Goal: Check status: Check status

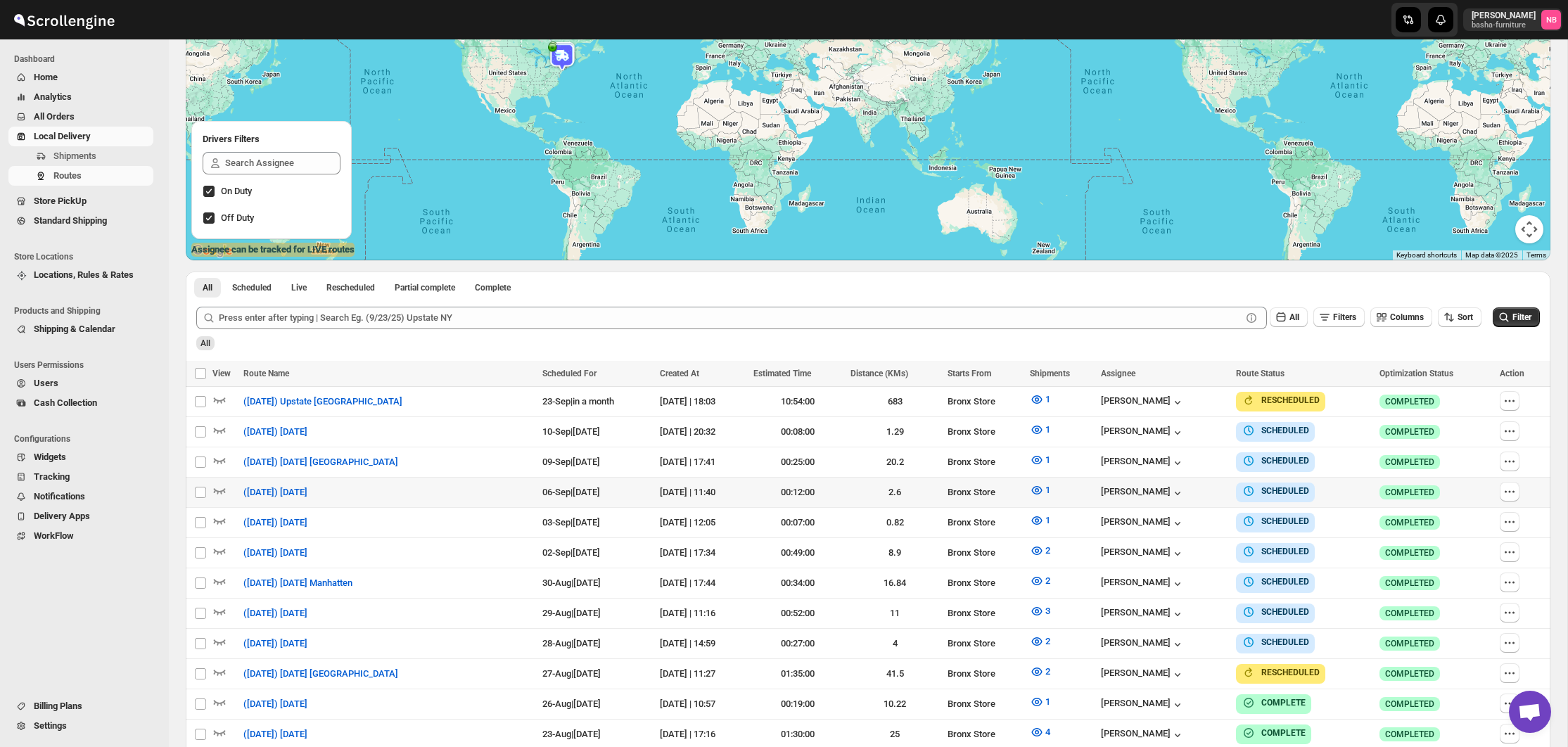
scroll to position [310, 0]
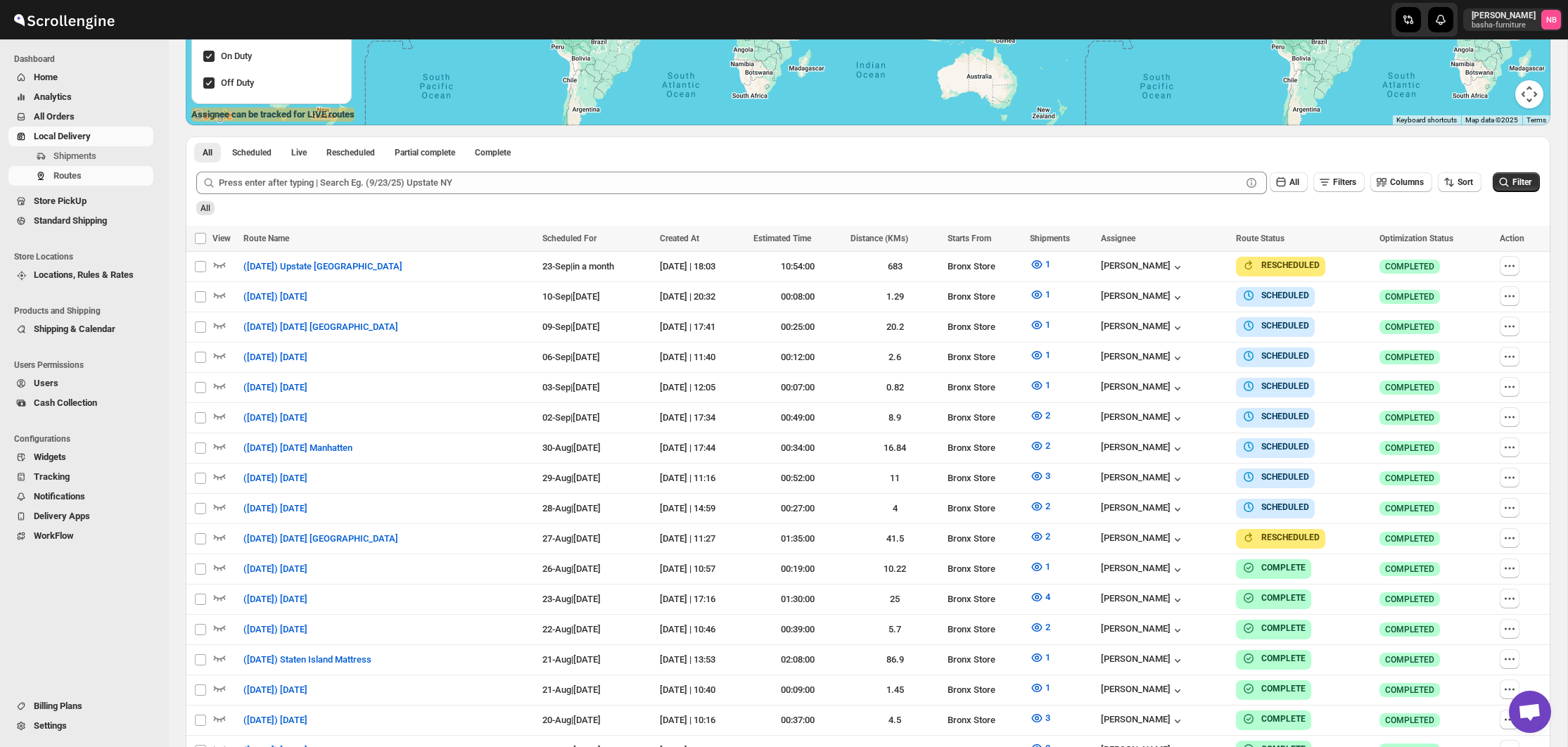
drag, startPoint x: 1167, startPoint y: 206, endPoint x: 1225, endPoint y: 216, distance: 58.9
click at [1167, 206] on div "All" at bounding box center [866, 203] width 1346 height 24
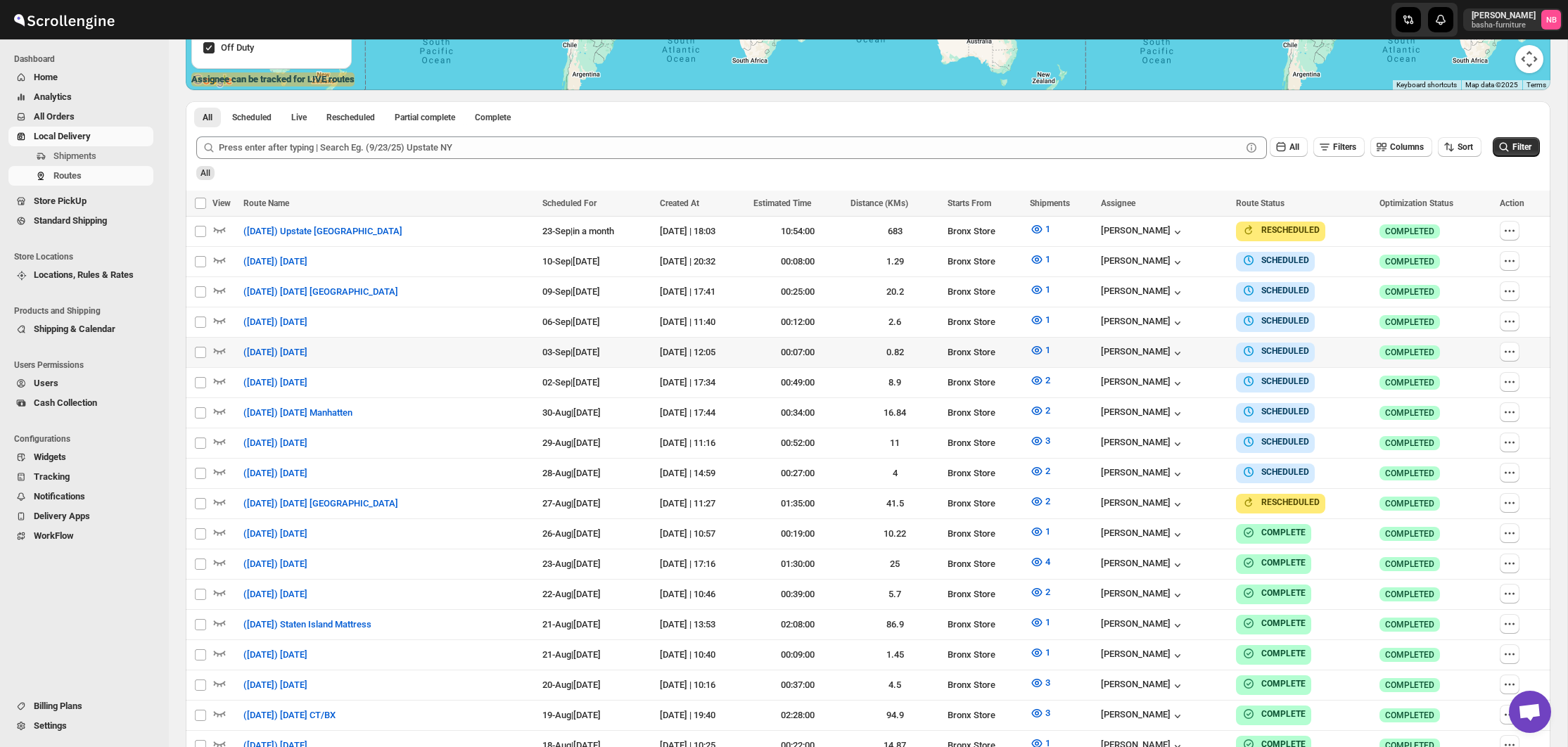
scroll to position [339, 0]
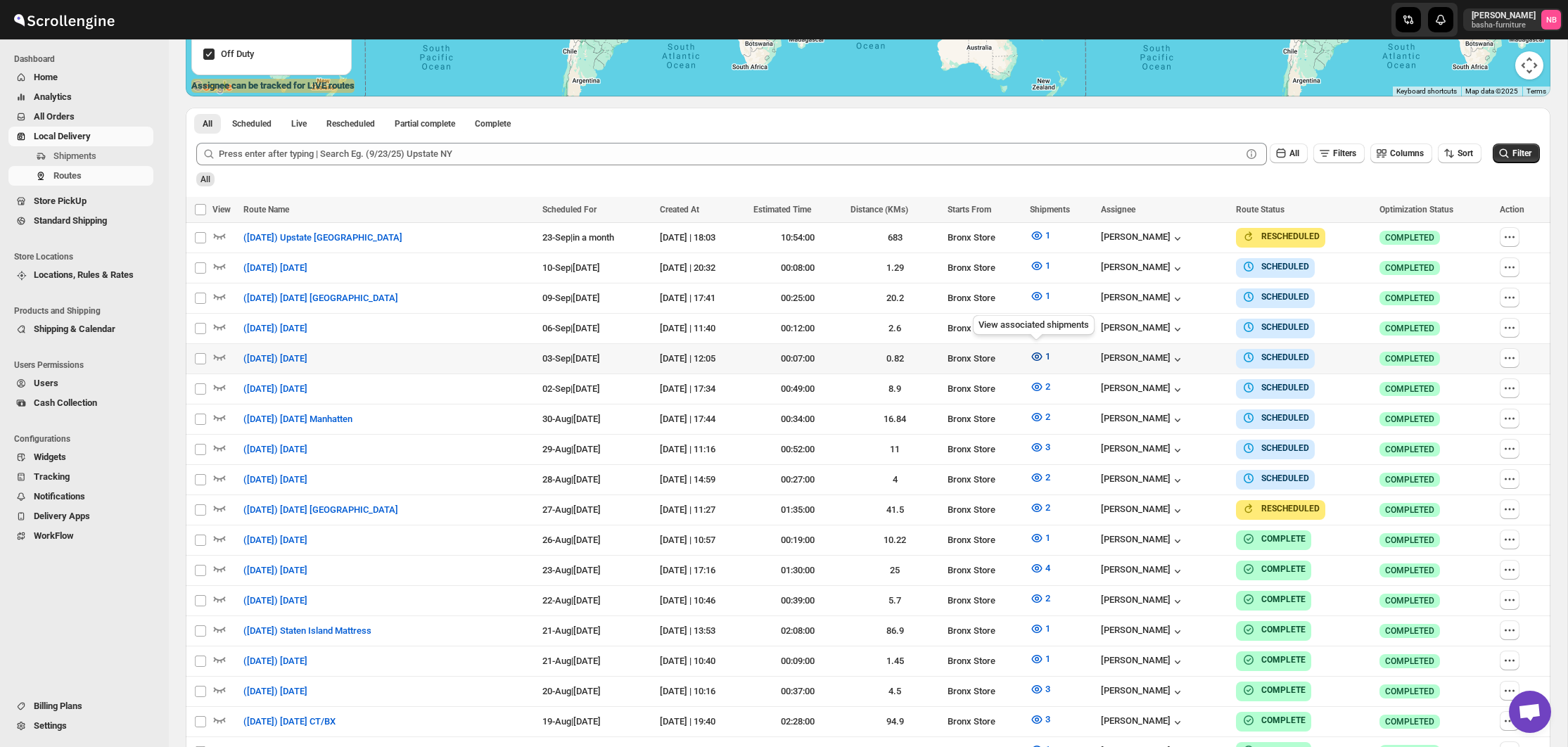
click at [1032, 359] on icon "button" at bounding box center [1036, 356] width 14 height 14
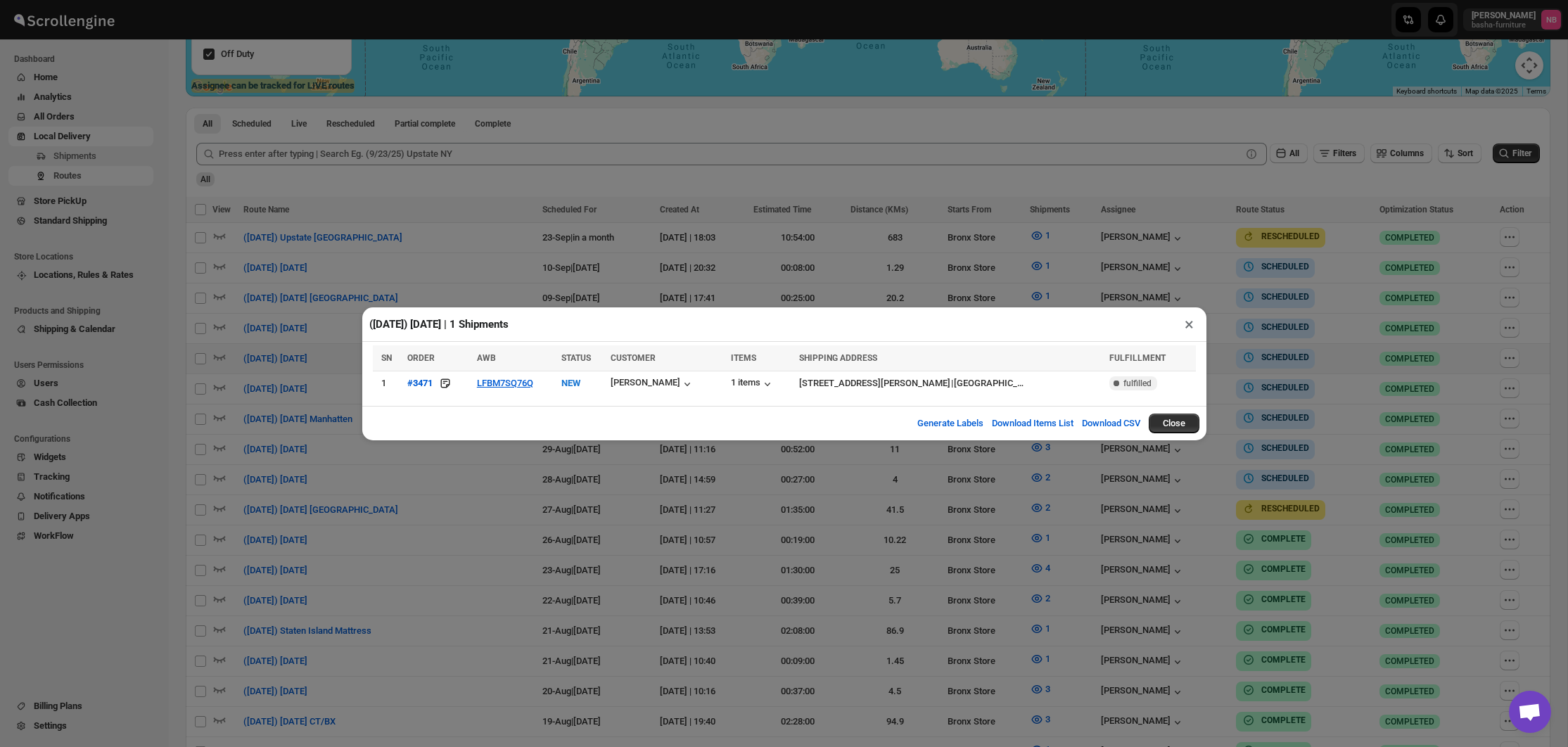
click at [382, 472] on div "([DATE]) [DATE] | 1 Shipments × SN ORDER AWB STATUS CUSTOMER ITEMS SHIPPING ADD…" at bounding box center [784, 374] width 1568 height 747
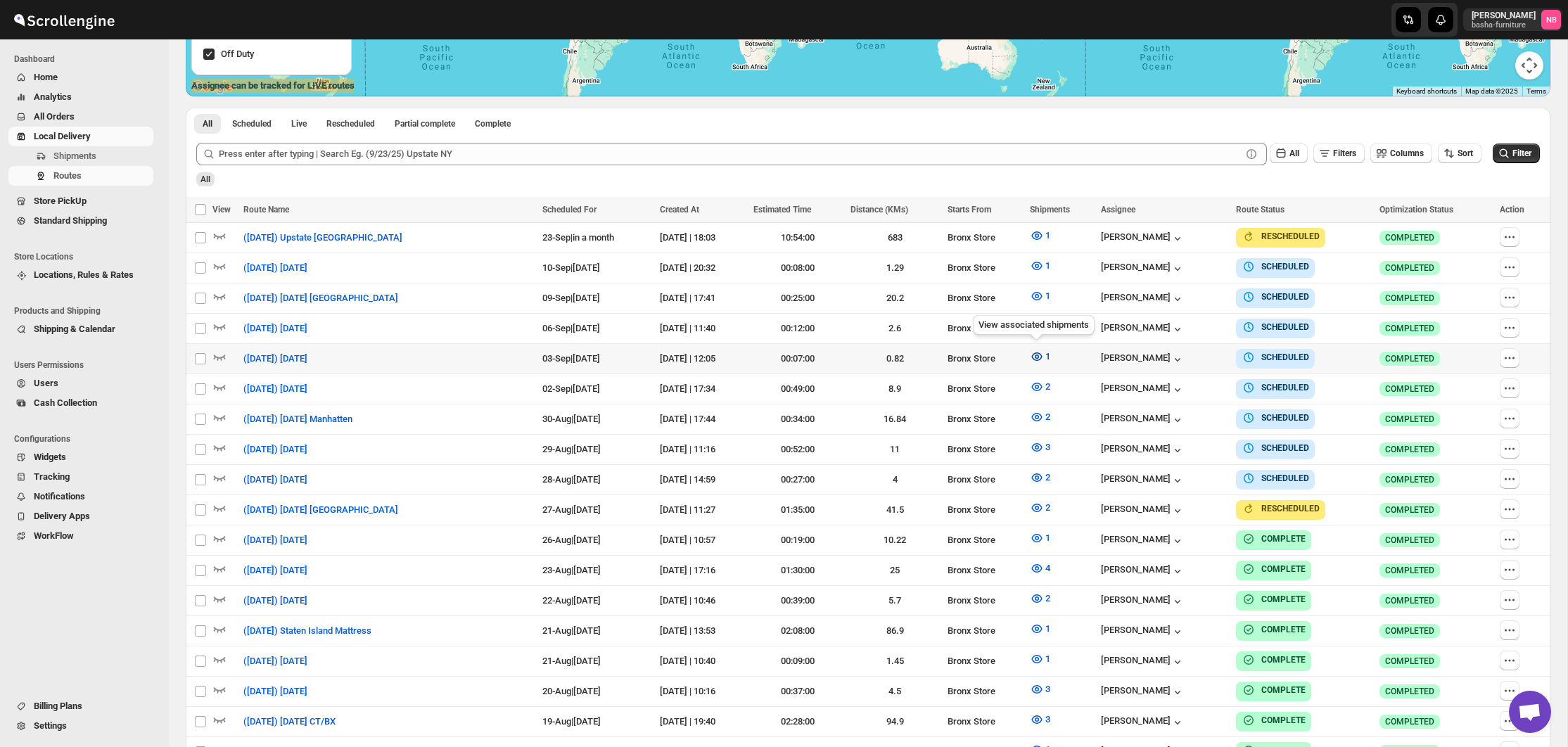
click at [1030, 359] on icon "button" at bounding box center [1036, 356] width 14 height 14
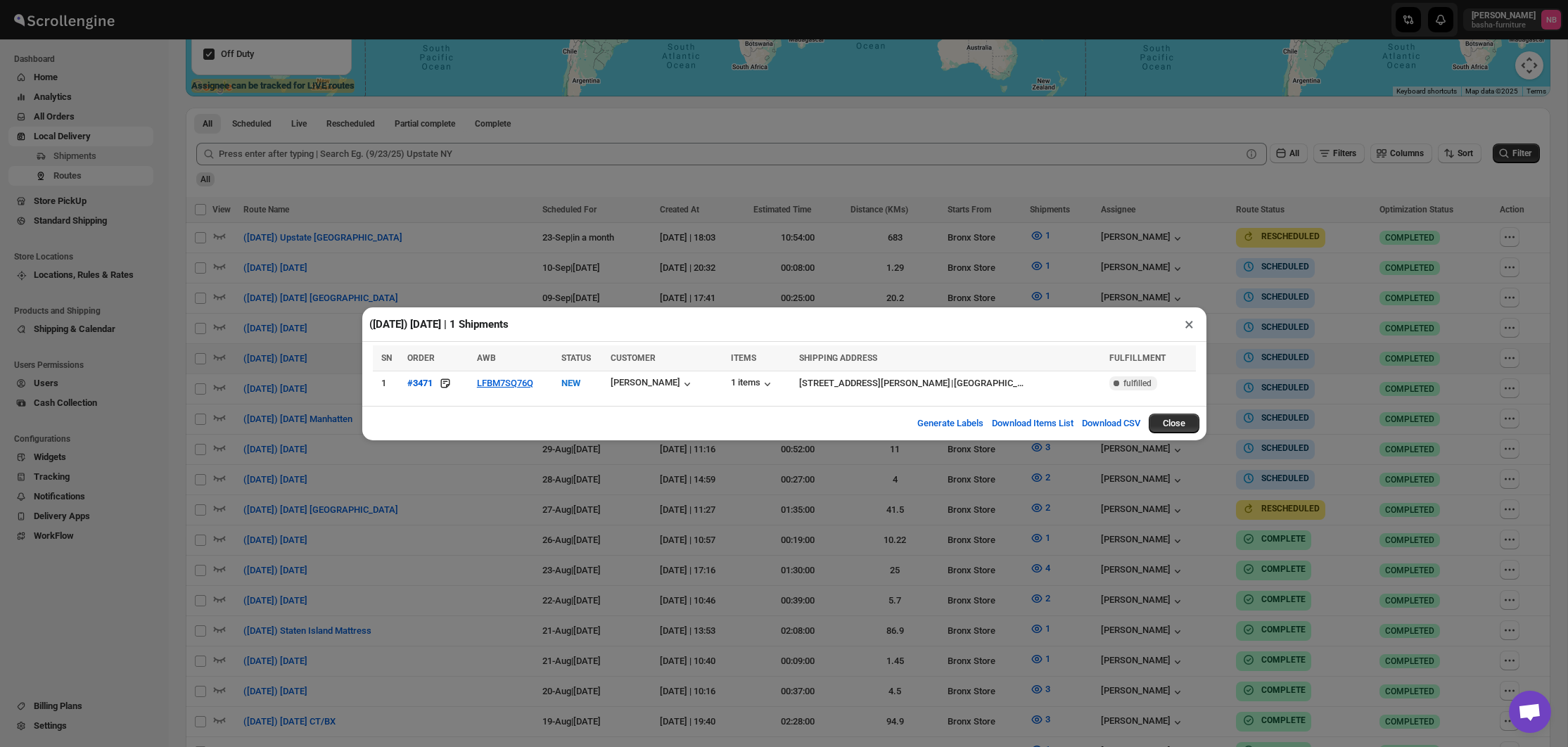
click at [428, 509] on div "([DATE]) [DATE] | 1 Shipments × SN ORDER AWB STATUS CUSTOMER ITEMS SHIPPING ADD…" at bounding box center [784, 374] width 1568 height 747
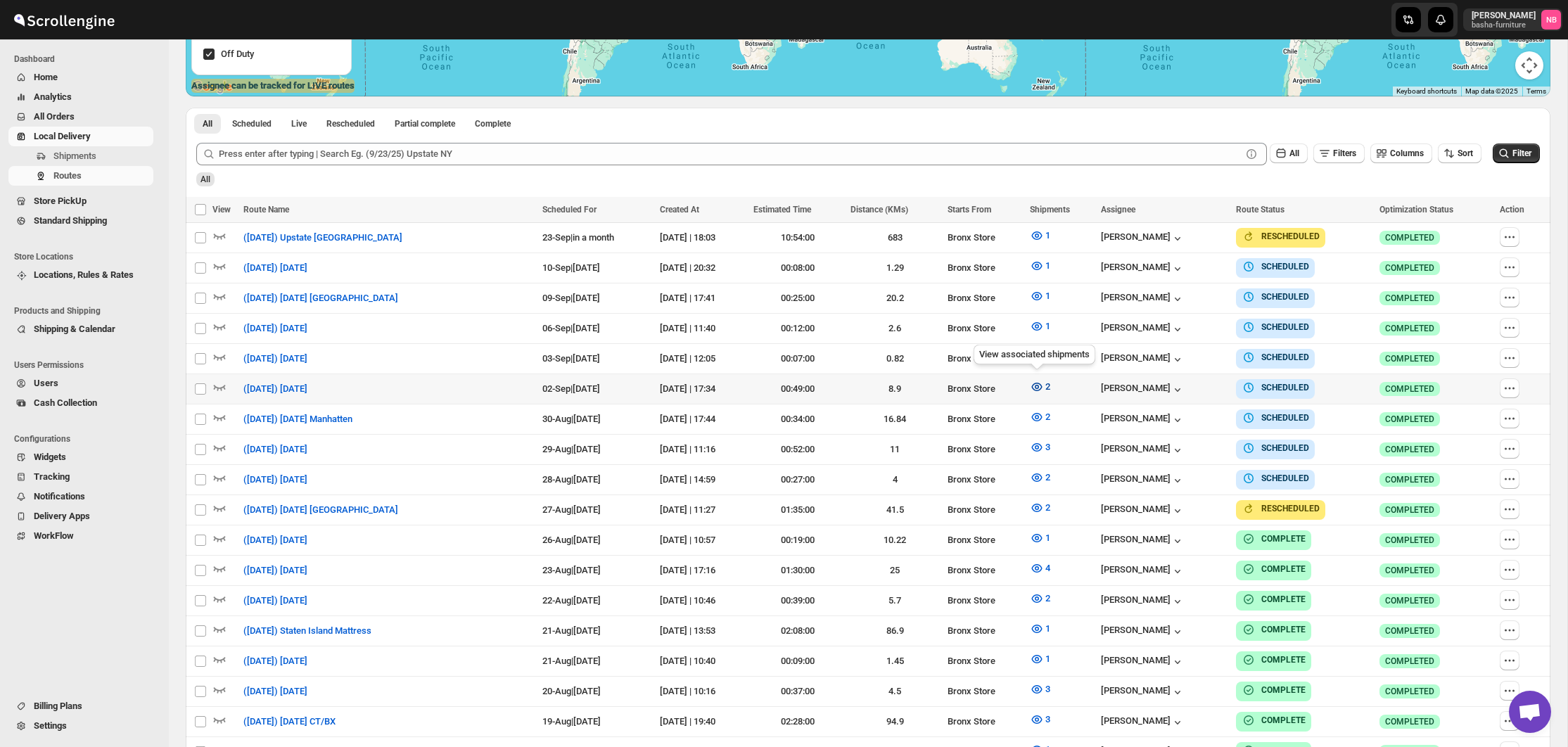
click at [1032, 385] on icon "button" at bounding box center [1036, 387] width 14 height 14
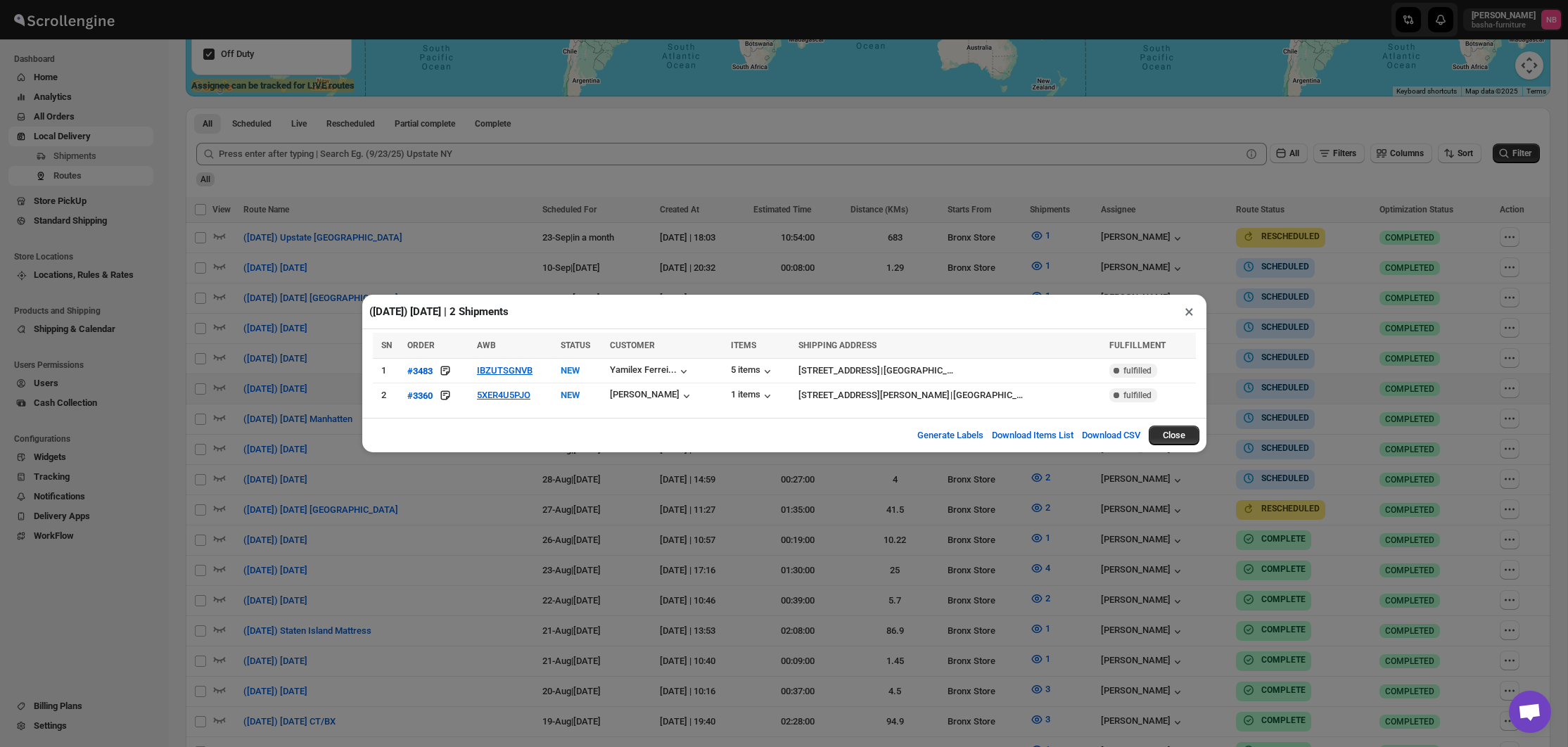
click at [513, 527] on div "([DATE]) [DATE] | 2 Shipments × SN ORDER AWB STATUS CUSTOMER ITEMS SHIPPING ADD…" at bounding box center [784, 374] width 1568 height 747
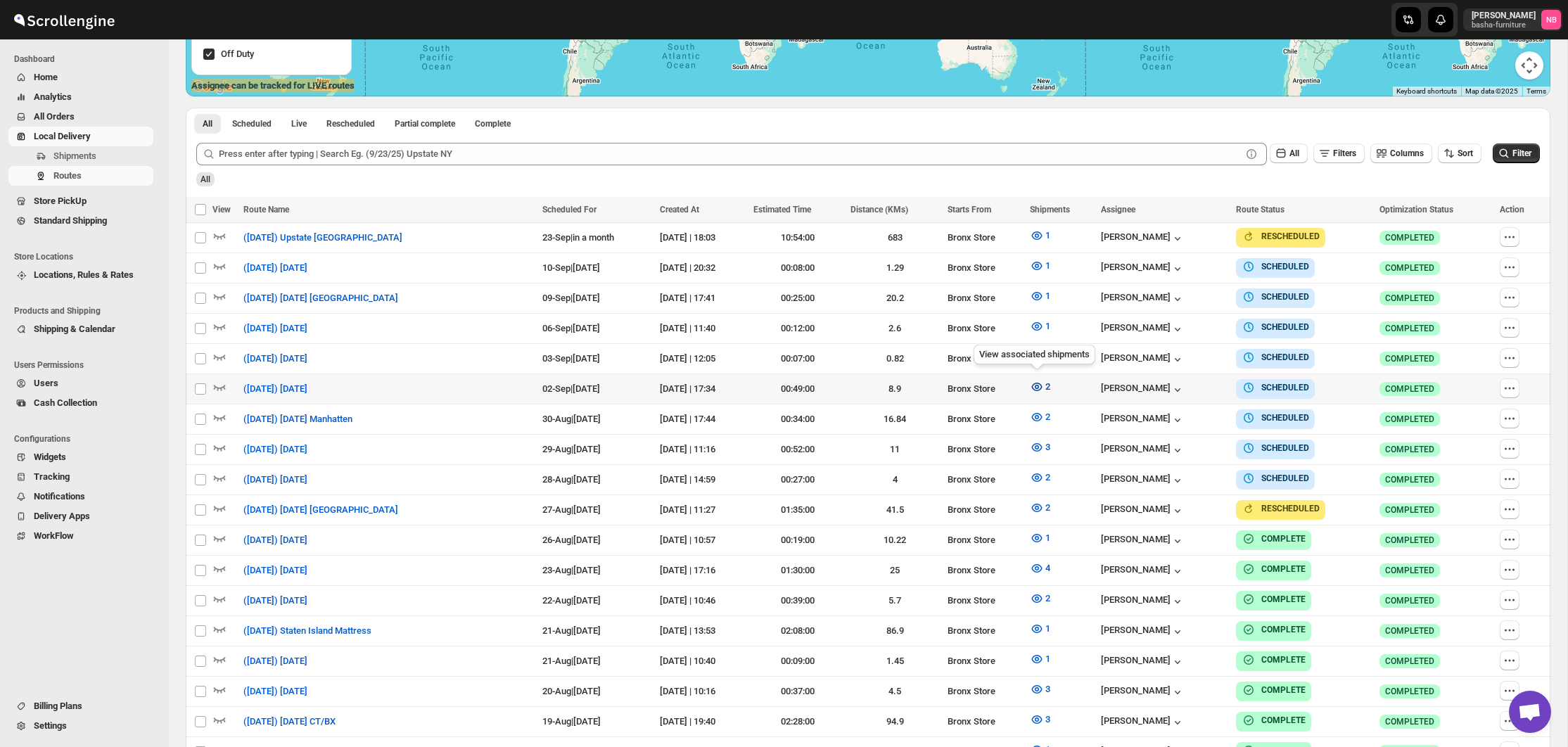
click at [1030, 385] on icon "button" at bounding box center [1036, 387] width 14 height 14
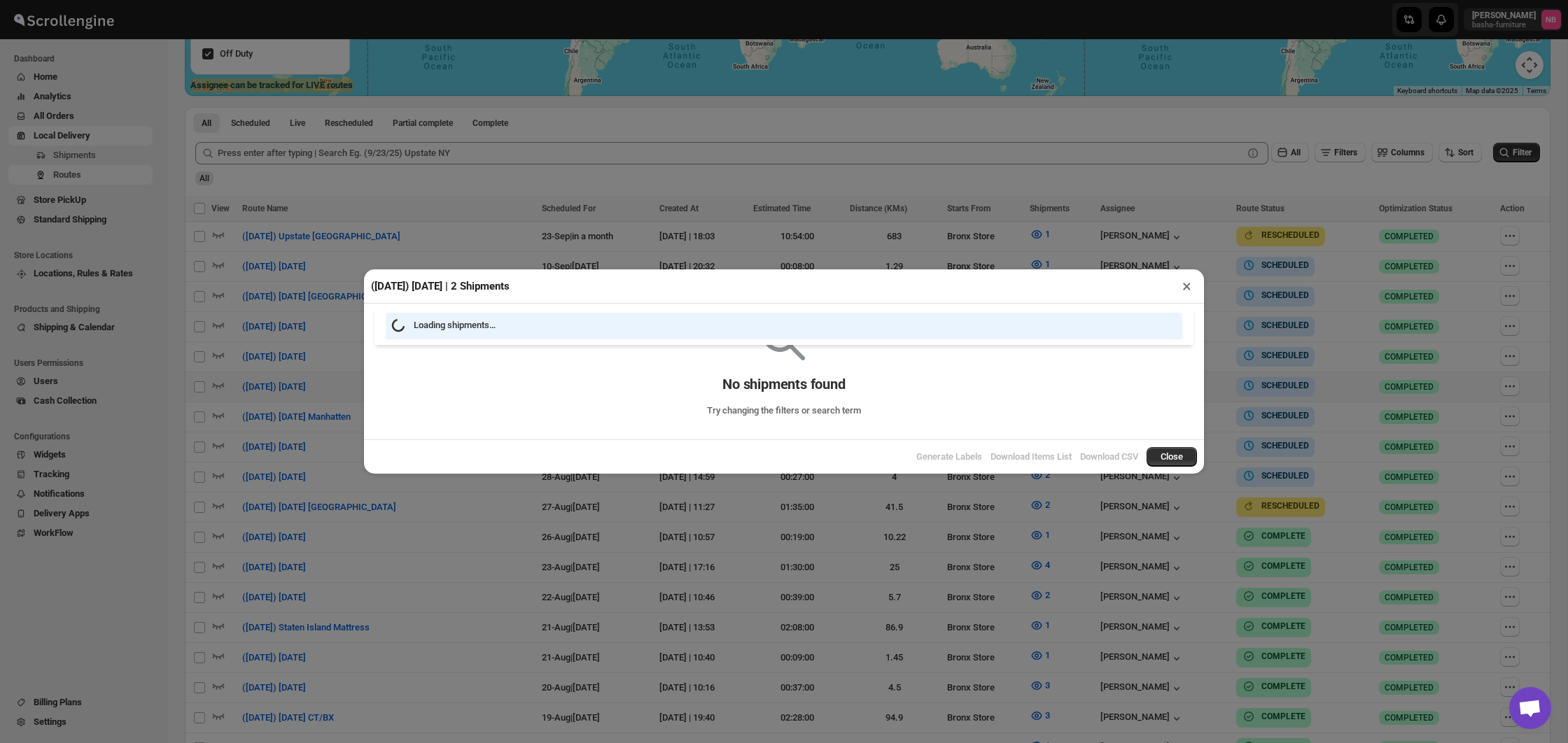
click at [589, 574] on div "([DATE]) [DATE] | 2 Shipments × Loading shipments… No shipments found Try chang…" at bounding box center [784, 372] width 1568 height 743
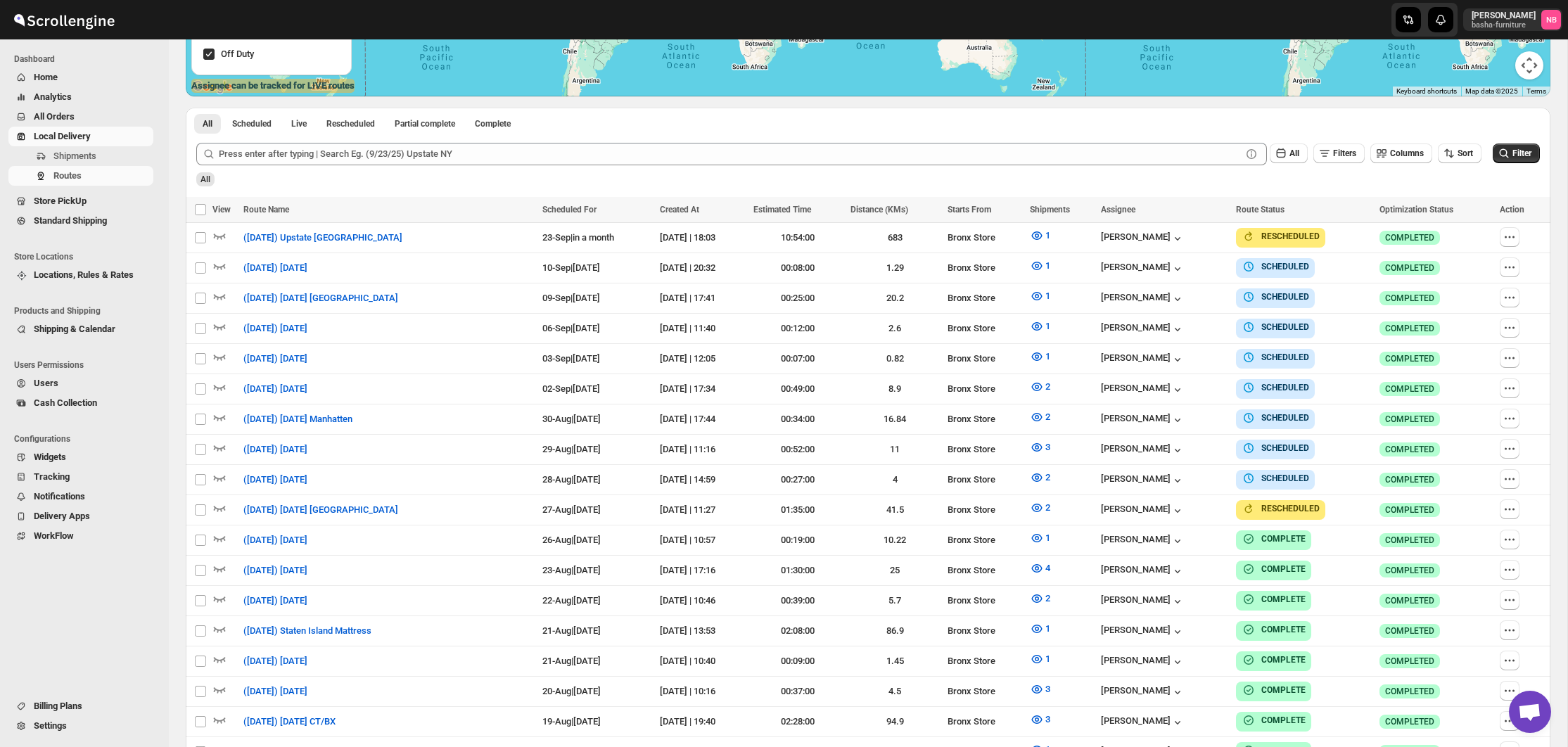
click at [59, 115] on span "All Orders" at bounding box center [54, 116] width 41 height 10
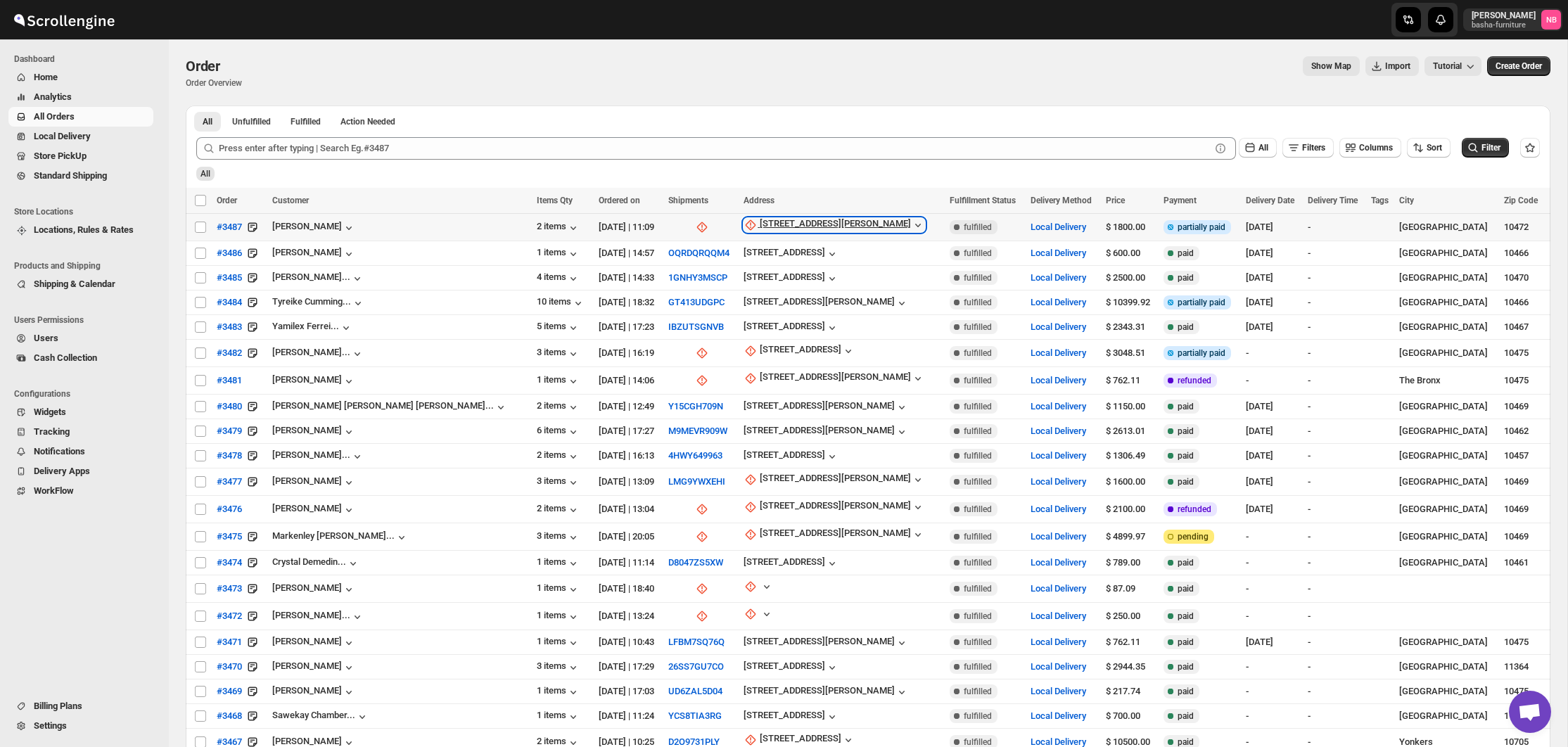
click at [760, 227] on div "[STREET_ADDRESS][PERSON_NAME]" at bounding box center [835, 225] width 152 height 14
click at [702, 307] on span "Update manually" at bounding box center [719, 302] width 67 height 10
select select "US"
select select "[US_STATE]"
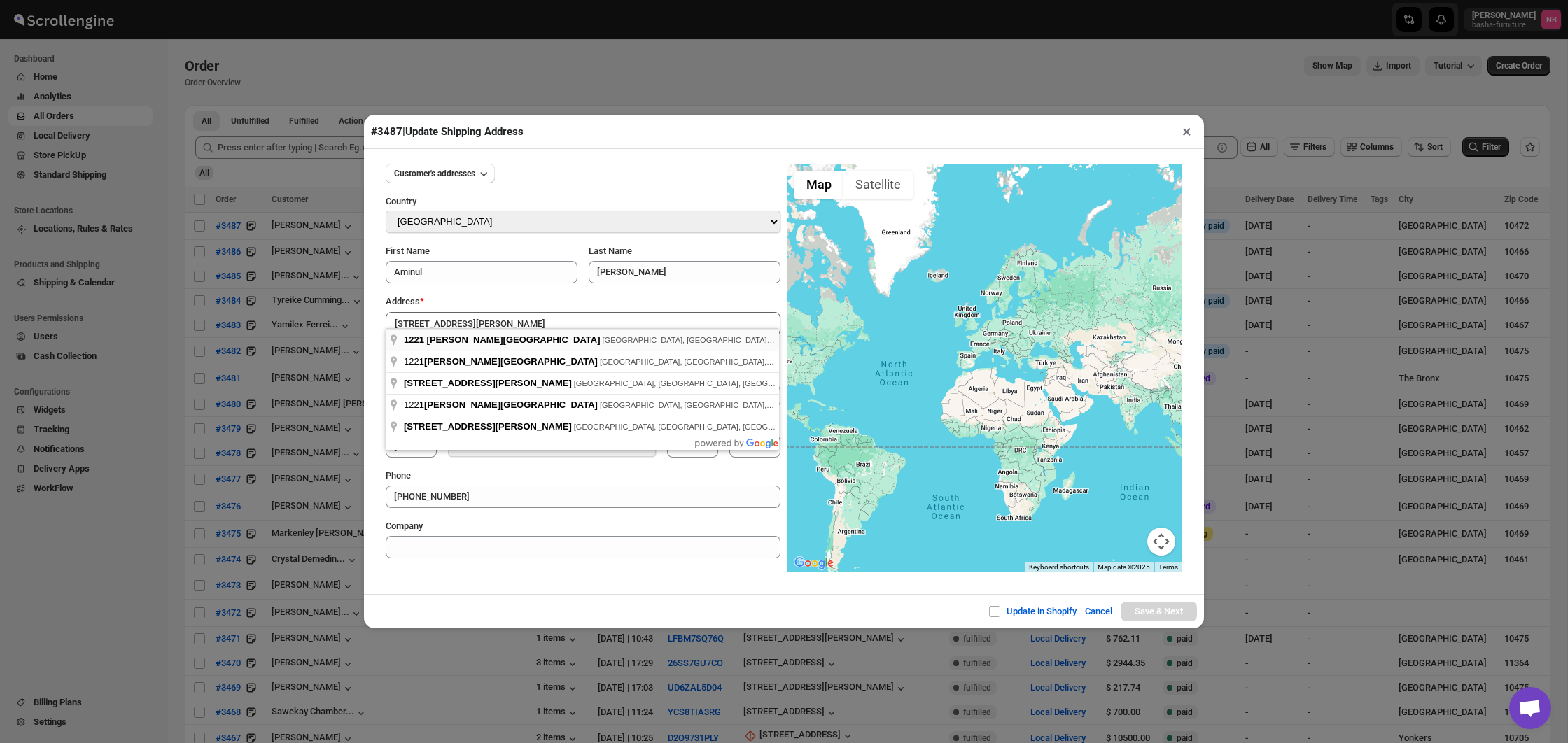
type input "[STREET_ADDRESS][PERSON_NAME]"
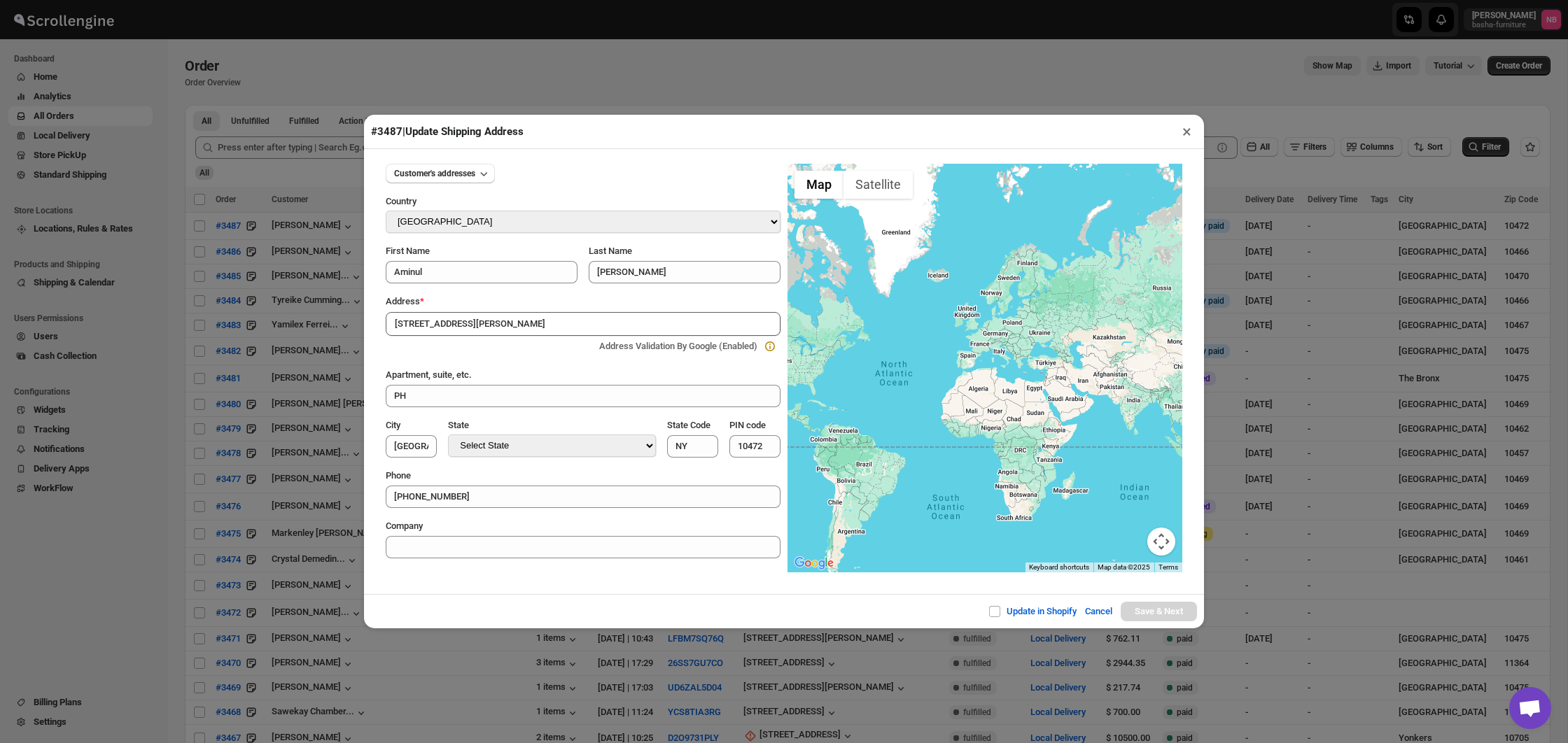
type input "[GEOGRAPHIC_DATA]"
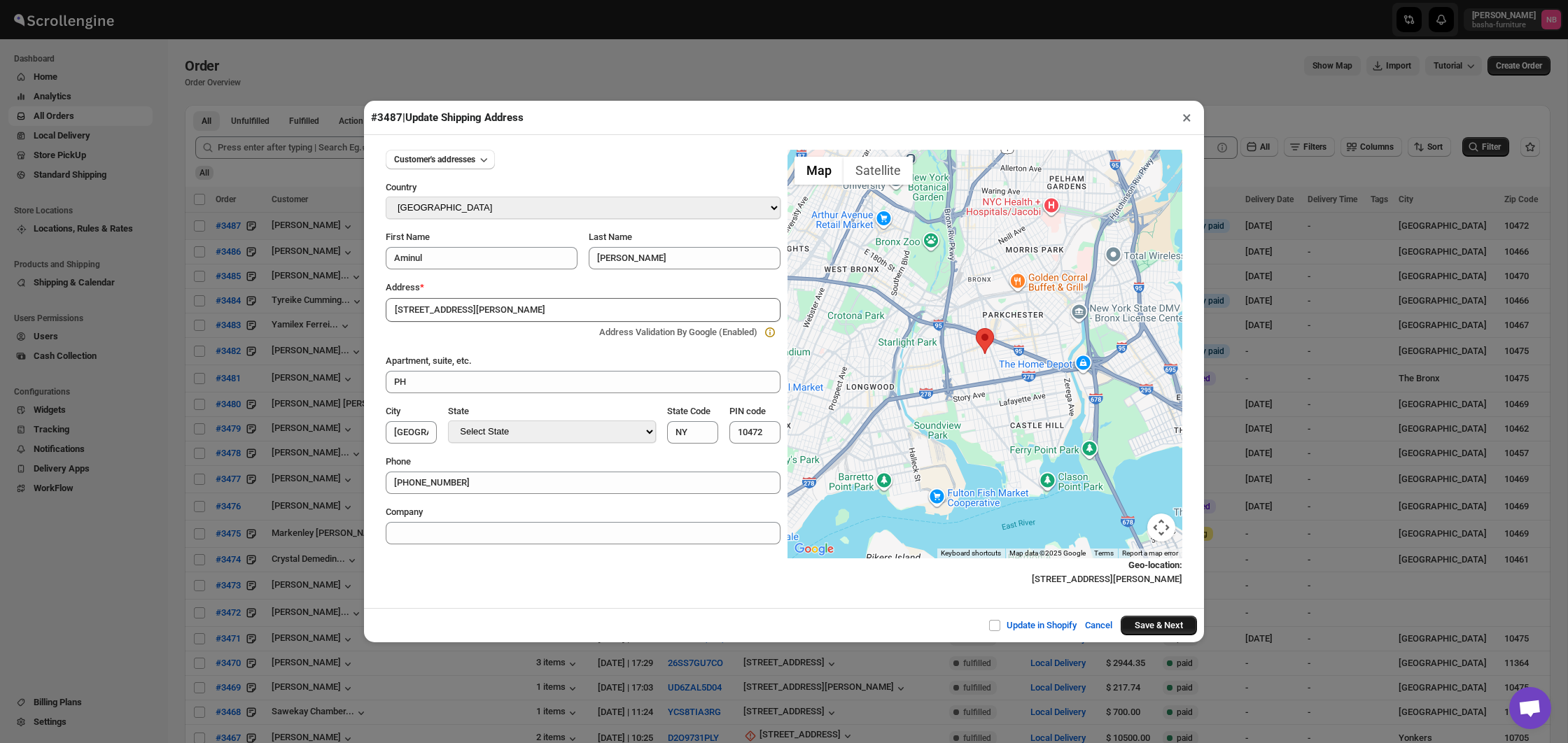
click at [1167, 630] on button "Save & Next" at bounding box center [1159, 625] width 77 height 20
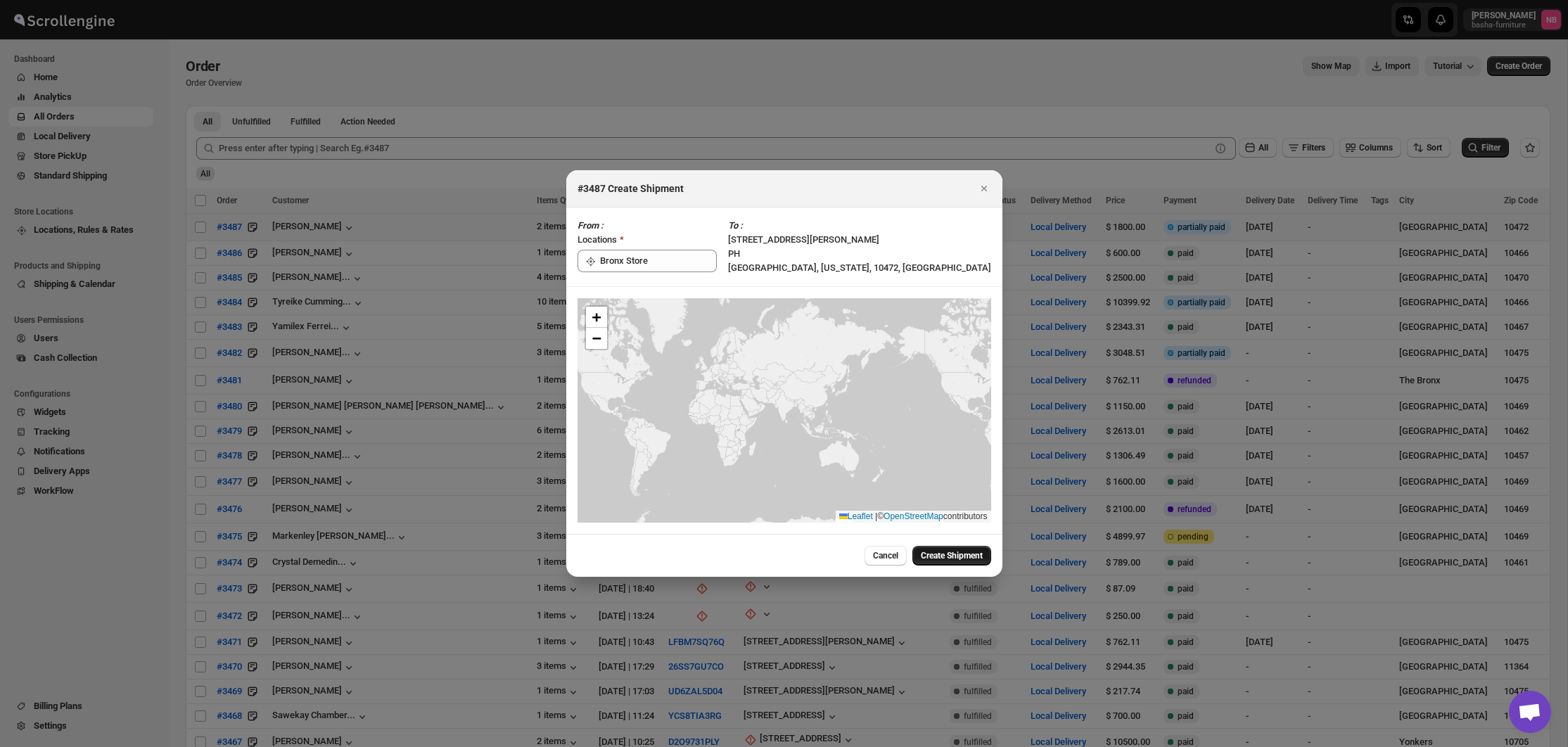
click at [941, 550] on button "Create Shipment" at bounding box center [951, 555] width 79 height 20
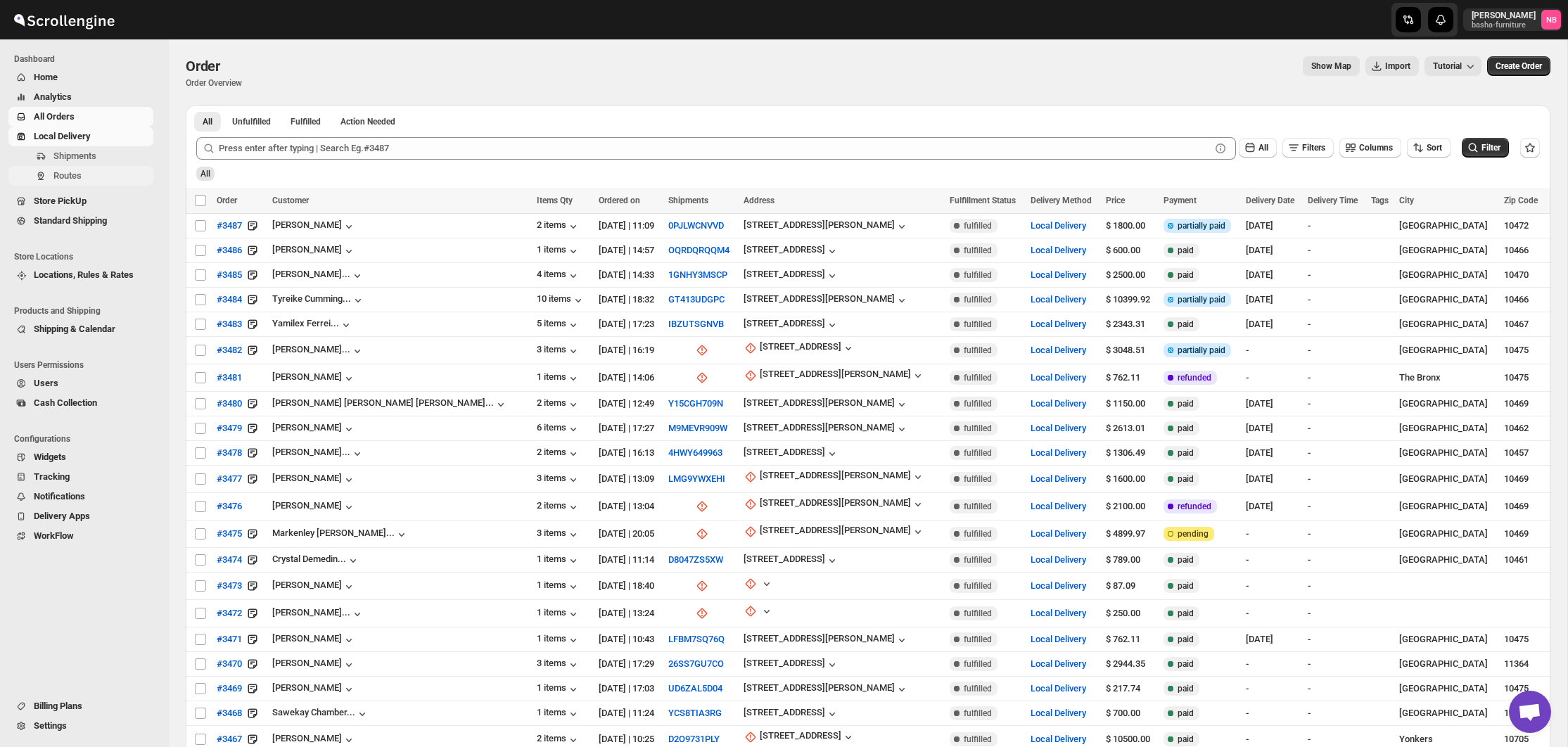
click at [104, 180] on span "Routes" at bounding box center [101, 175] width 97 height 14
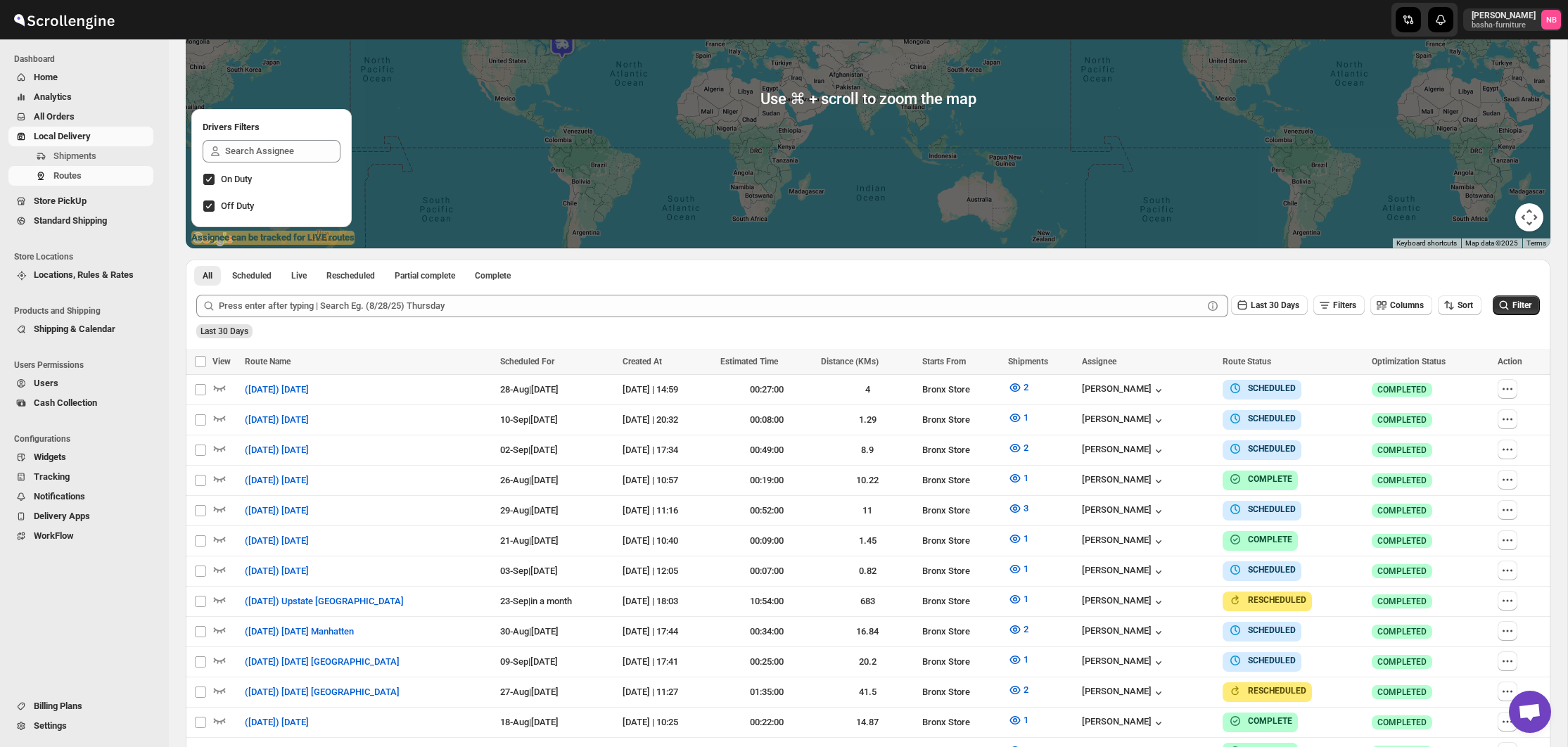
scroll to position [263, 0]
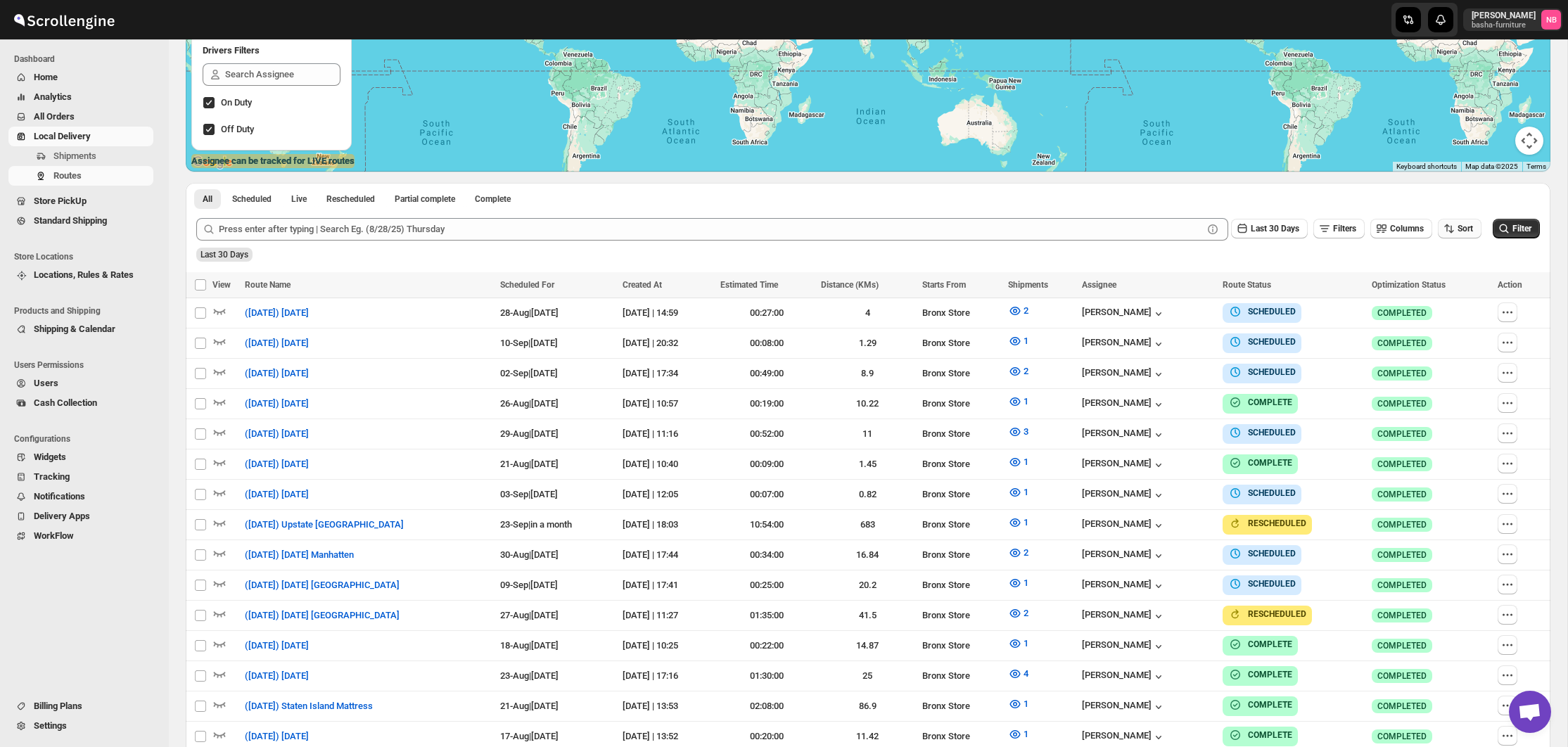
click at [1445, 226] on icon "button" at bounding box center [1449, 229] width 14 height 14
click at [1433, 297] on div "Due Date" at bounding box center [1434, 304] width 37 height 14
click at [1272, 232] on span "Last 30 Days" at bounding box center [1275, 229] width 49 height 10
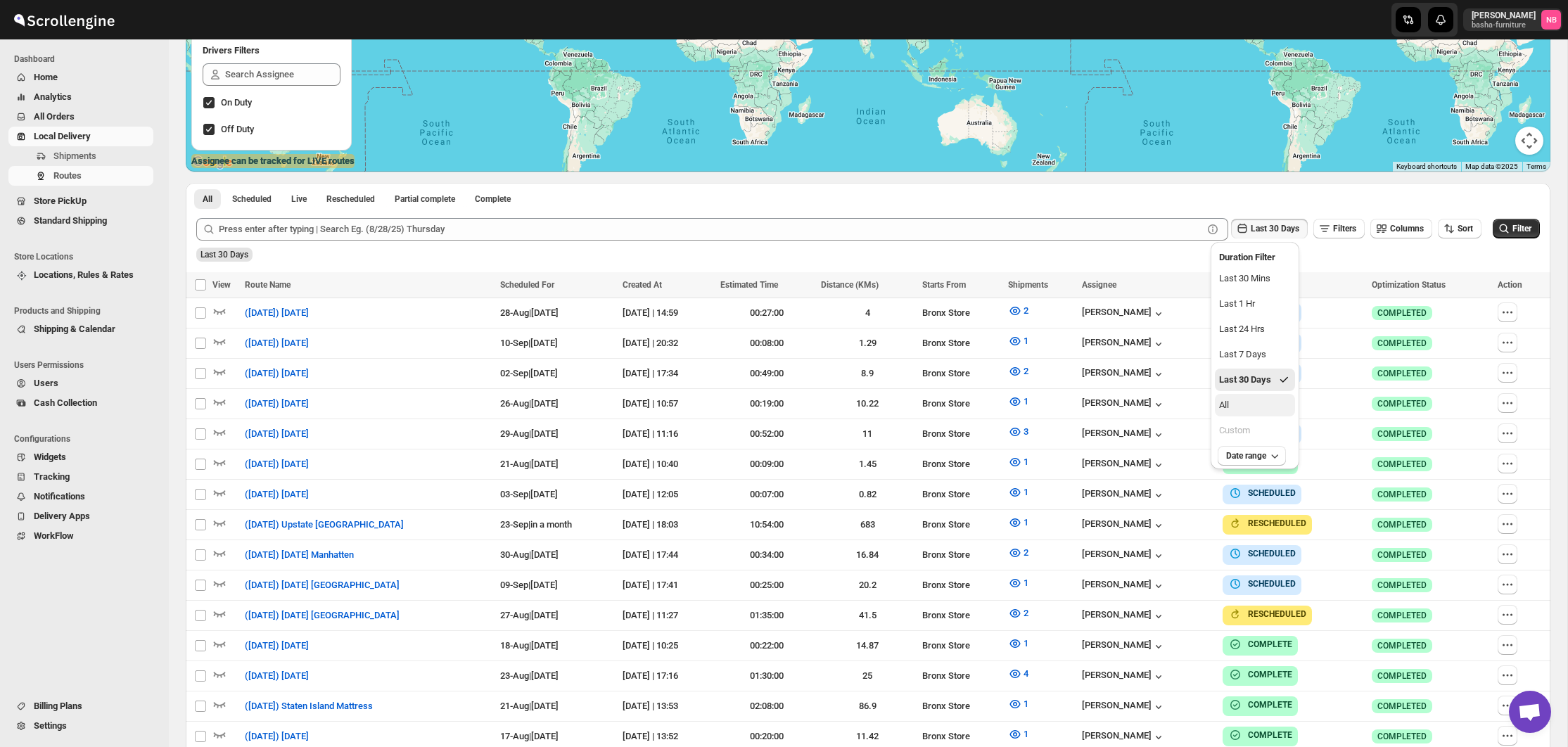
click at [1253, 397] on button "All" at bounding box center [1255, 405] width 80 height 22
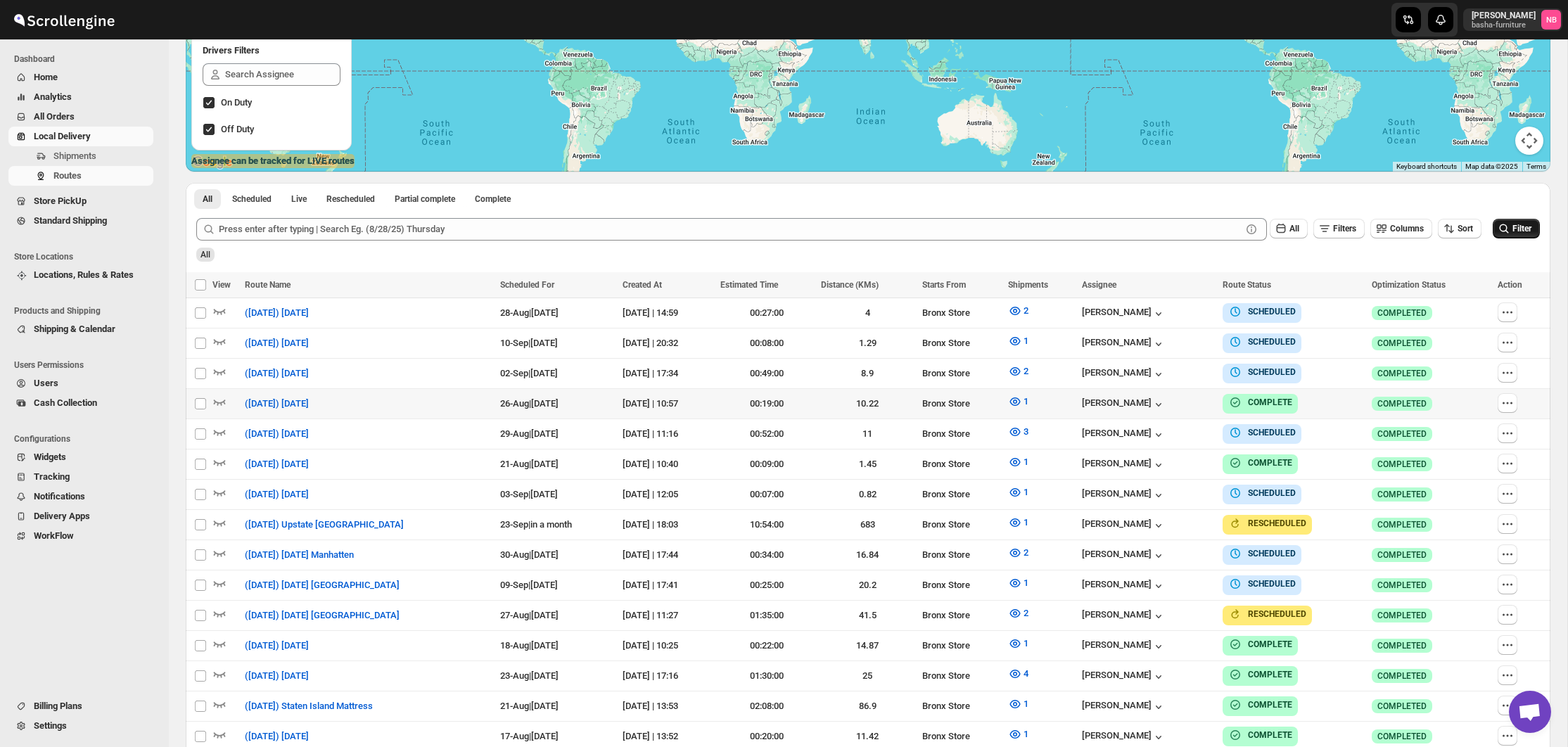
click at [1498, 230] on icon "submit" at bounding box center [1504, 229] width 14 height 14
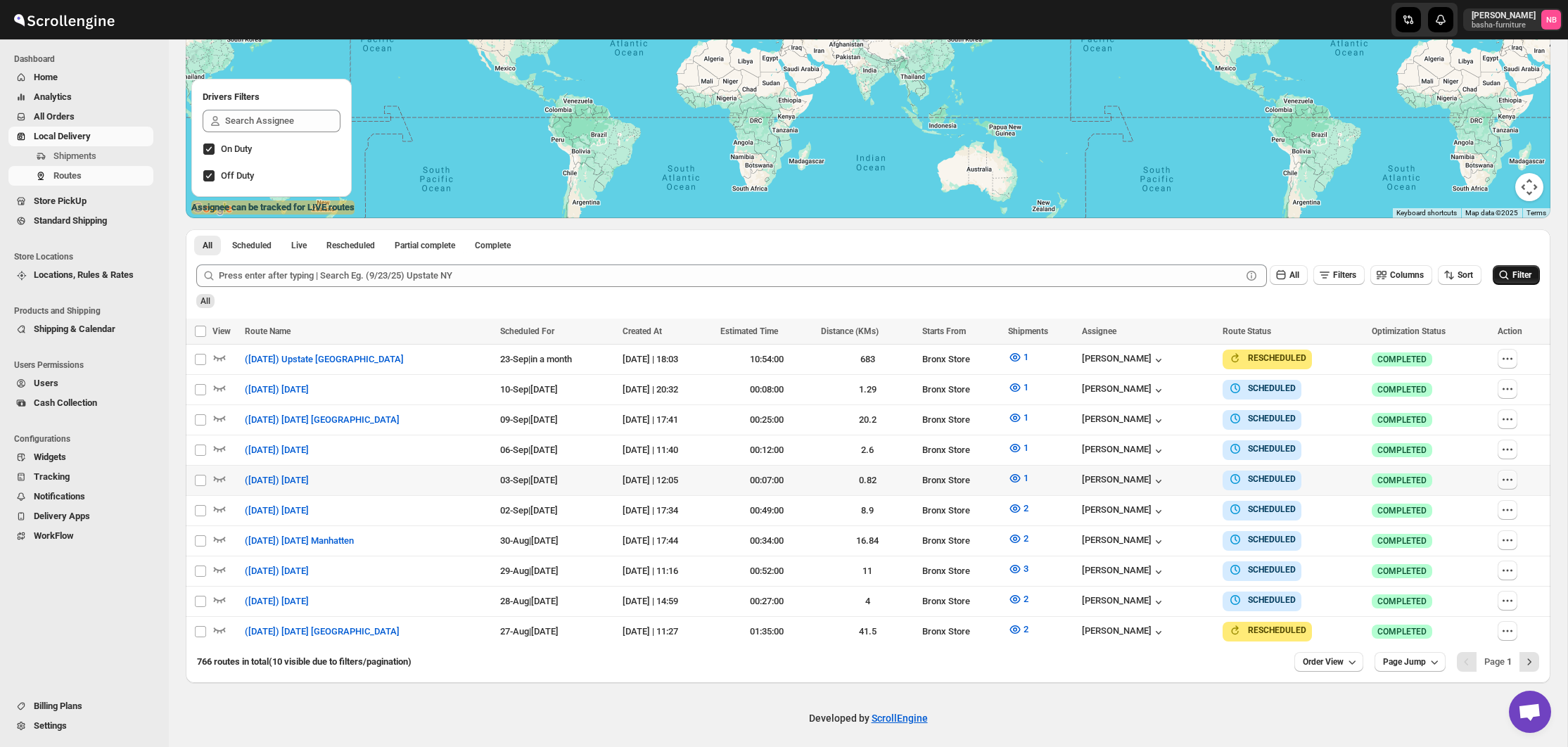
click at [1509, 480] on icon "button" at bounding box center [1507, 479] width 14 height 14
checkbox input "true"
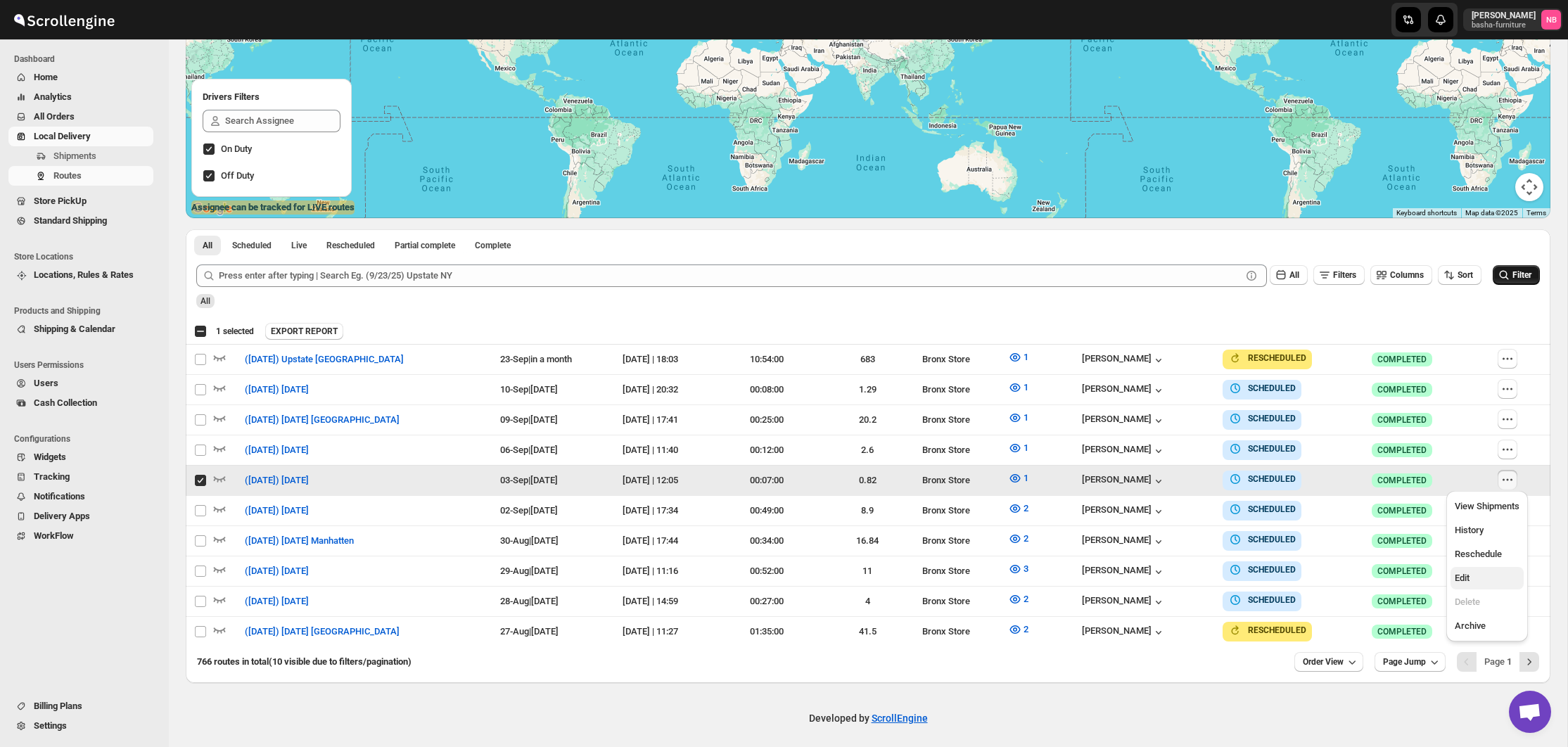
click at [1477, 581] on span "Edit" at bounding box center [1487, 578] width 65 height 14
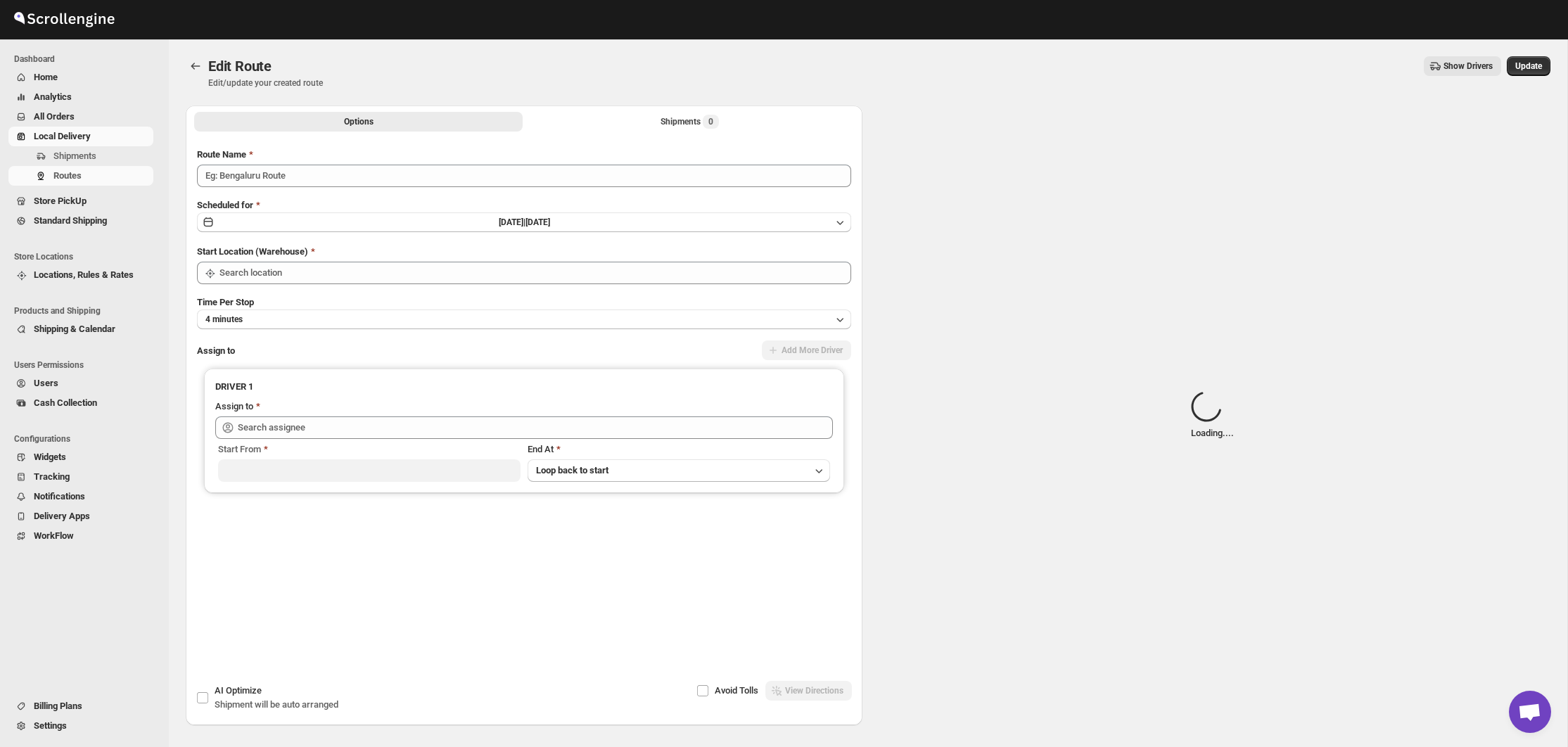
type input "([DATE]) [DATE]"
type input "Bronx Store"
type input "[PERSON_NAME] ([EMAIL_ADDRESS][DOMAIN_NAME])"
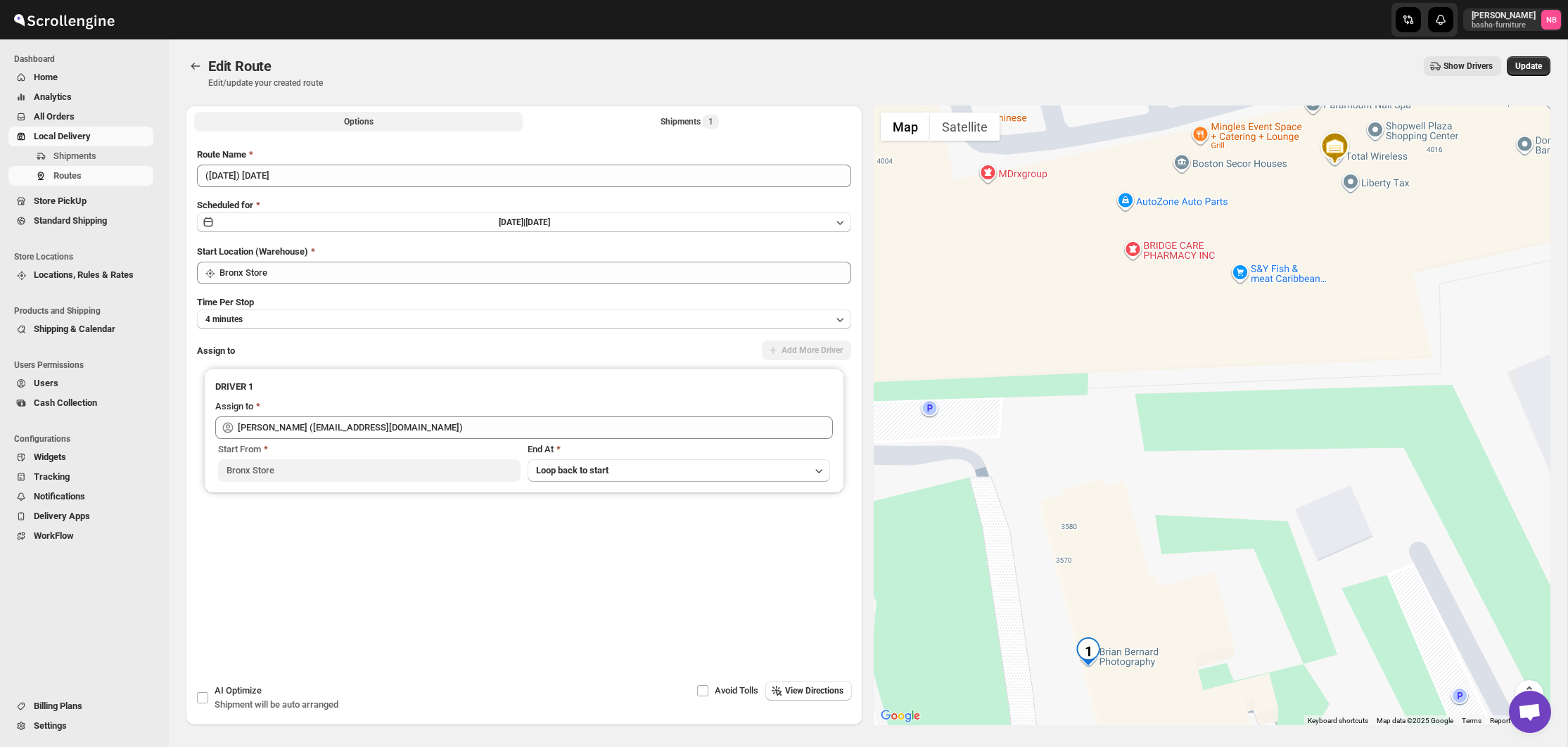
drag, startPoint x: 612, startPoint y: 121, endPoint x: 600, endPoint y: 132, distance: 16.3
click at [612, 121] on button "Shipments 1" at bounding box center [690, 121] width 328 height 20
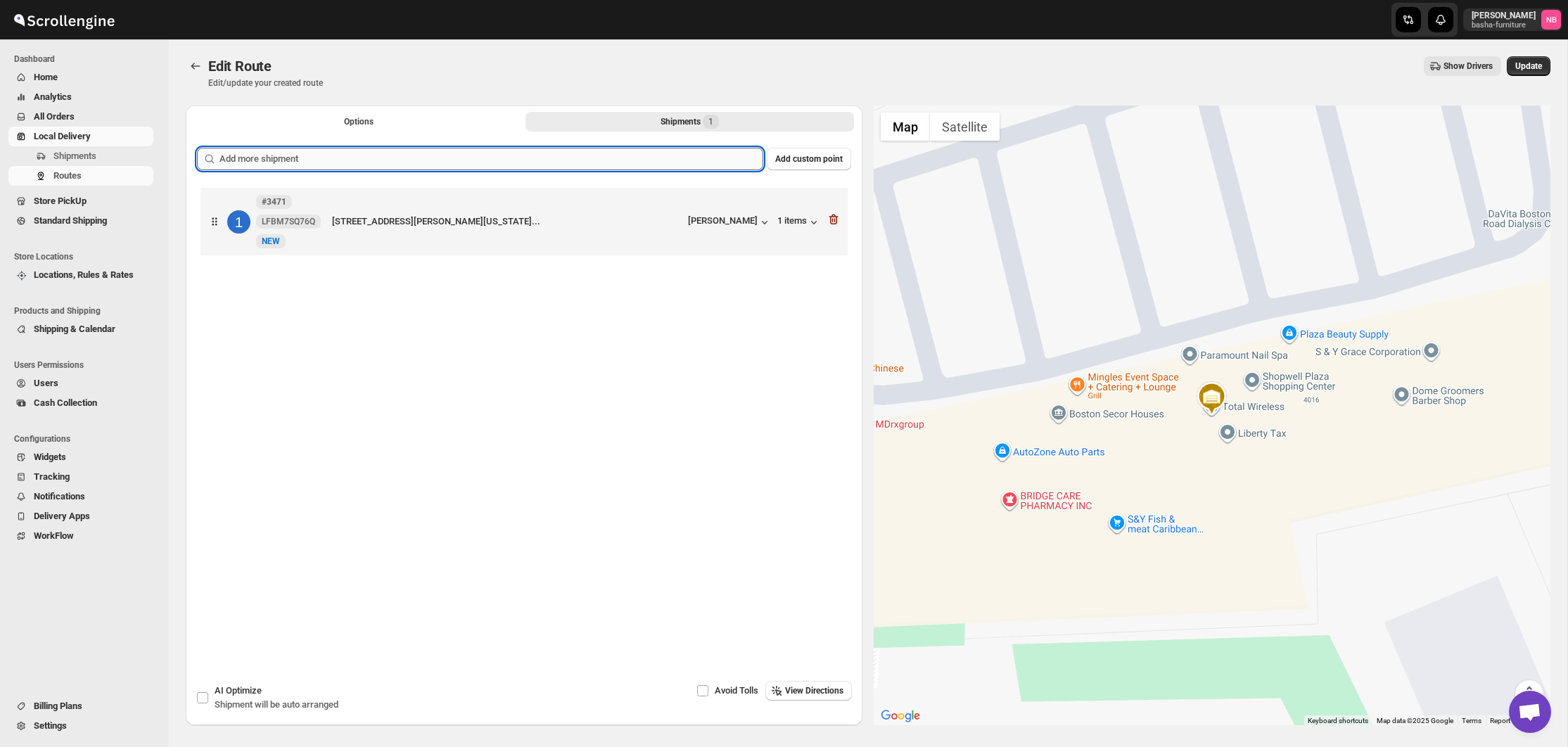
click at [574, 155] on input "text" at bounding box center [492, 159] width 544 height 22
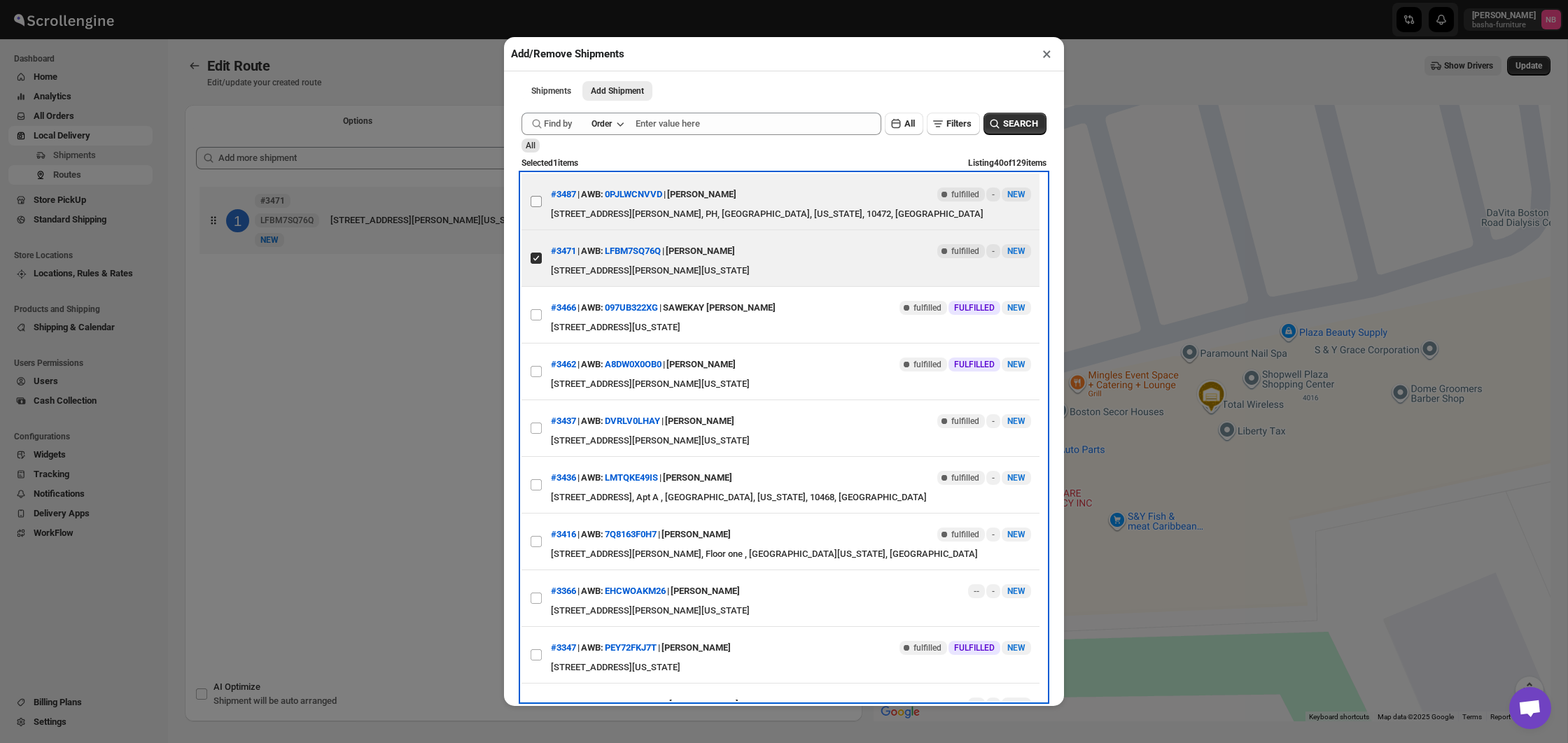
click at [537, 202] on input "View details for 68af26b3c0fa9a00bc70a1c4" at bounding box center [536, 201] width 11 height 11
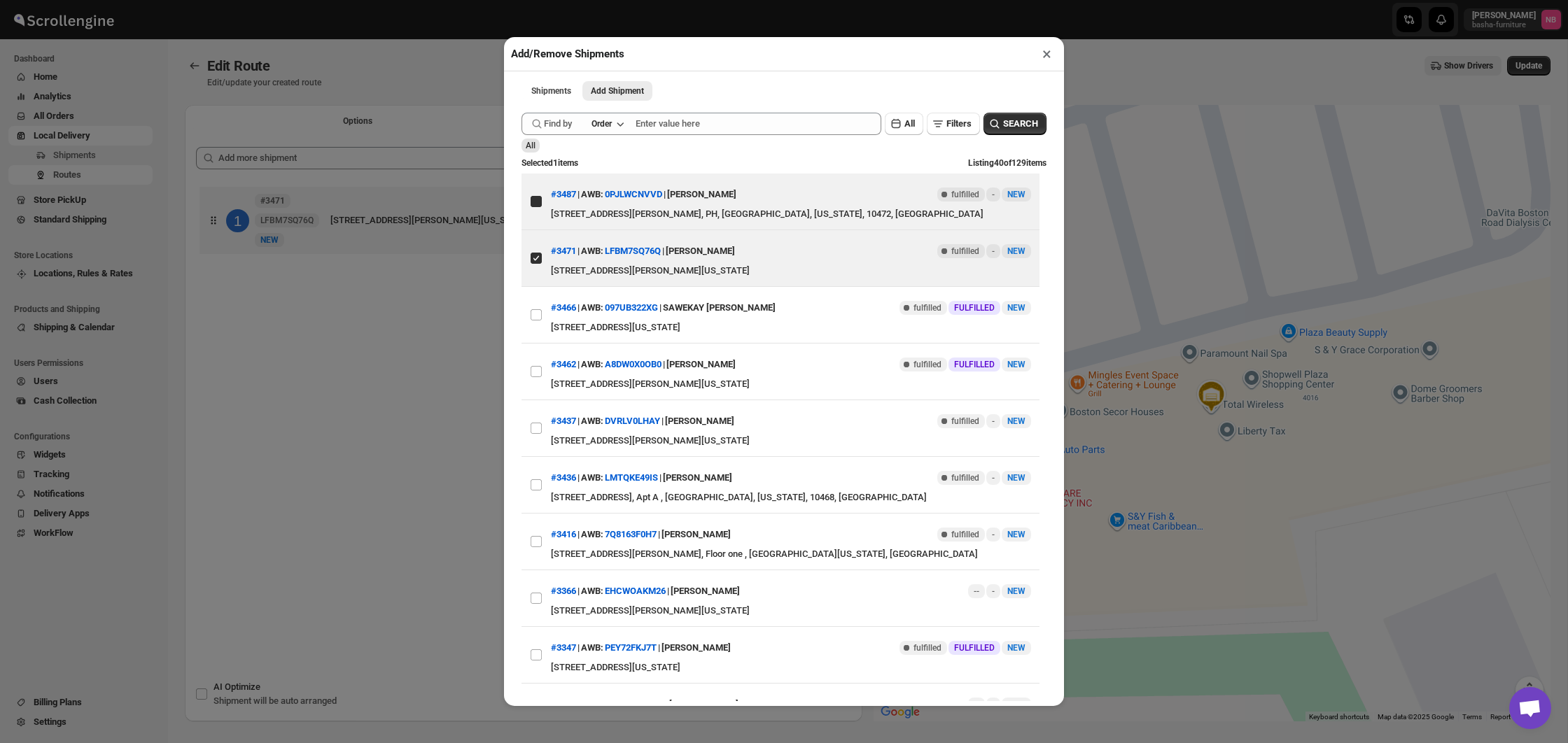
checkbox input "true"
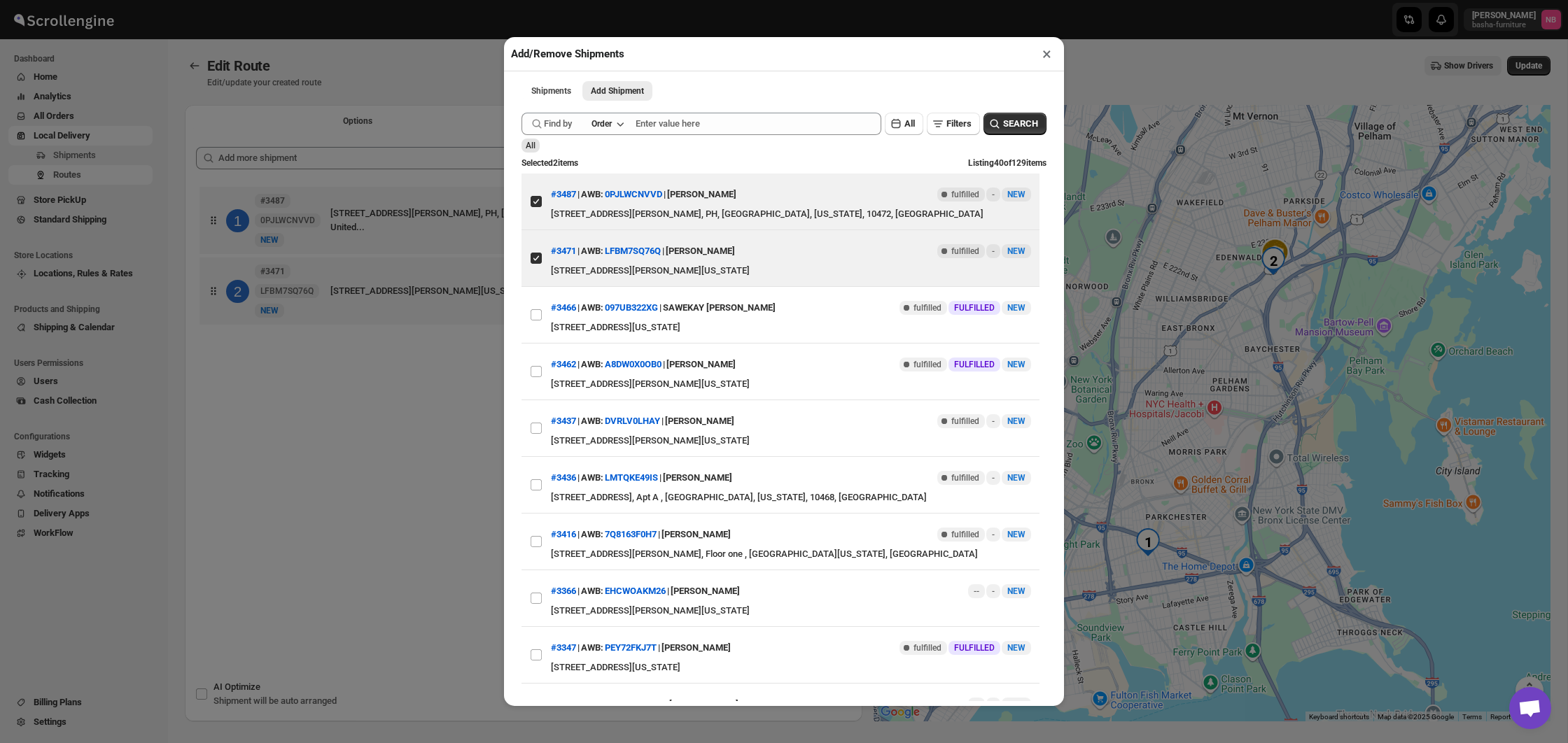
click at [403, 449] on div "Add/Remove Shipments × Shipments Add Shipment More views Shipments Add Shipment…" at bounding box center [784, 372] width 1568 height 743
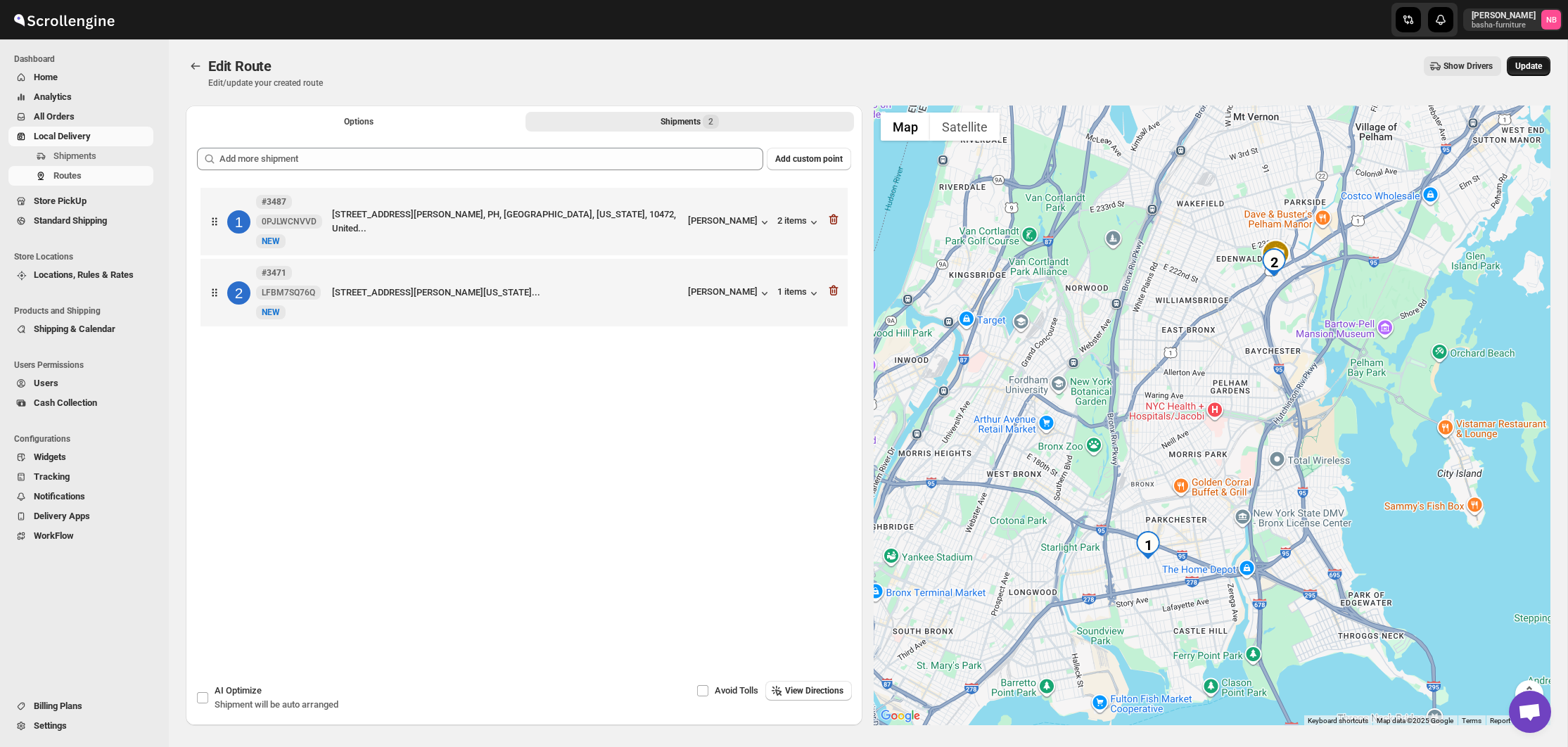
click at [1522, 74] on button "Update" at bounding box center [1528, 66] width 44 height 20
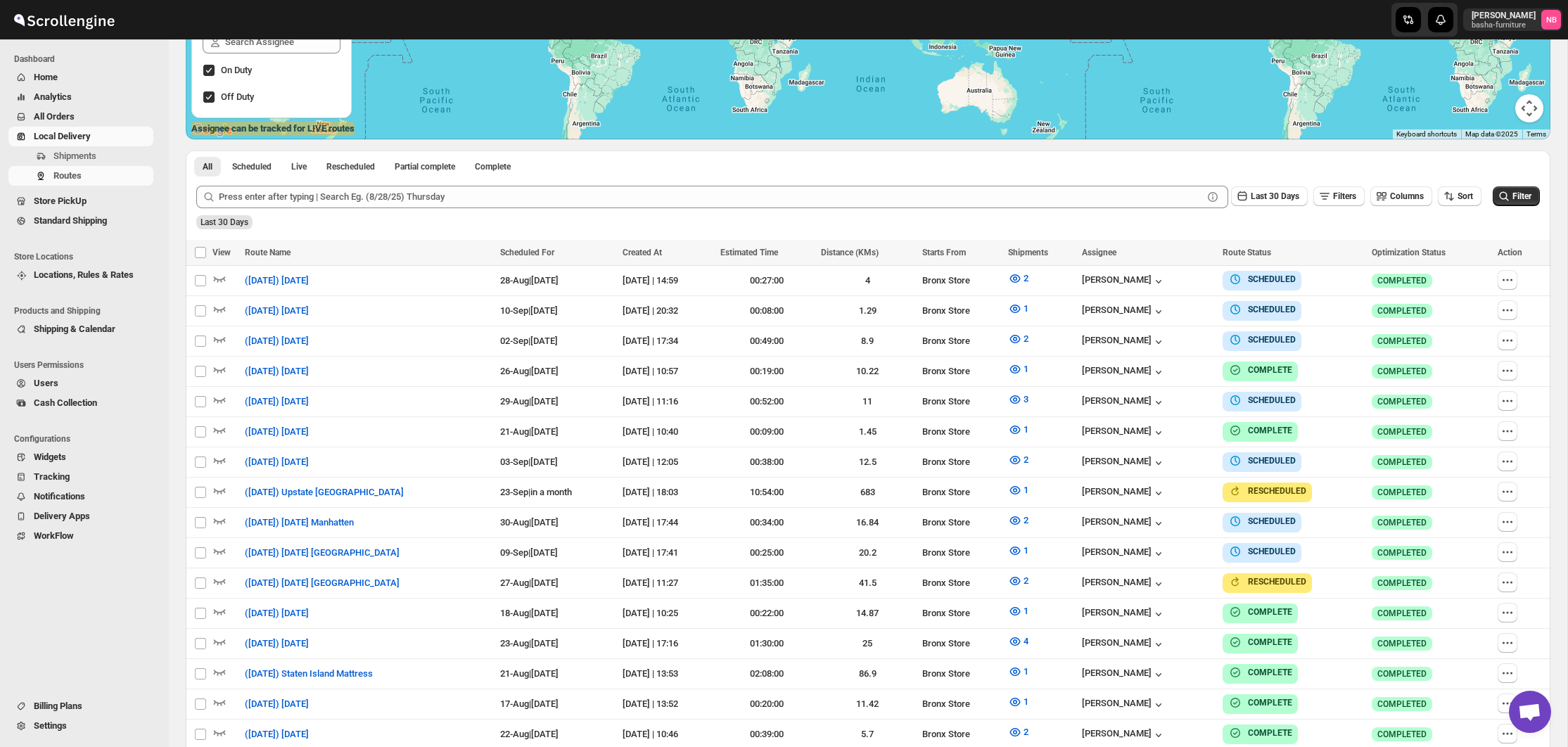
scroll to position [309, 0]
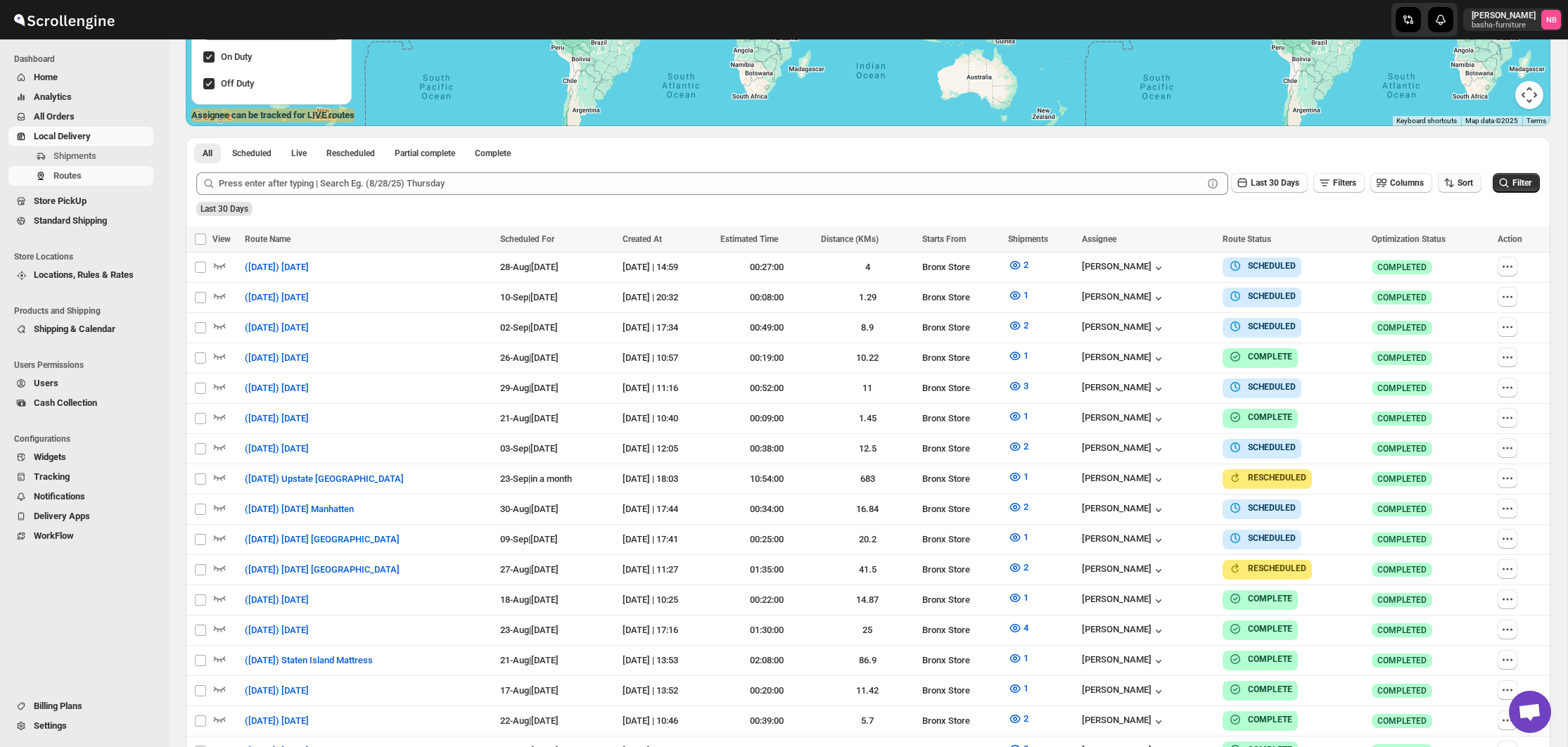
click at [1453, 192] on button "Sort" at bounding box center [1459, 183] width 44 height 20
click at [1446, 253] on div "Due Date" at bounding box center [1434, 258] width 37 height 14
click at [1258, 192] on button "Last 30 Days" at bounding box center [1269, 183] width 77 height 20
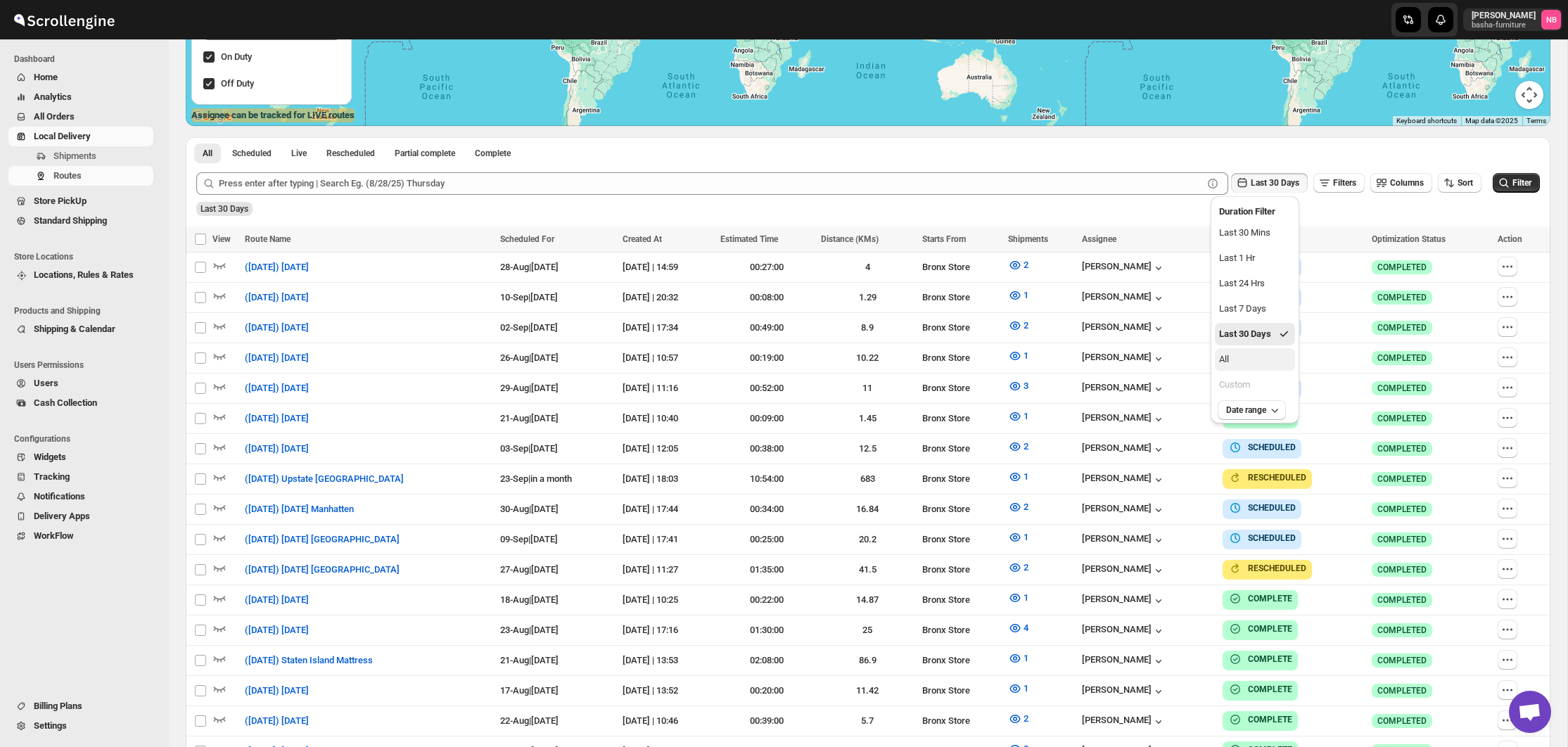
click at [1246, 364] on button "All" at bounding box center [1255, 359] width 80 height 22
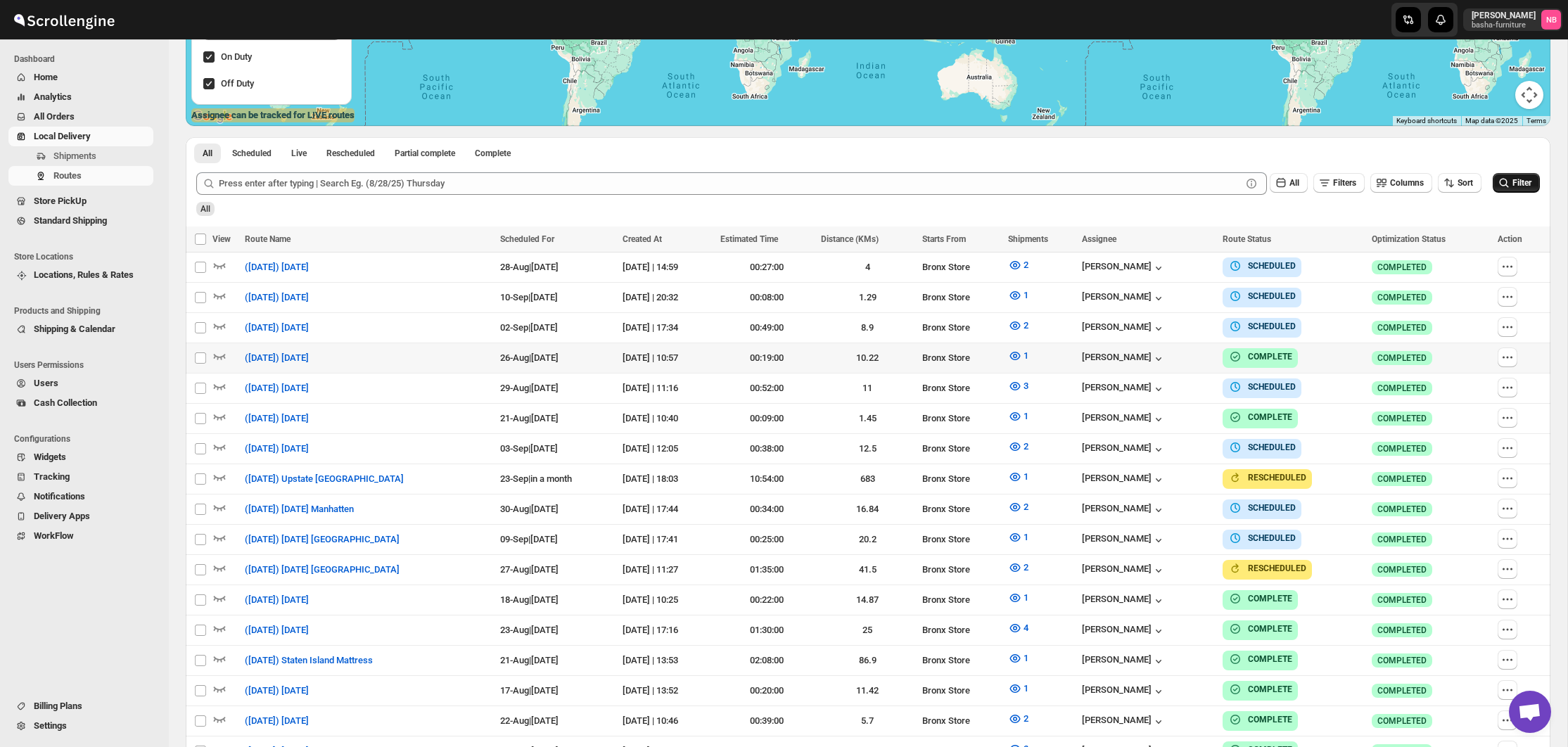
click at [1513, 190] on button "Filter" at bounding box center [1516, 183] width 47 height 20
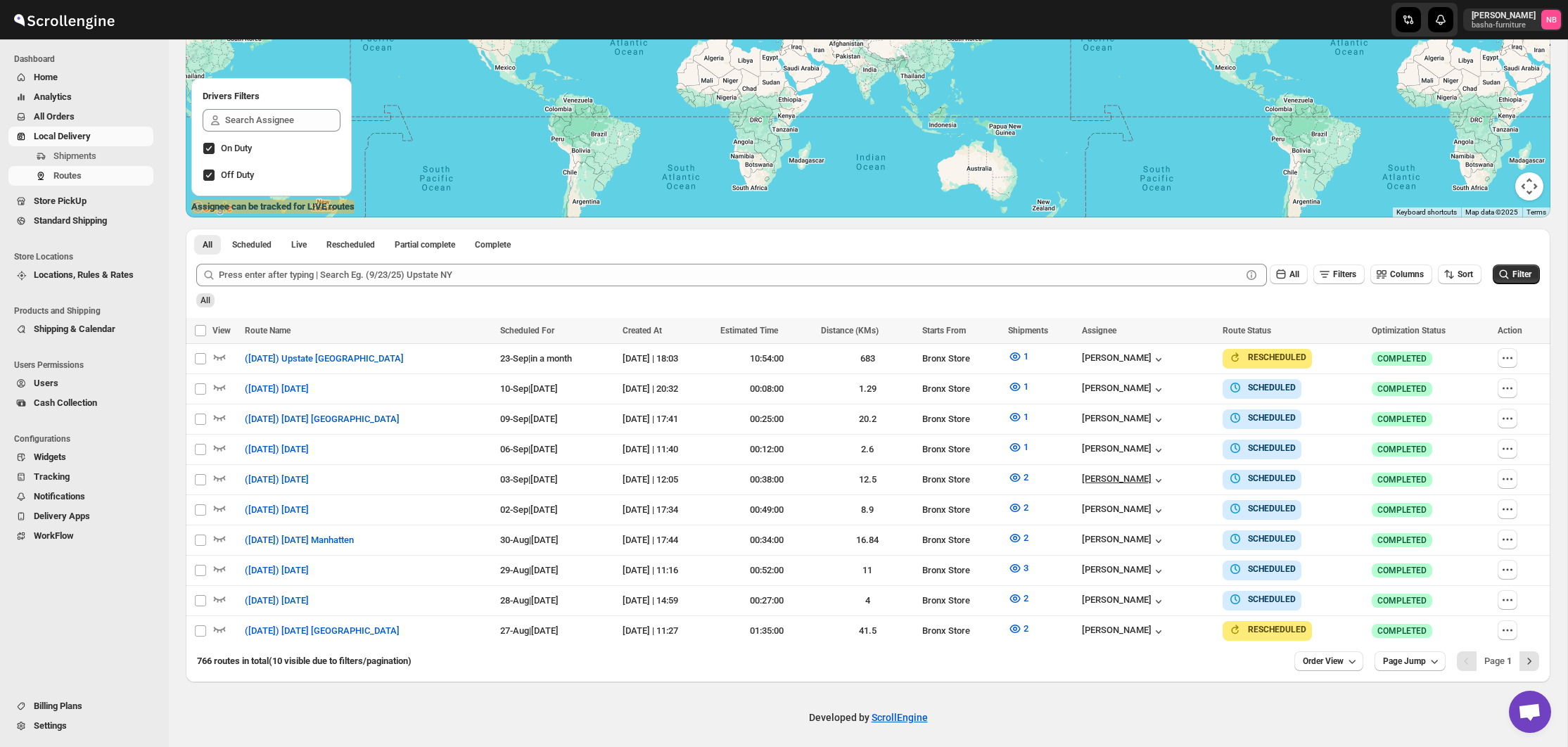
scroll to position [217, 0]
click at [1345, 657] on icon "button" at bounding box center [1351, 662] width 14 height 14
click at [1323, 566] on button "25 orders" at bounding box center [1323, 558] width 79 height 22
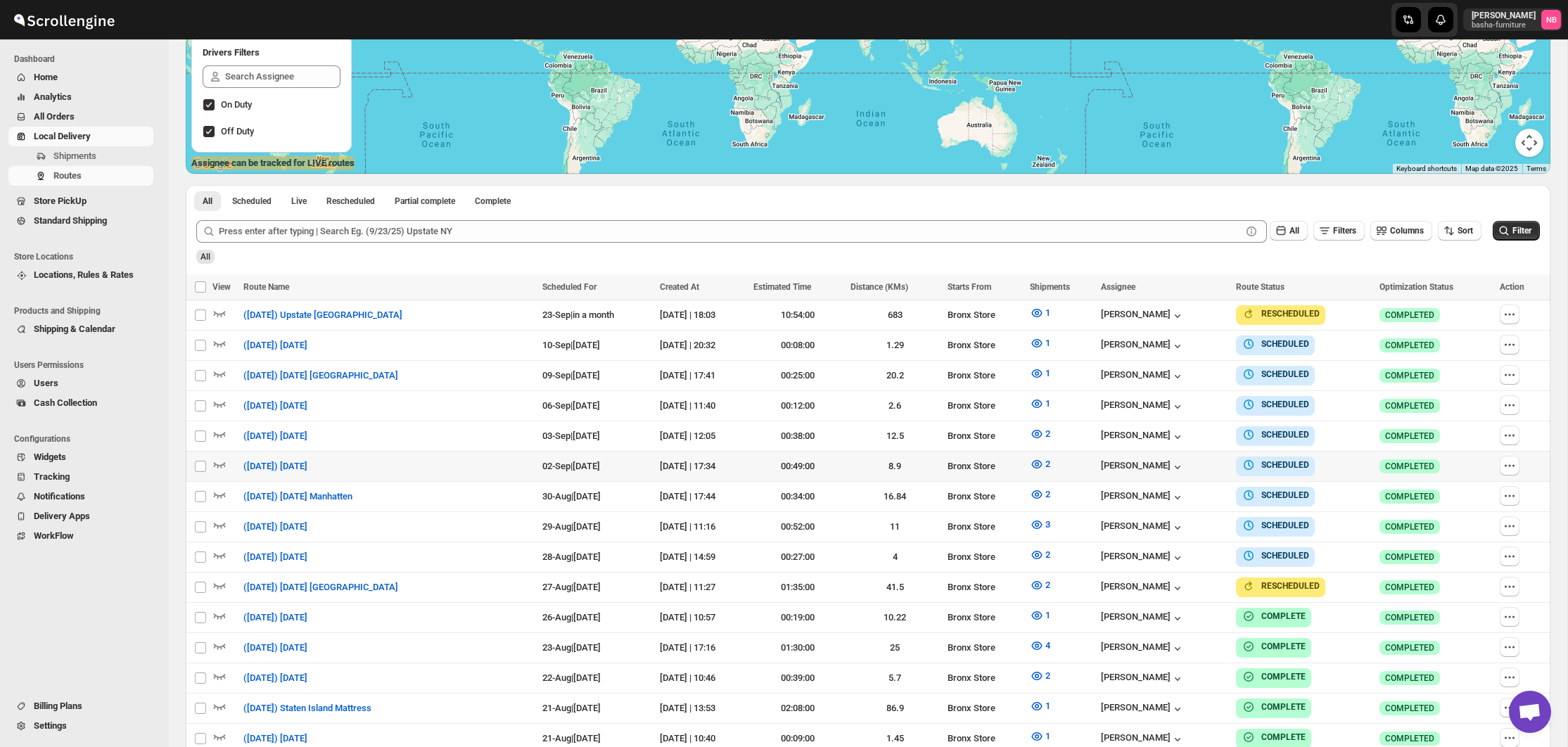
scroll to position [266, 0]
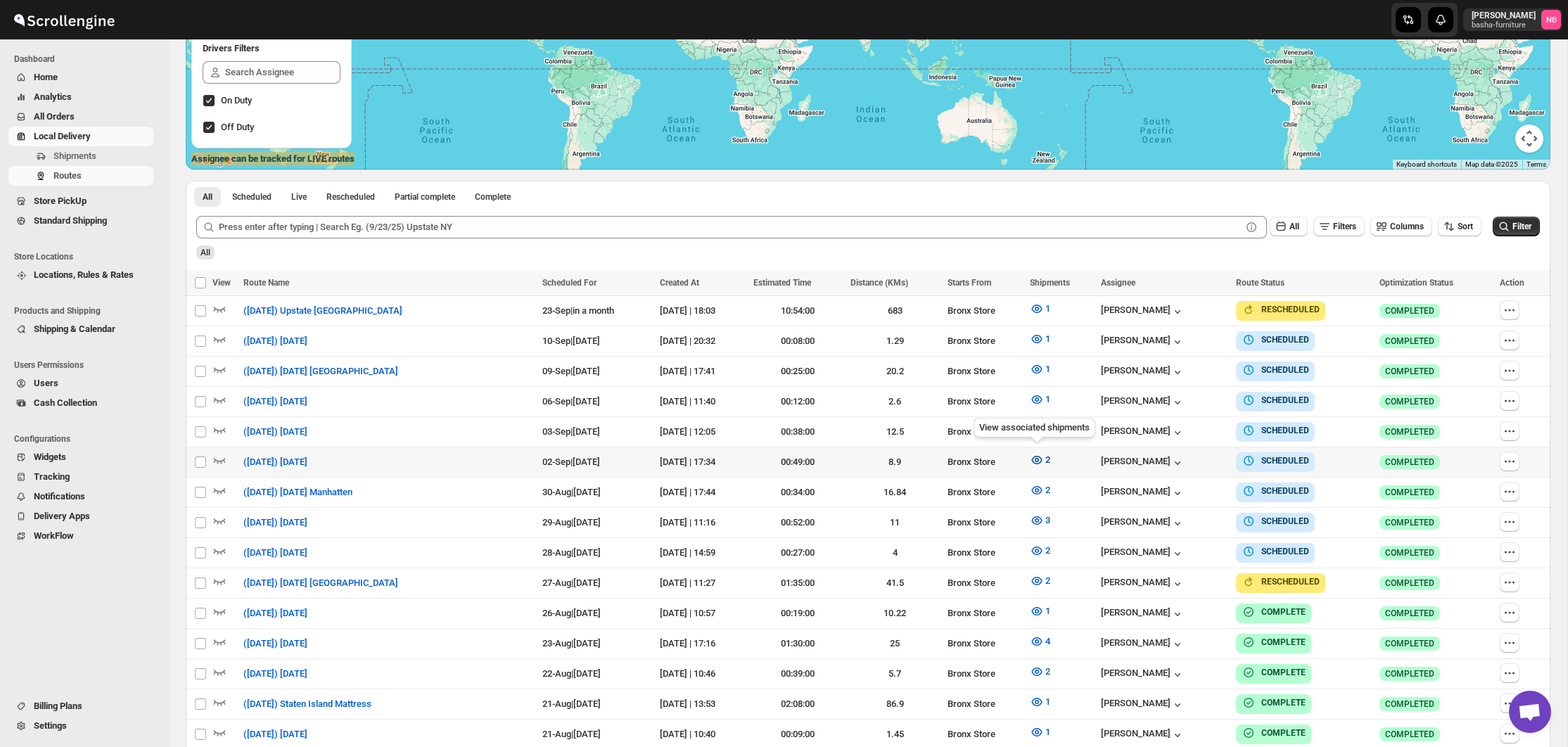
click at [1034, 456] on icon "button" at bounding box center [1036, 460] width 14 height 14
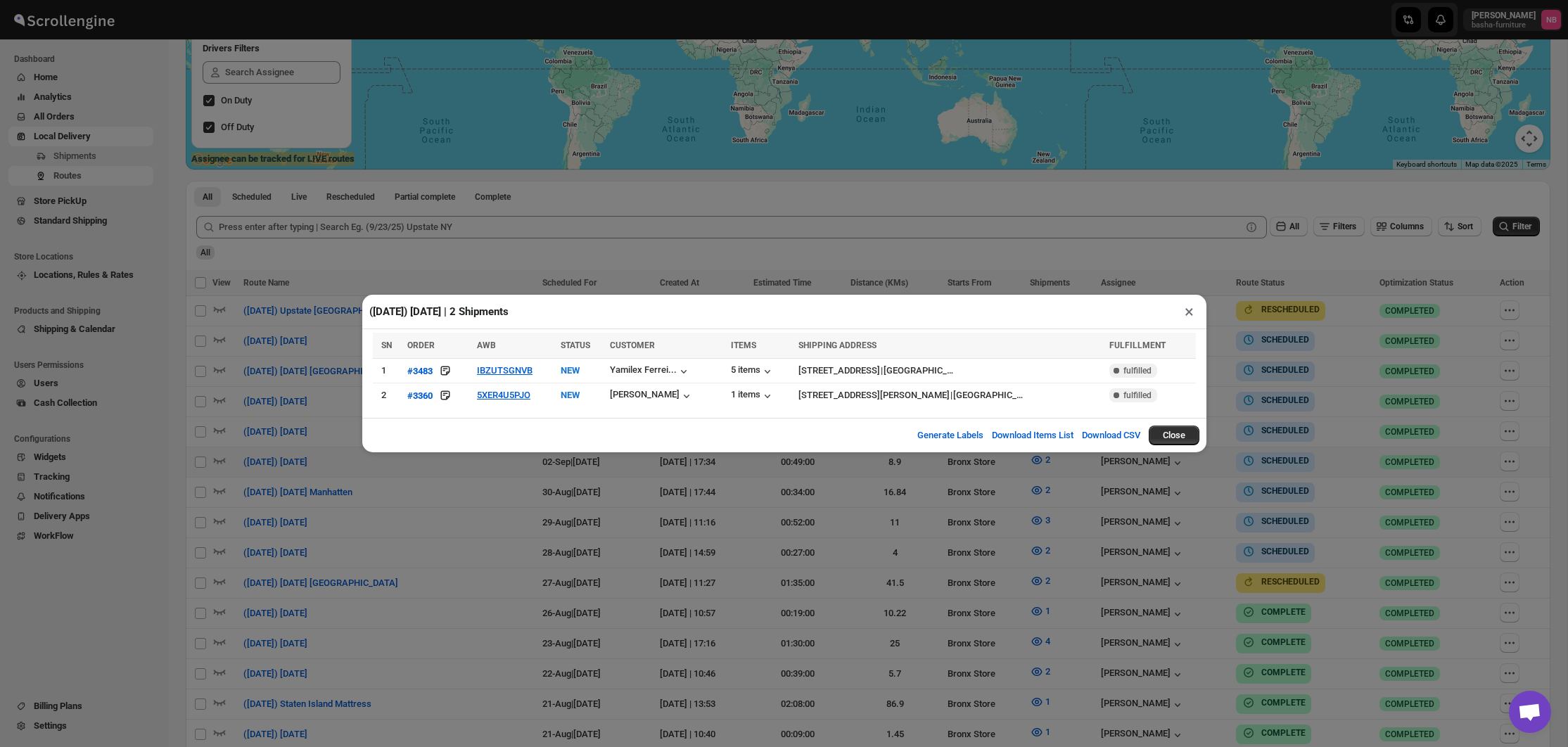
click at [512, 505] on div "([DATE]) [DATE] | 2 Shipments × SN ORDER AWB STATUS CUSTOMER ITEMS SHIPPING ADD…" at bounding box center [784, 374] width 1568 height 747
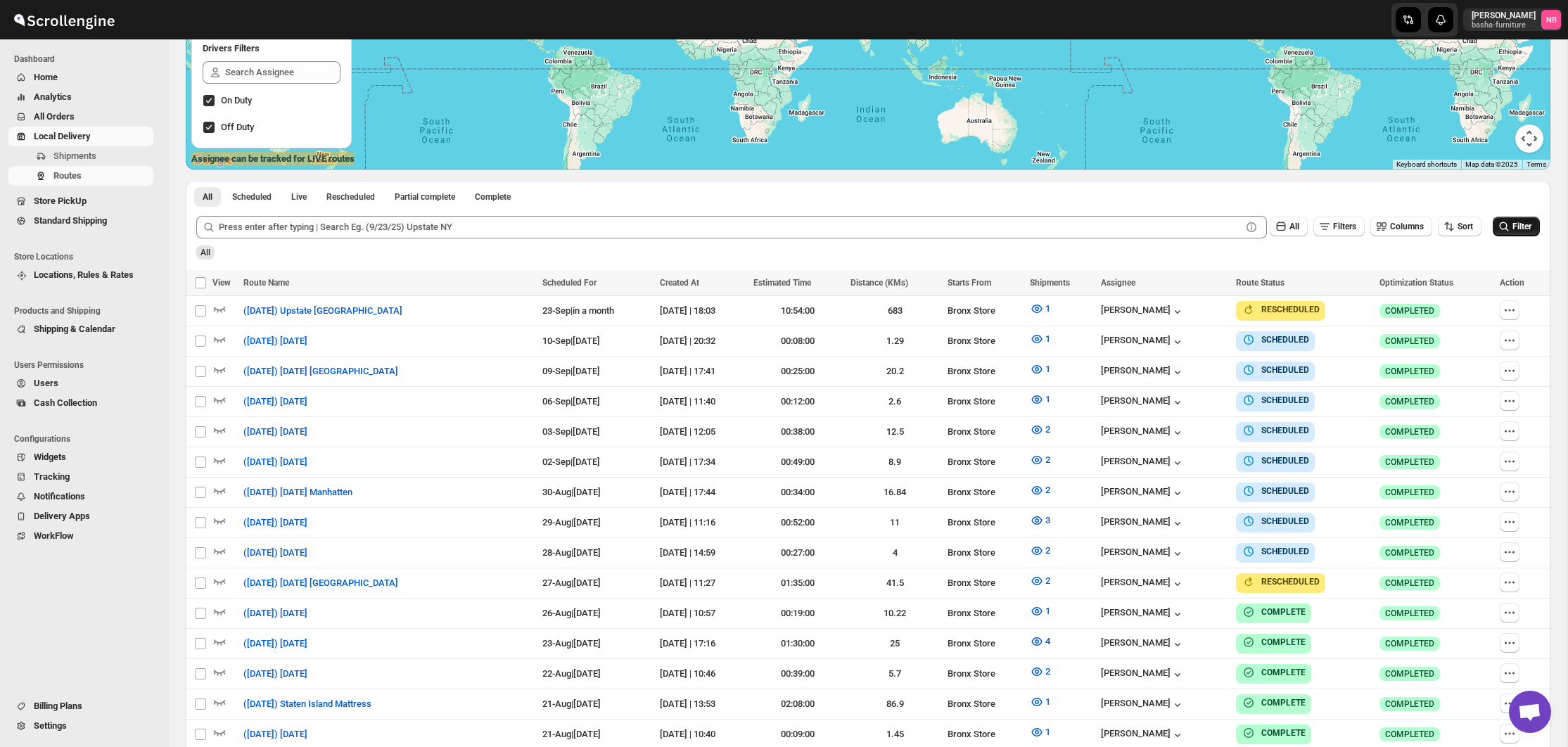
click at [1513, 226] on span "Filter" at bounding box center [1522, 226] width 19 height 10
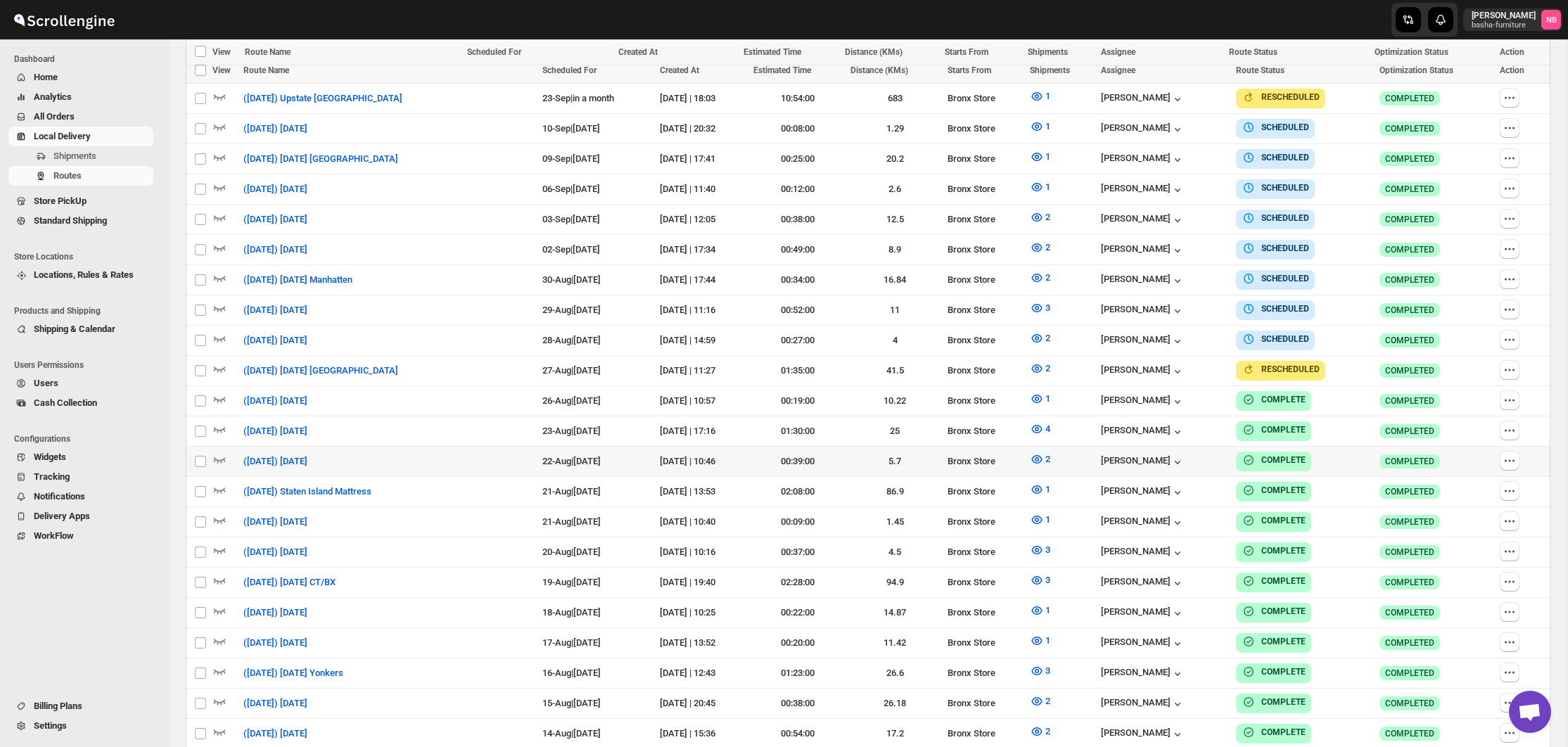
scroll to position [335, 0]
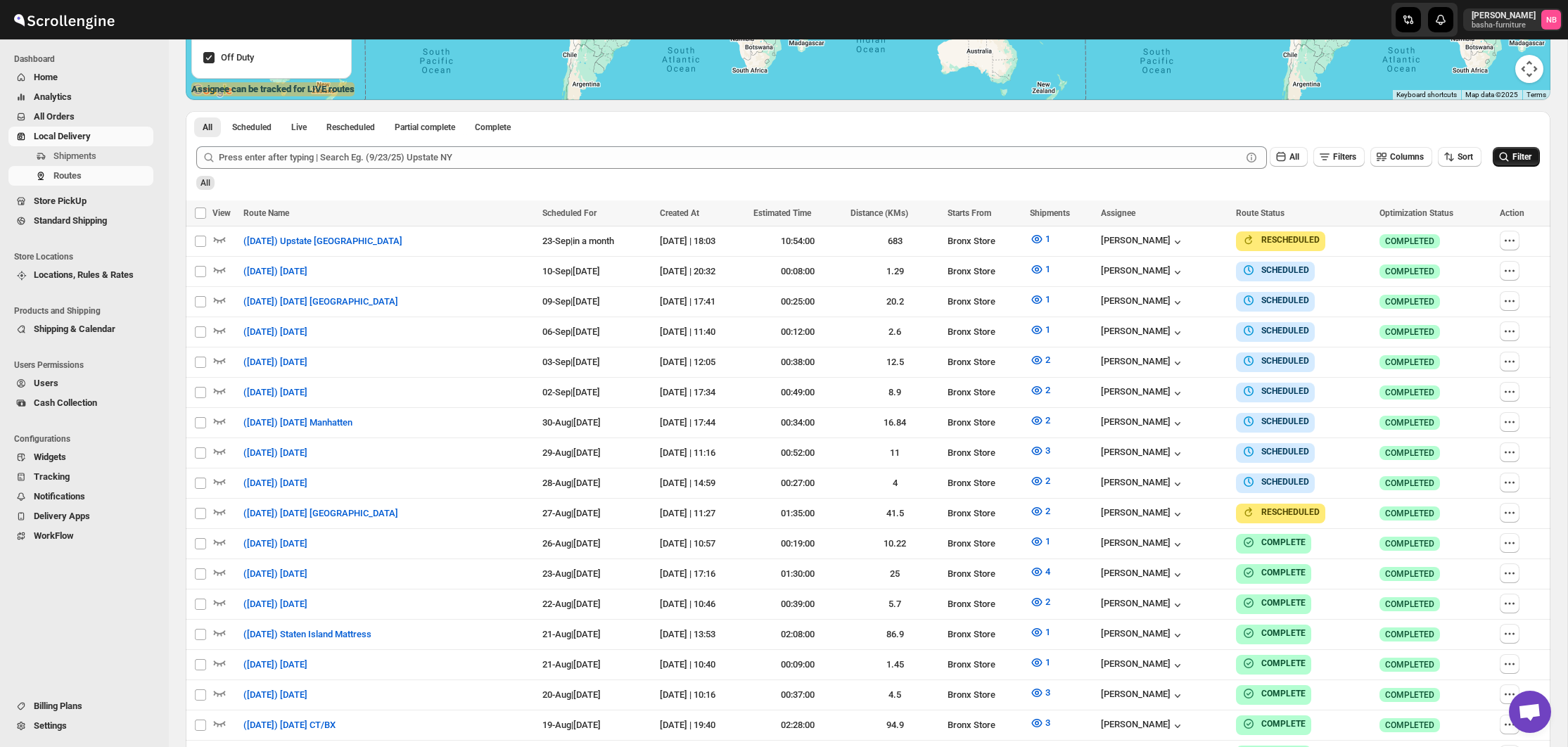
click at [1517, 158] on span "Filter" at bounding box center [1522, 157] width 19 height 10
click at [1045, 506] on span "2" at bounding box center [1048, 511] width 5 height 10
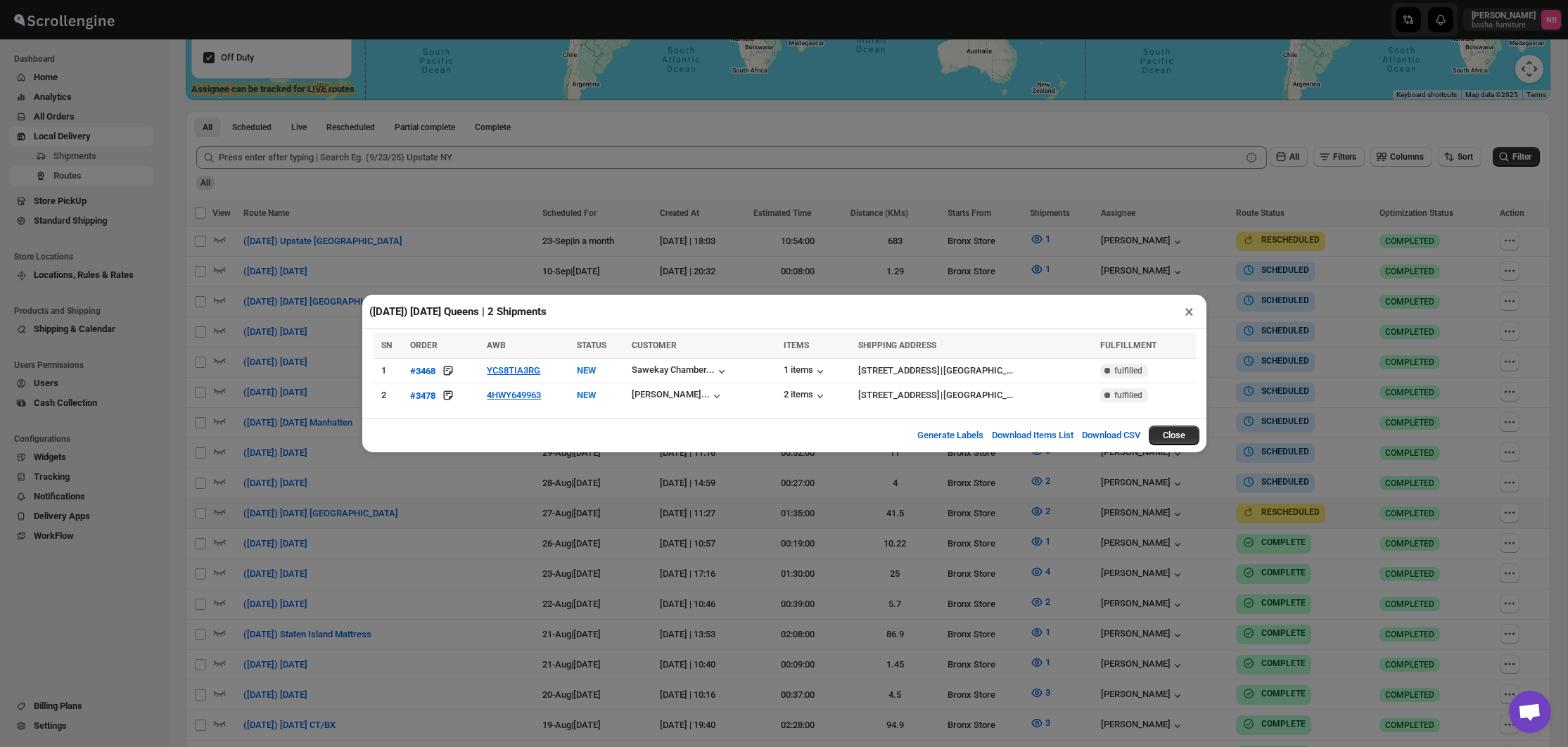
click at [658, 282] on div "([DATE]) [DATE] Queens | 2 Shipments × SN ORDER AWB STATUS CUSTOMER ITEMS SHIPP…" at bounding box center [784, 374] width 1568 height 747
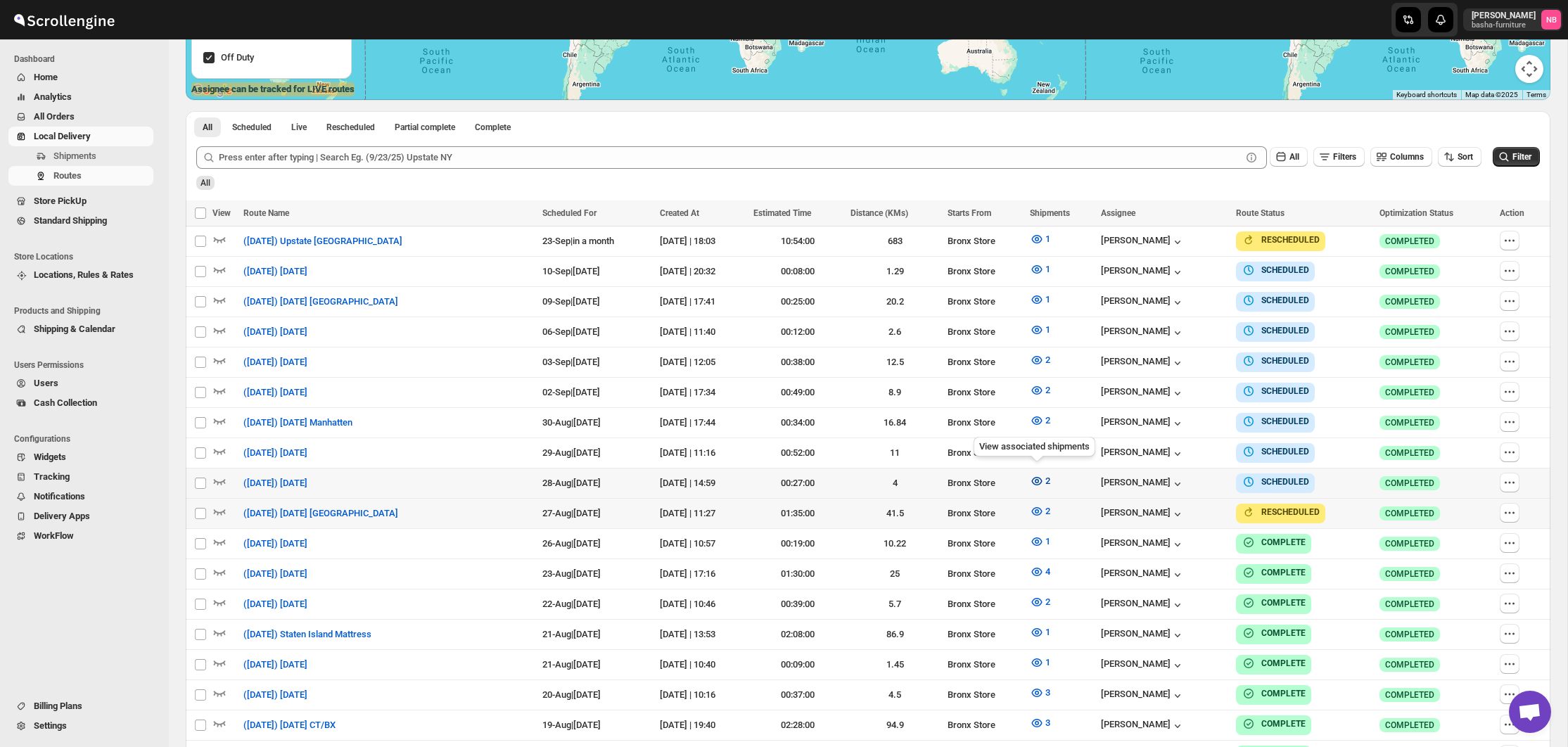
click at [1031, 481] on icon "button" at bounding box center [1036, 481] width 14 height 14
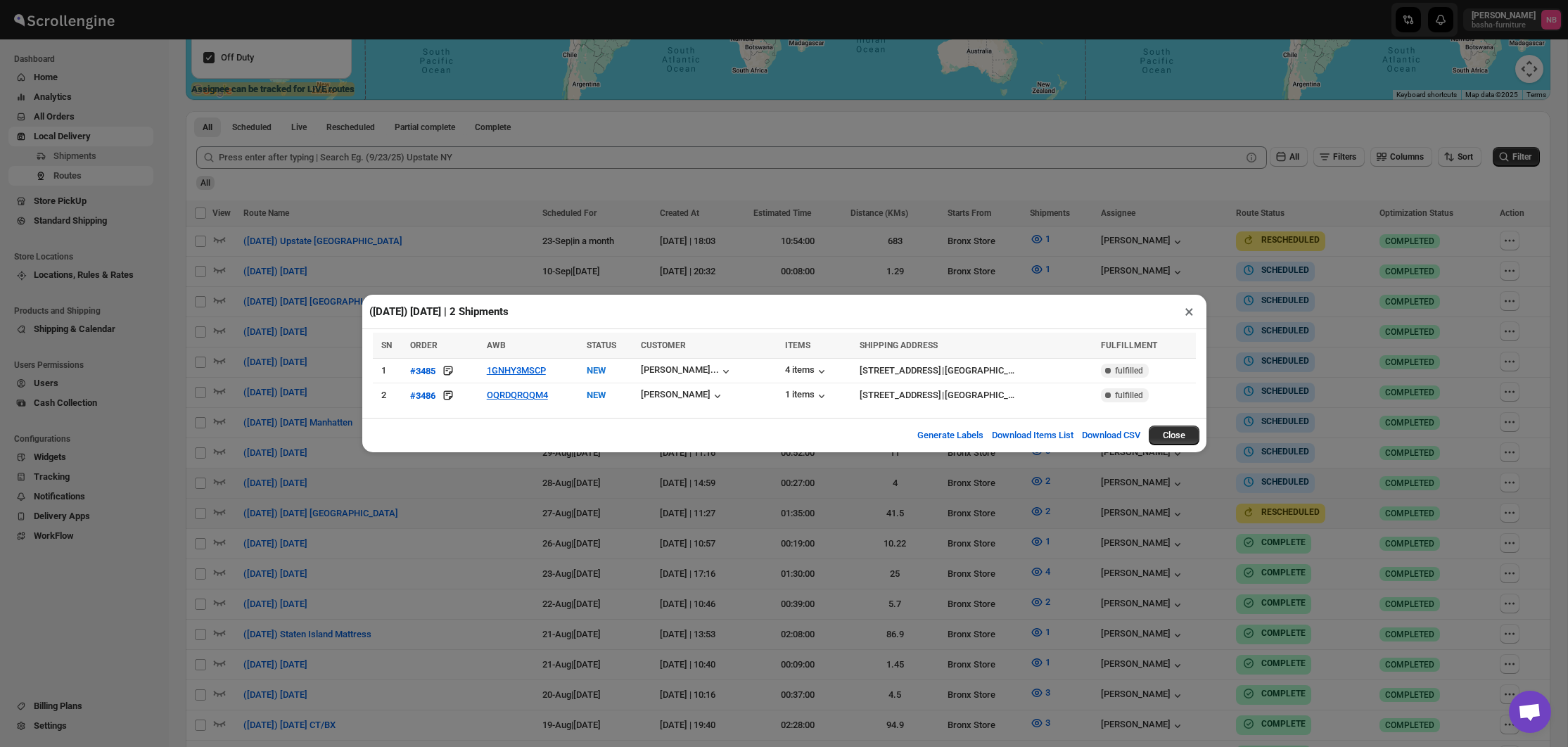
click at [369, 477] on div "([DATE]) [DATE] | 2 Shipments × SN ORDER AWB STATUS CUSTOMER ITEMS SHIPPING ADD…" at bounding box center [784, 374] width 1568 height 747
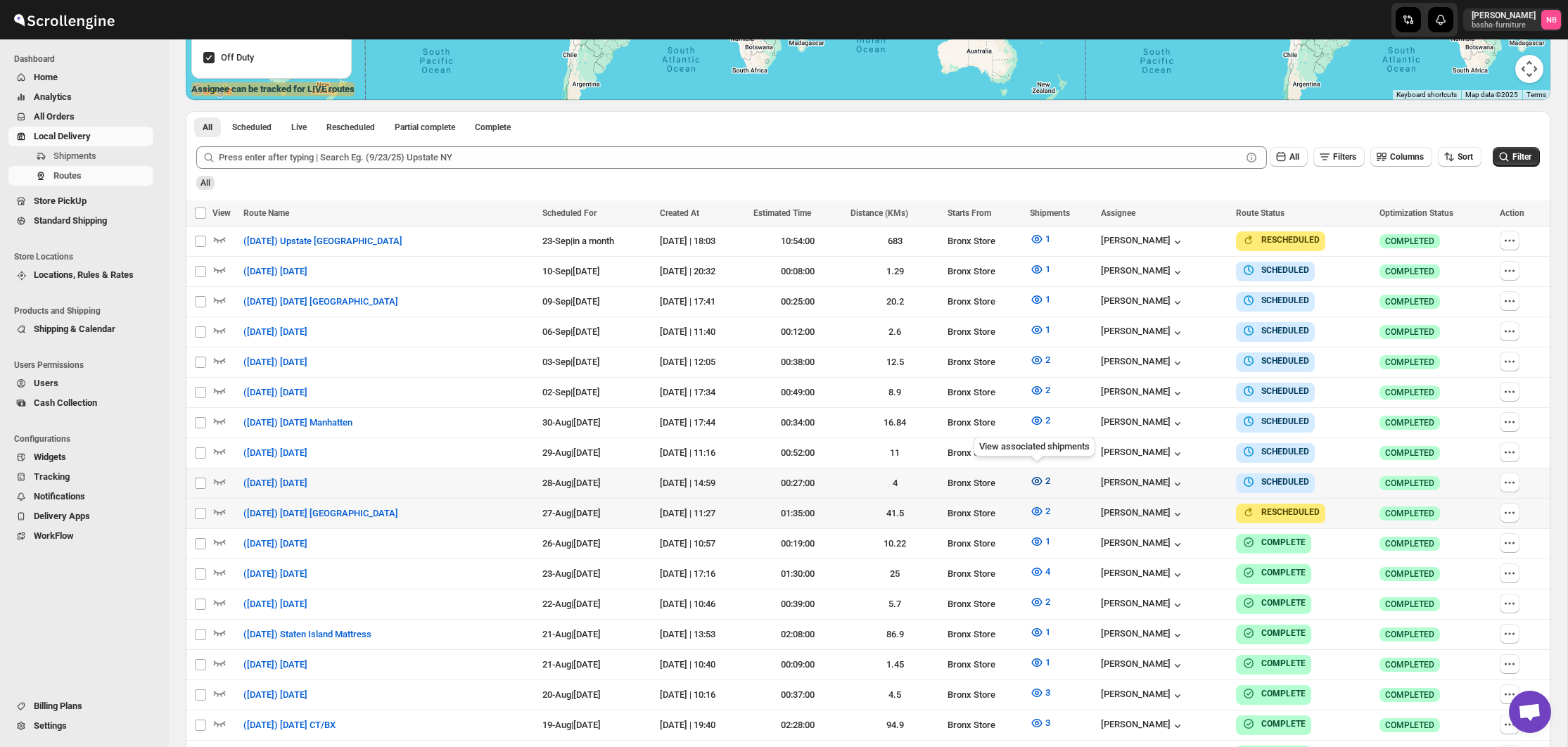
click at [1038, 483] on icon "button" at bounding box center [1036, 481] width 14 height 14
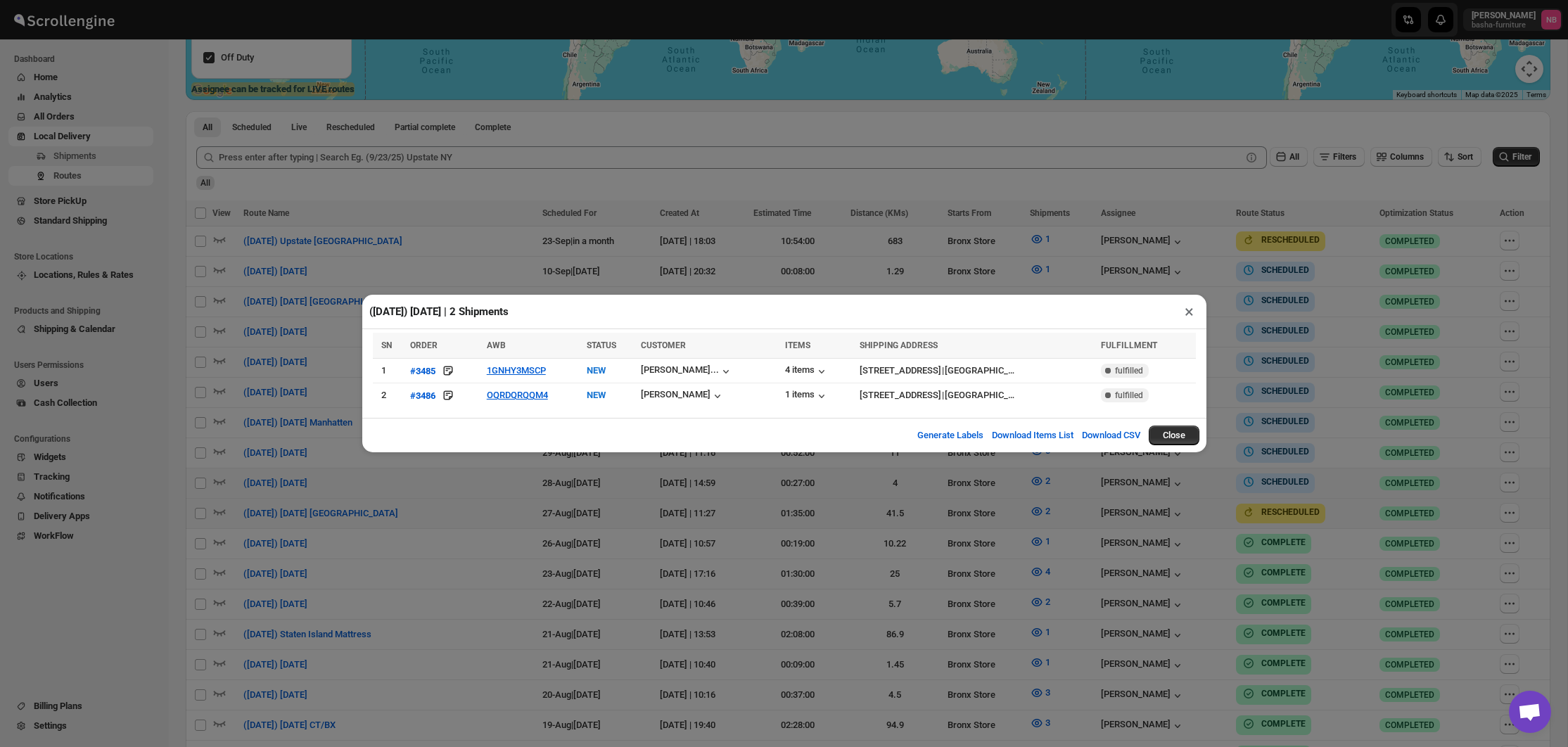
click at [503, 70] on div "([DATE]) [DATE] | 2 Shipments × SN ORDER AWB STATUS CUSTOMER ITEMS SHIPPING ADD…" at bounding box center [784, 374] width 1568 height 747
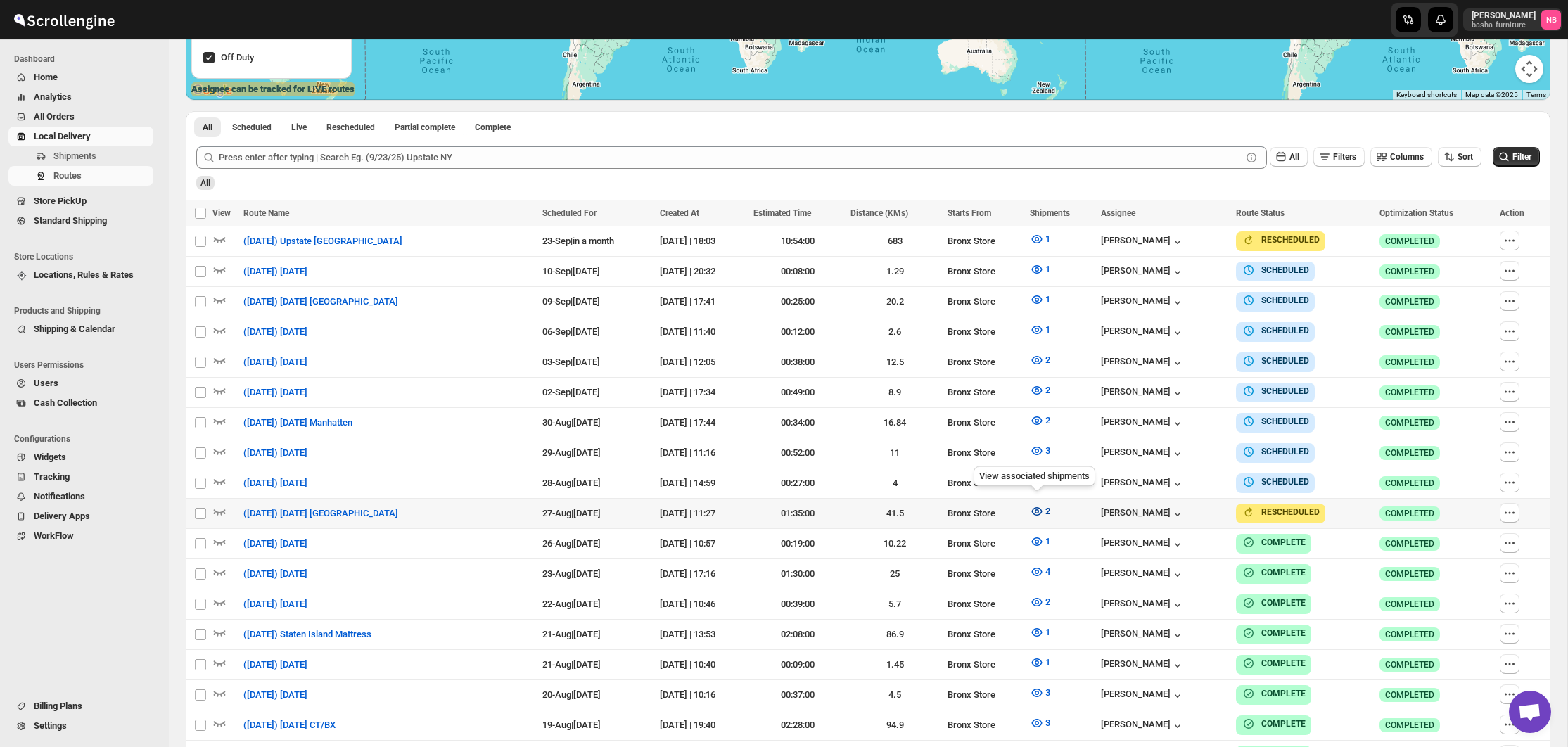
click at [1032, 510] on icon "button" at bounding box center [1036, 511] width 14 height 14
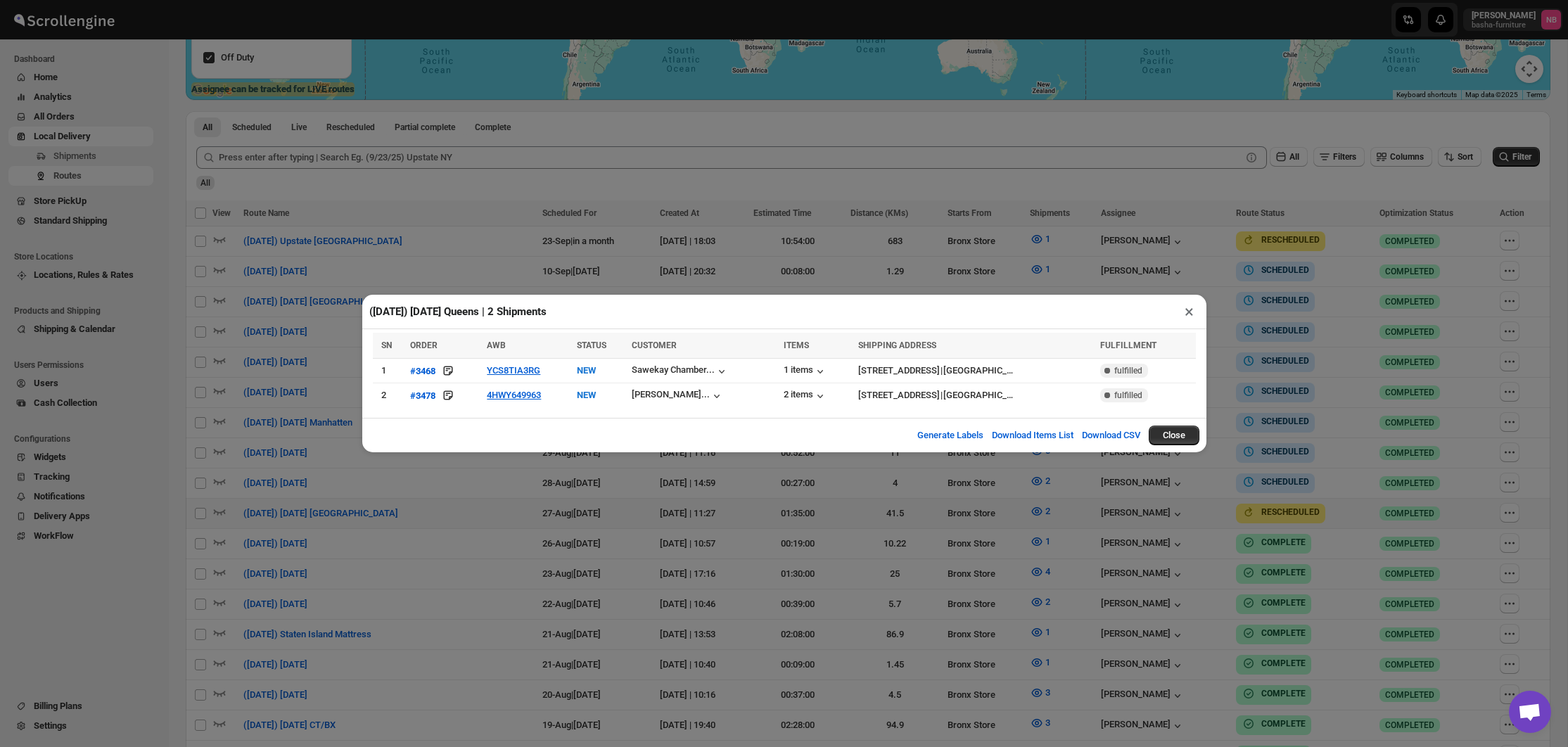
click at [418, 540] on div "([DATE]) [DATE] Queens | 2 Shipments × SN ORDER AWB STATUS CUSTOMER ITEMS SHIPP…" at bounding box center [784, 374] width 1568 height 747
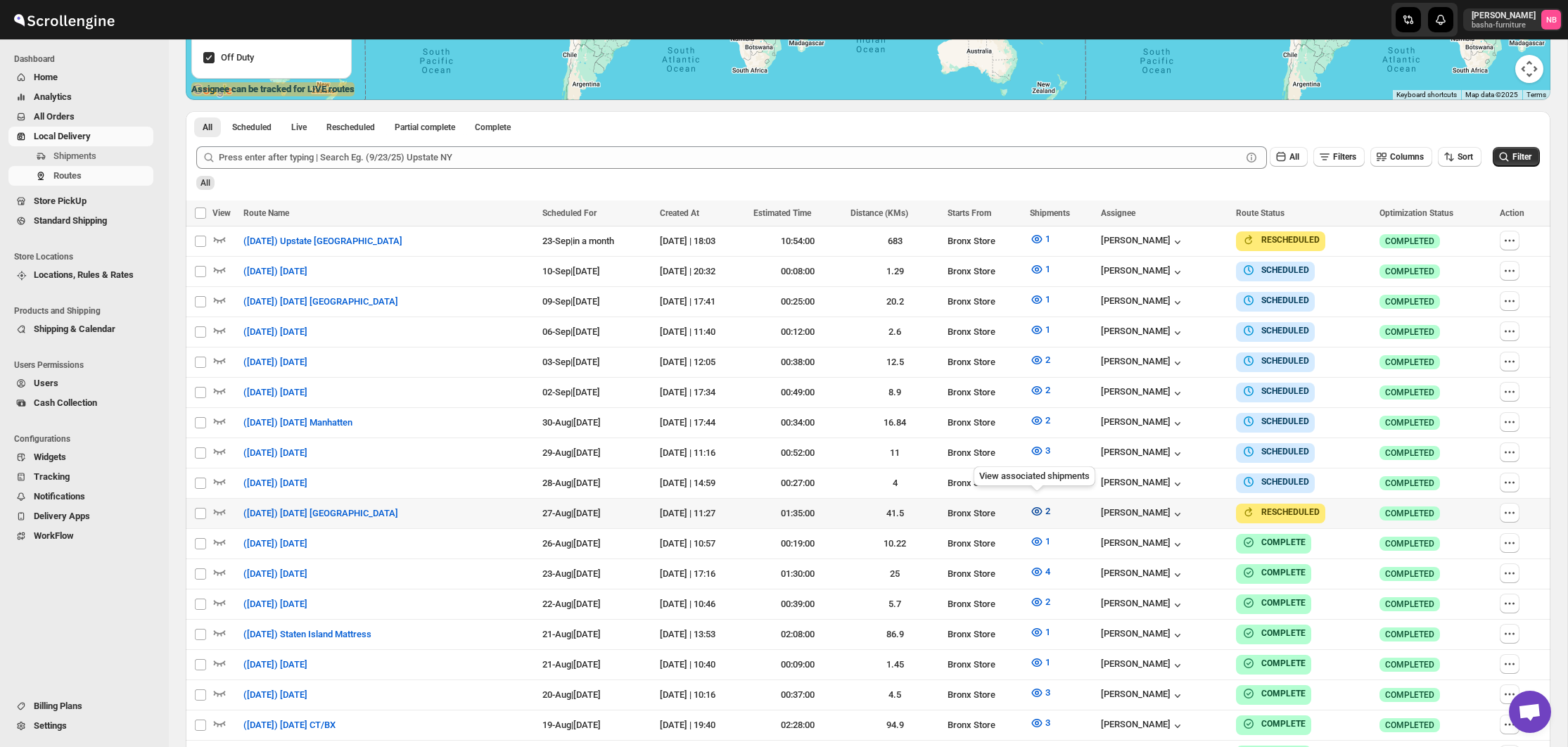
click at [1045, 506] on span "2" at bounding box center [1048, 511] width 5 height 10
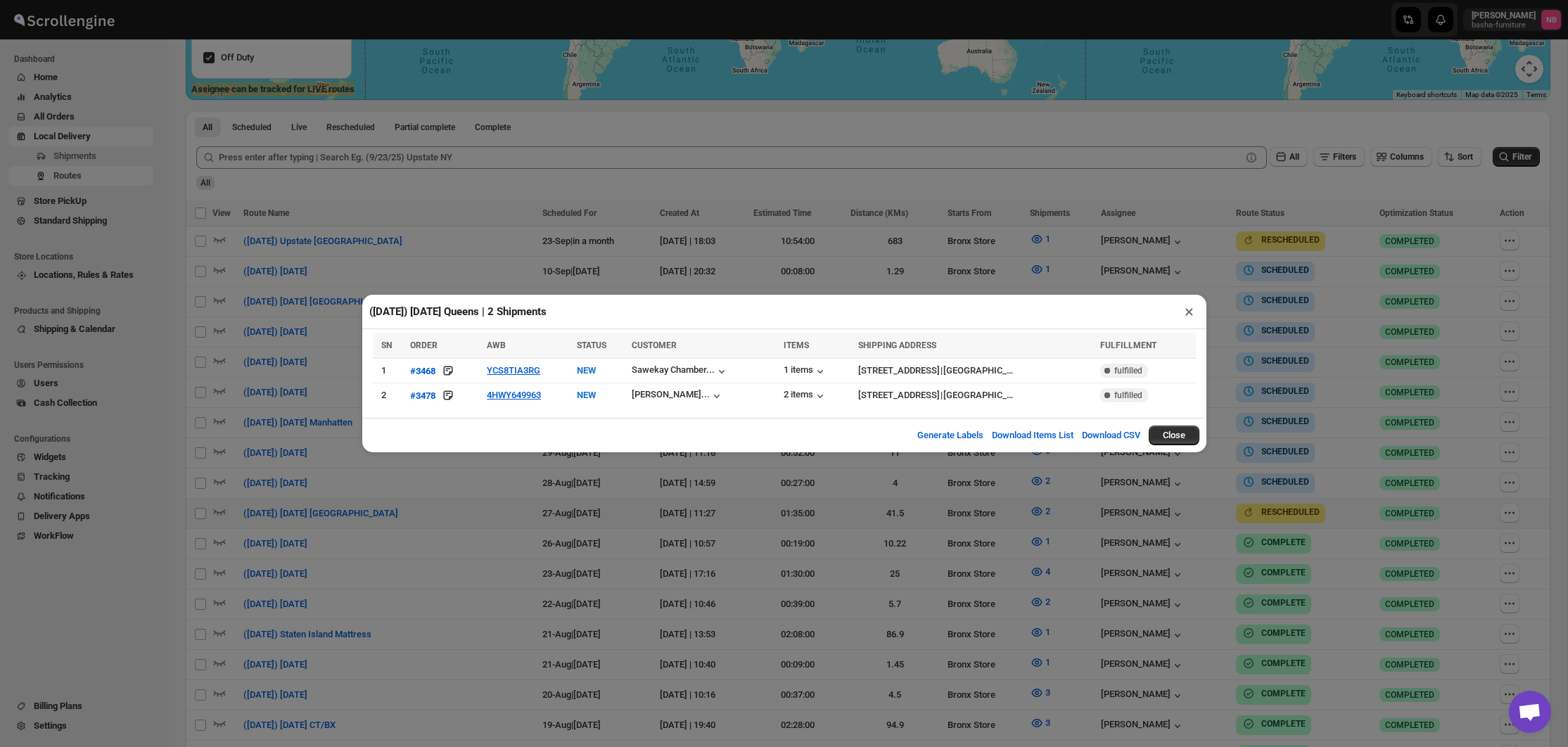
click at [479, 490] on div "([DATE]) [DATE] Queens | 2 Shipments × SN ORDER AWB STATUS CUSTOMER ITEMS SHIPP…" at bounding box center [784, 374] width 1568 height 747
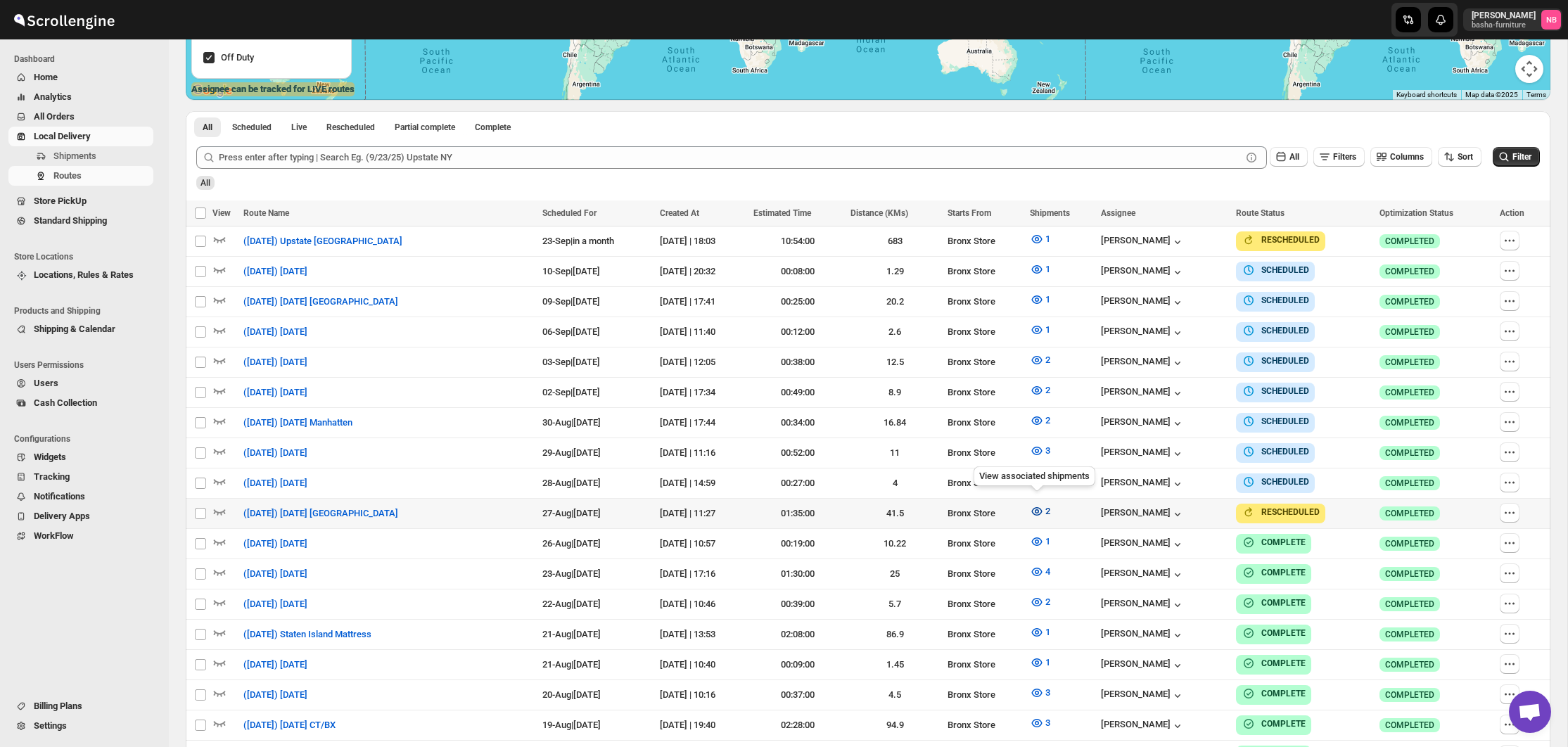
click at [1045, 506] on span "2" at bounding box center [1048, 511] width 5 height 10
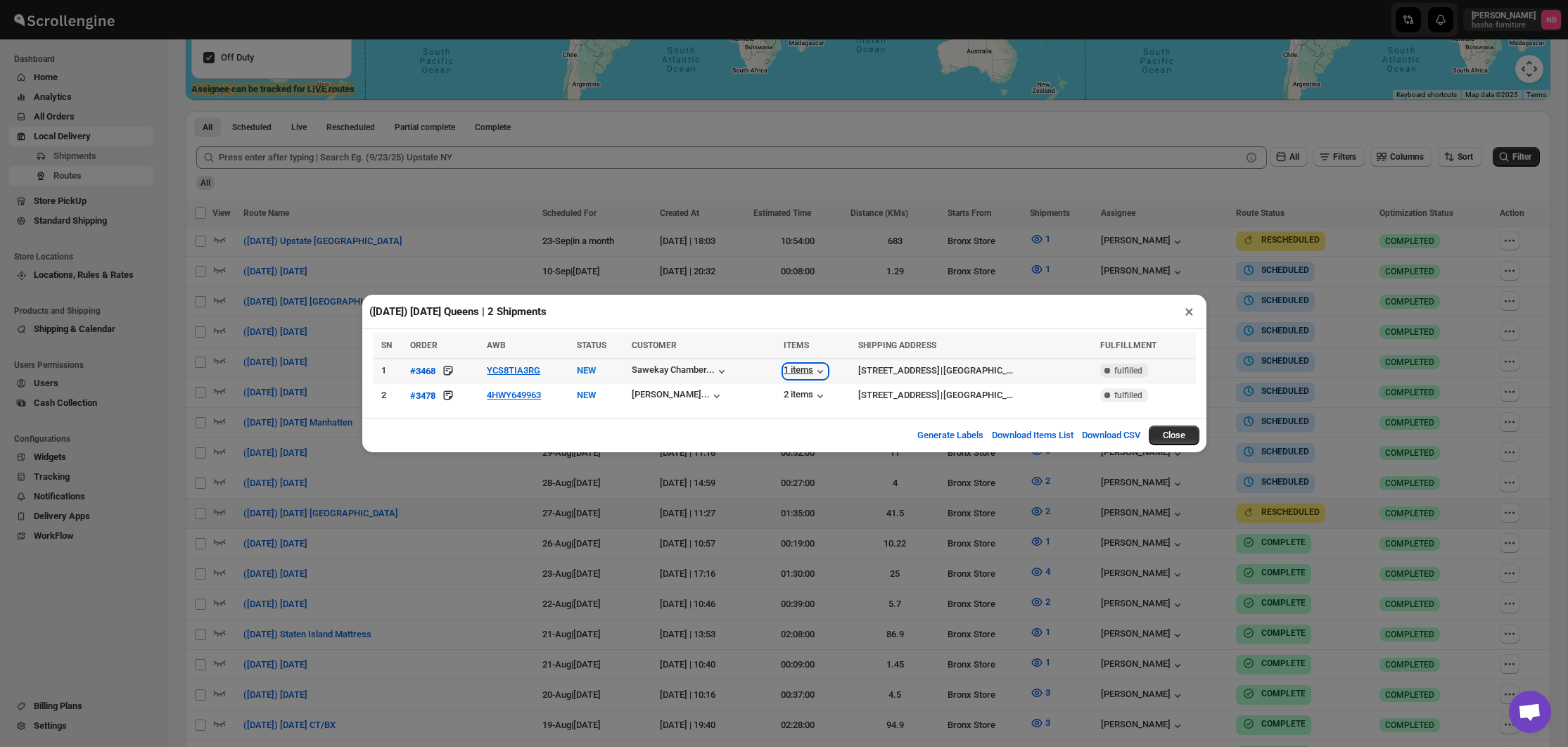
click at [784, 374] on div "1 items" at bounding box center [805, 371] width 44 height 14
click at [629, 506] on div "([DATE]) [DATE] Queens | 2 Shipments × SN ORDER AWB STATUS CUSTOMER ITEMS SHIPP…" at bounding box center [784, 374] width 1568 height 747
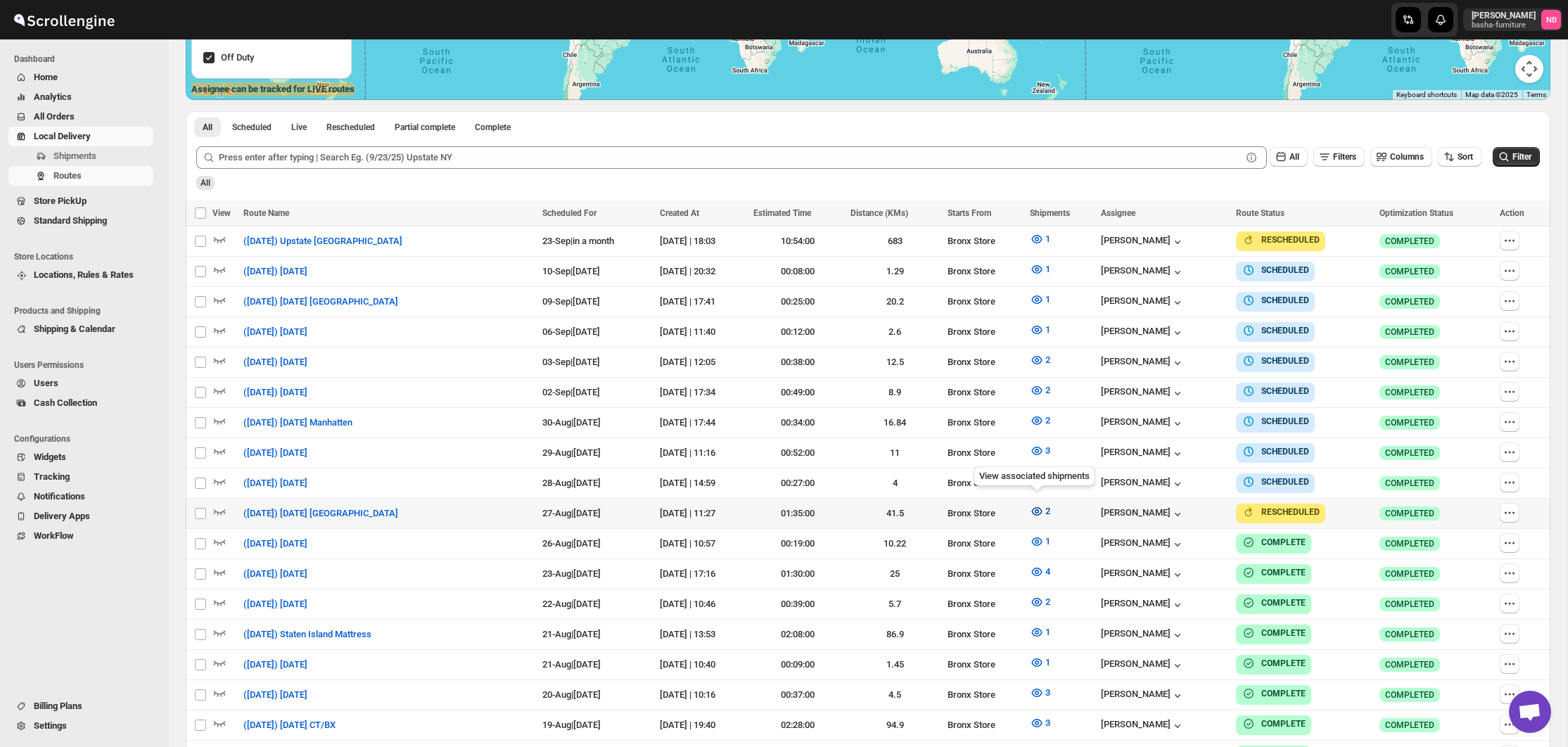
click at [1033, 507] on icon "button" at bounding box center [1037, 511] width 10 height 8
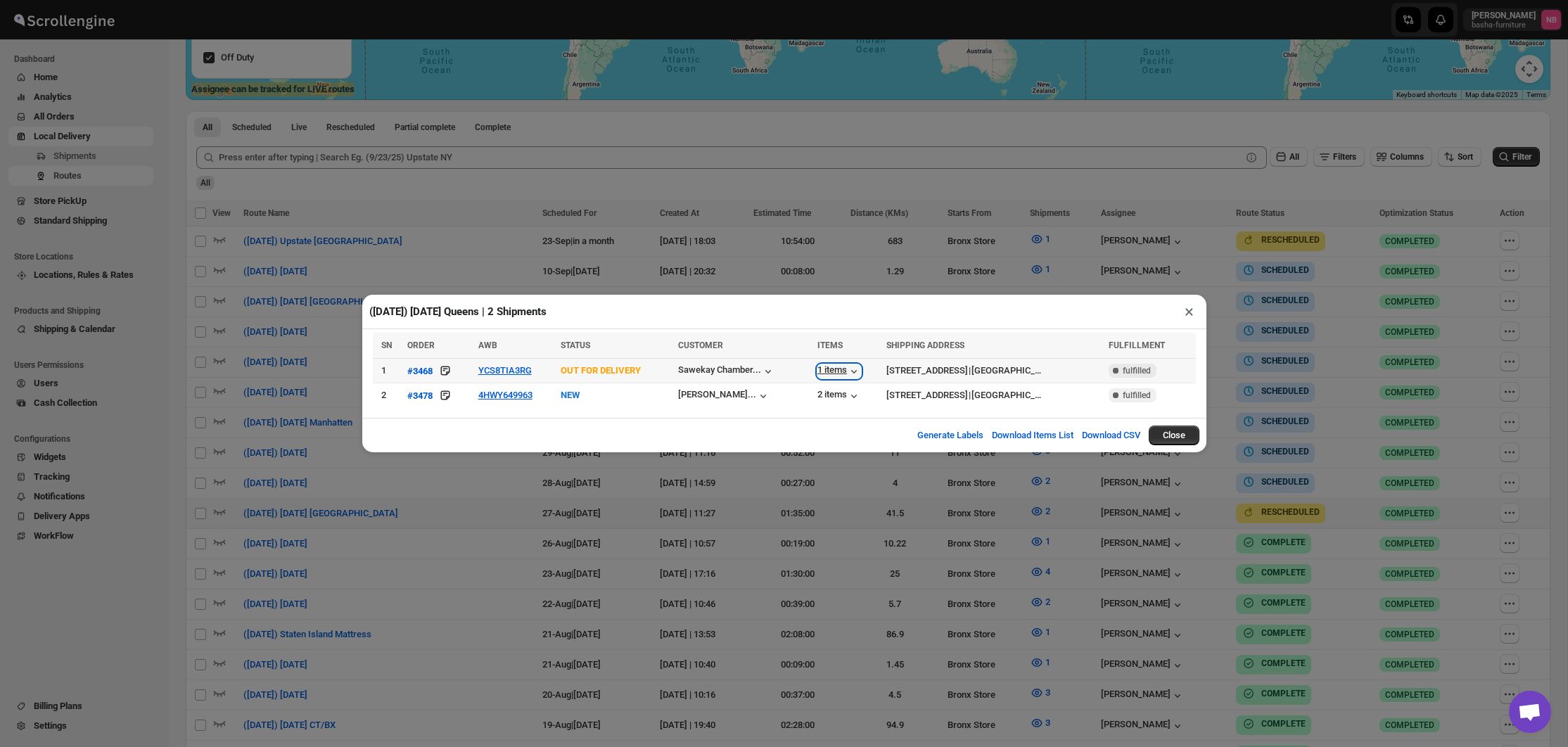
click at [818, 374] on div "1 items" at bounding box center [839, 371] width 44 height 14
click at [494, 370] on button "YCS8TIA3RG" at bounding box center [505, 371] width 53 height 10
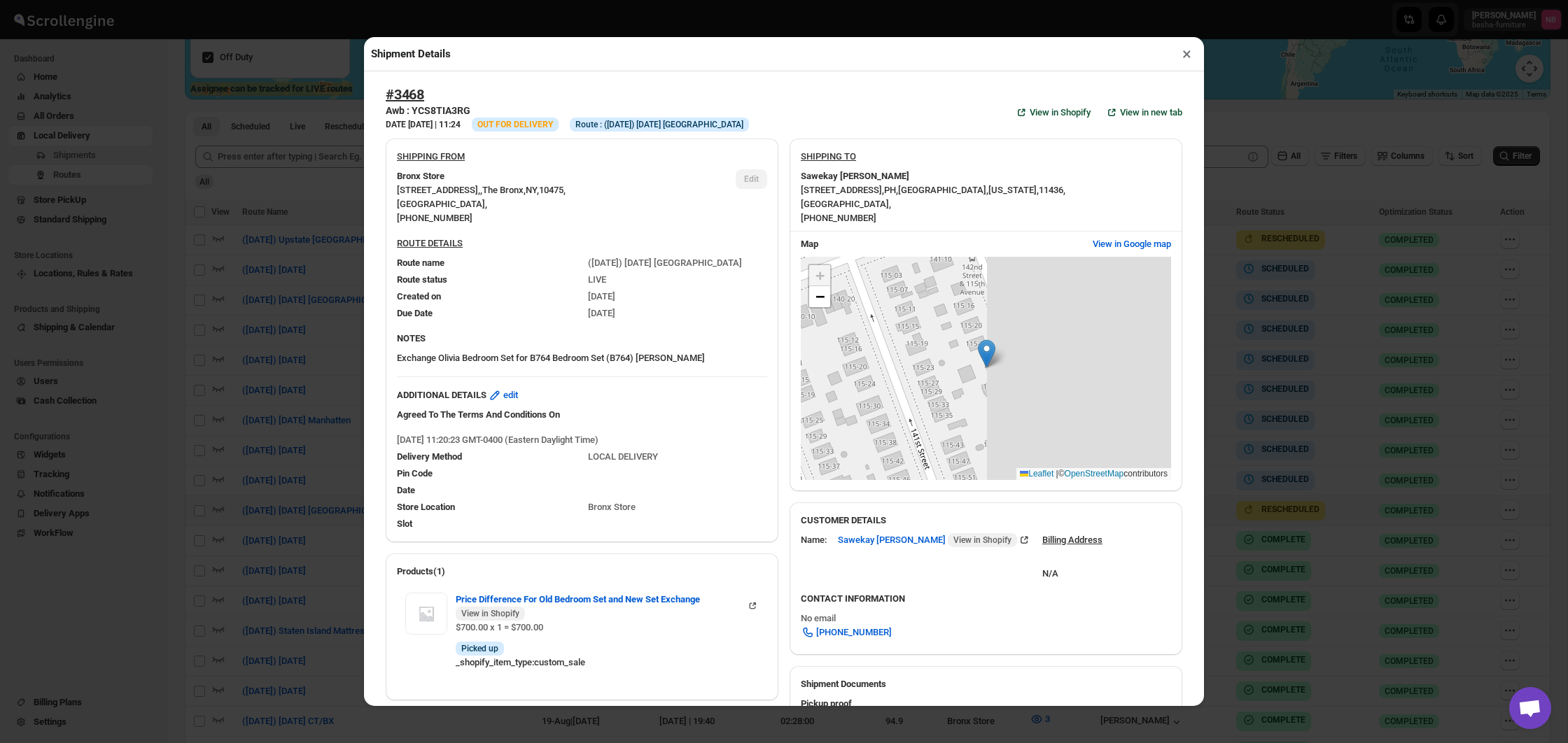
click at [257, 349] on div "Shipment Details × #3468 Awb : YCS8TIA3RG DATE [DATE] | 11:24 Info OUT FOR DELI…" at bounding box center [784, 372] width 1568 height 743
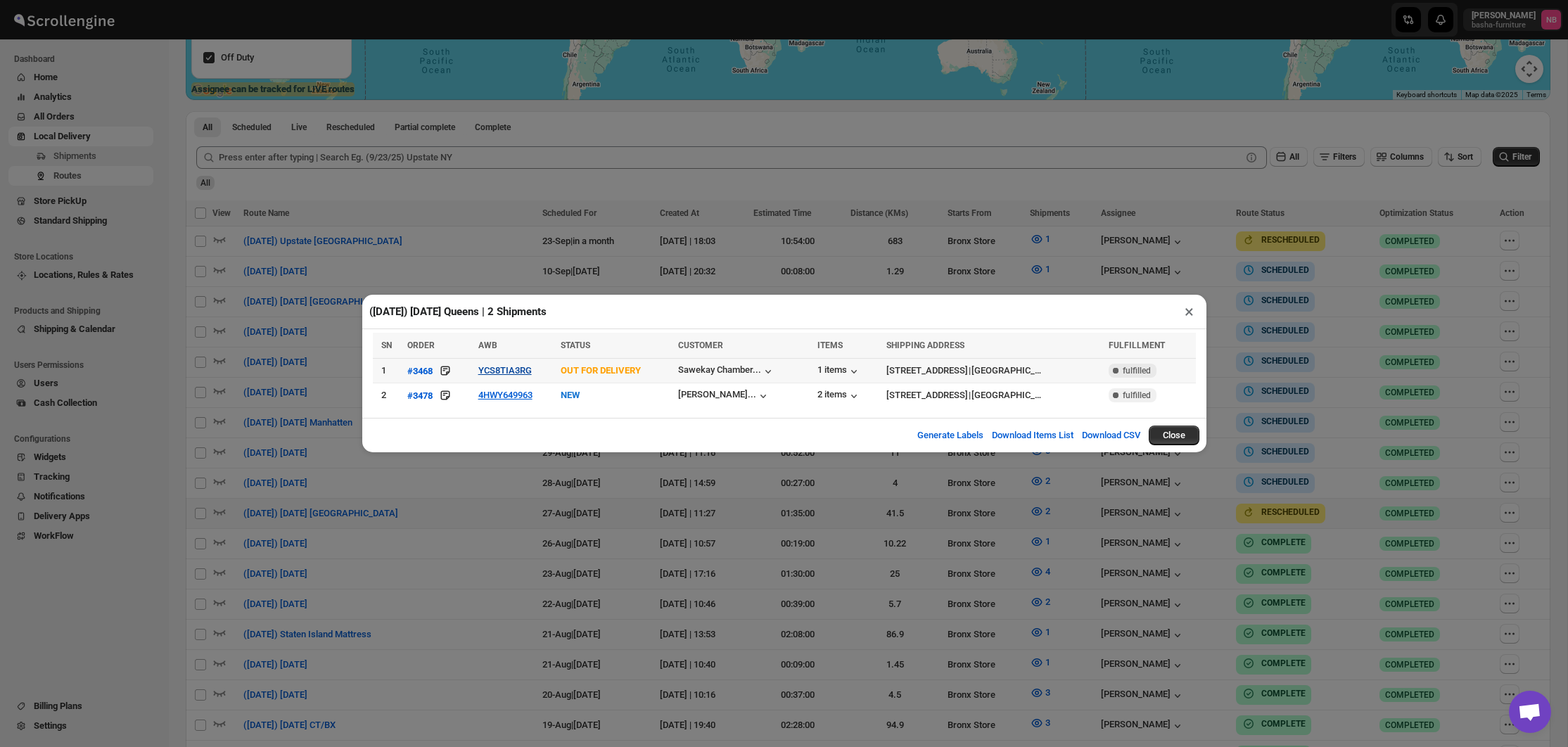
click at [482, 374] on button "YCS8TIA3RG" at bounding box center [505, 371] width 53 height 10
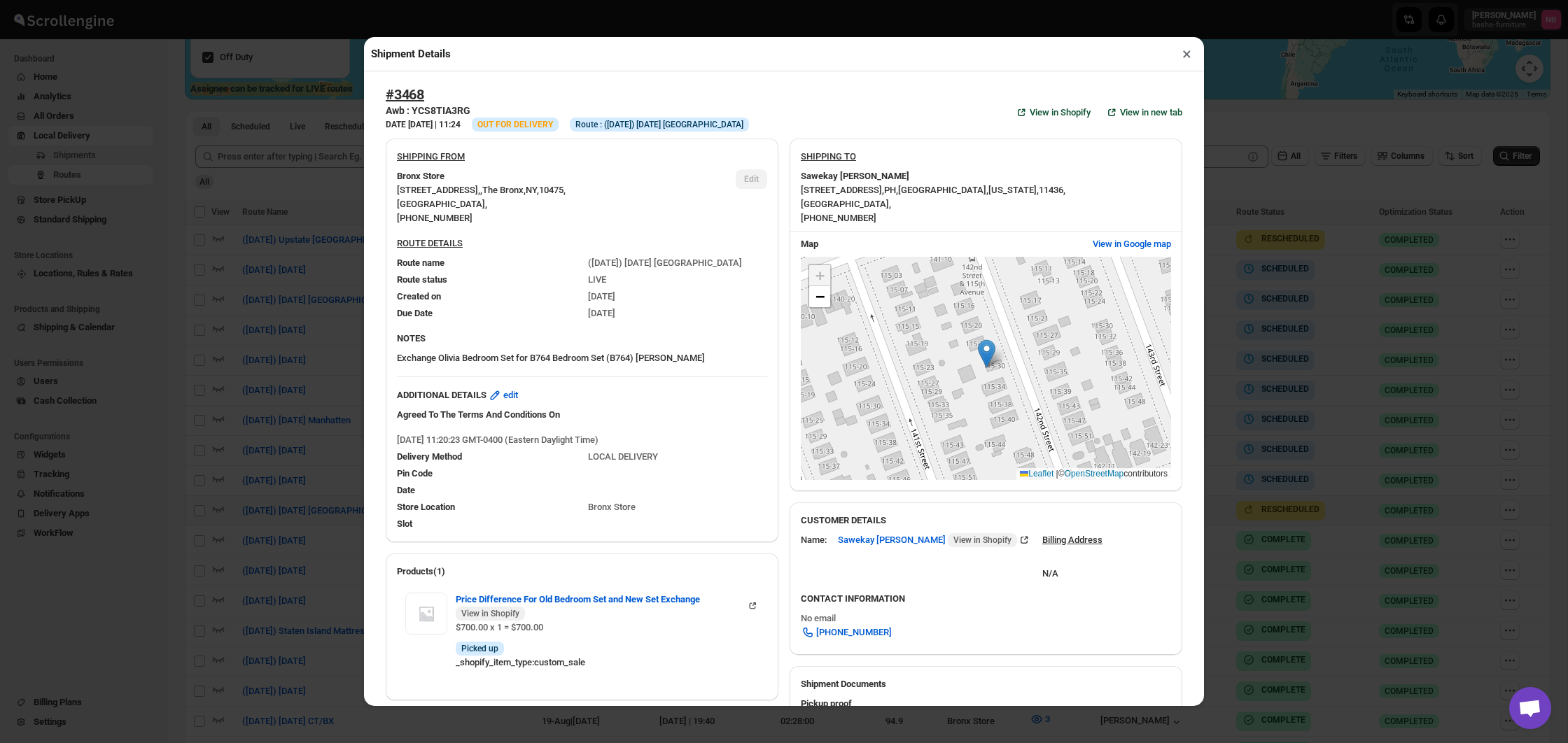
click at [339, 365] on div "Shipment Details × #3468 Awb : YCS8TIA3RG DATE [DATE] | 11:24 Info OUT FOR DELI…" at bounding box center [784, 372] width 1568 height 743
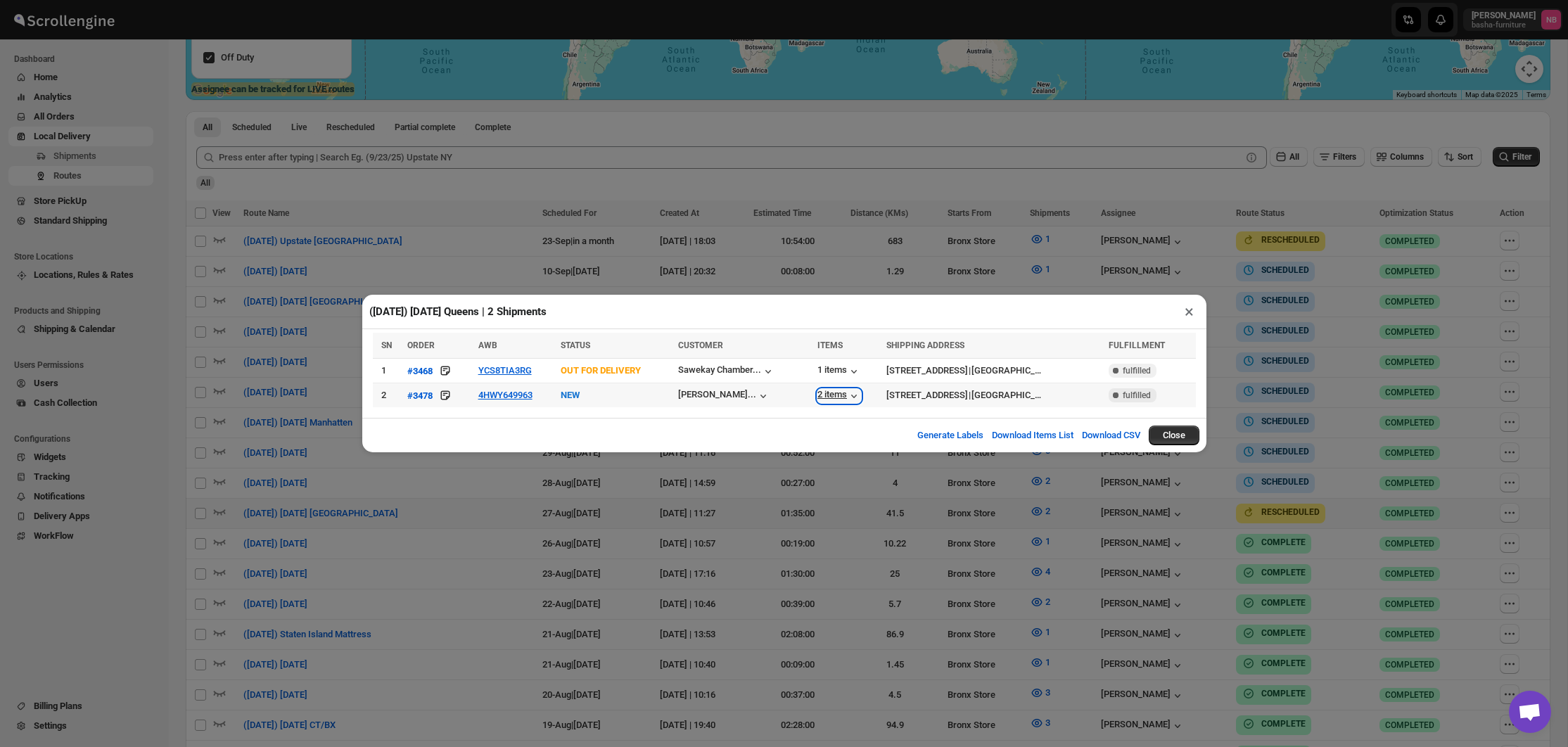
click at [818, 396] on div "2 items" at bounding box center [839, 396] width 44 height 14
click at [483, 372] on button "YCS8TIA3RG" at bounding box center [505, 371] width 53 height 10
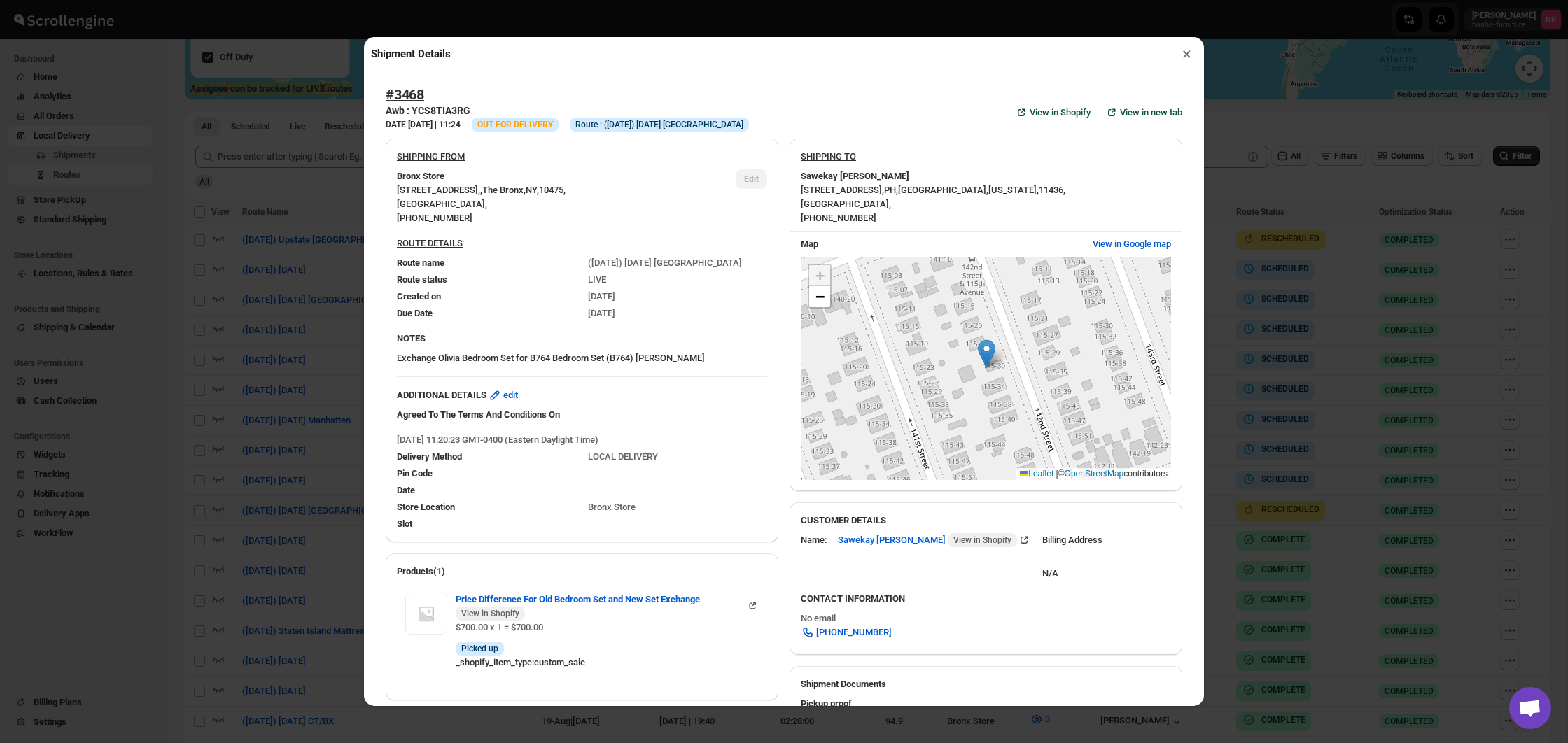
click at [308, 285] on div "Shipment Details × #3468 Awb : YCS8TIA3RG DATE [DATE] | 11:24 Info OUT FOR DELI…" at bounding box center [784, 372] width 1568 height 743
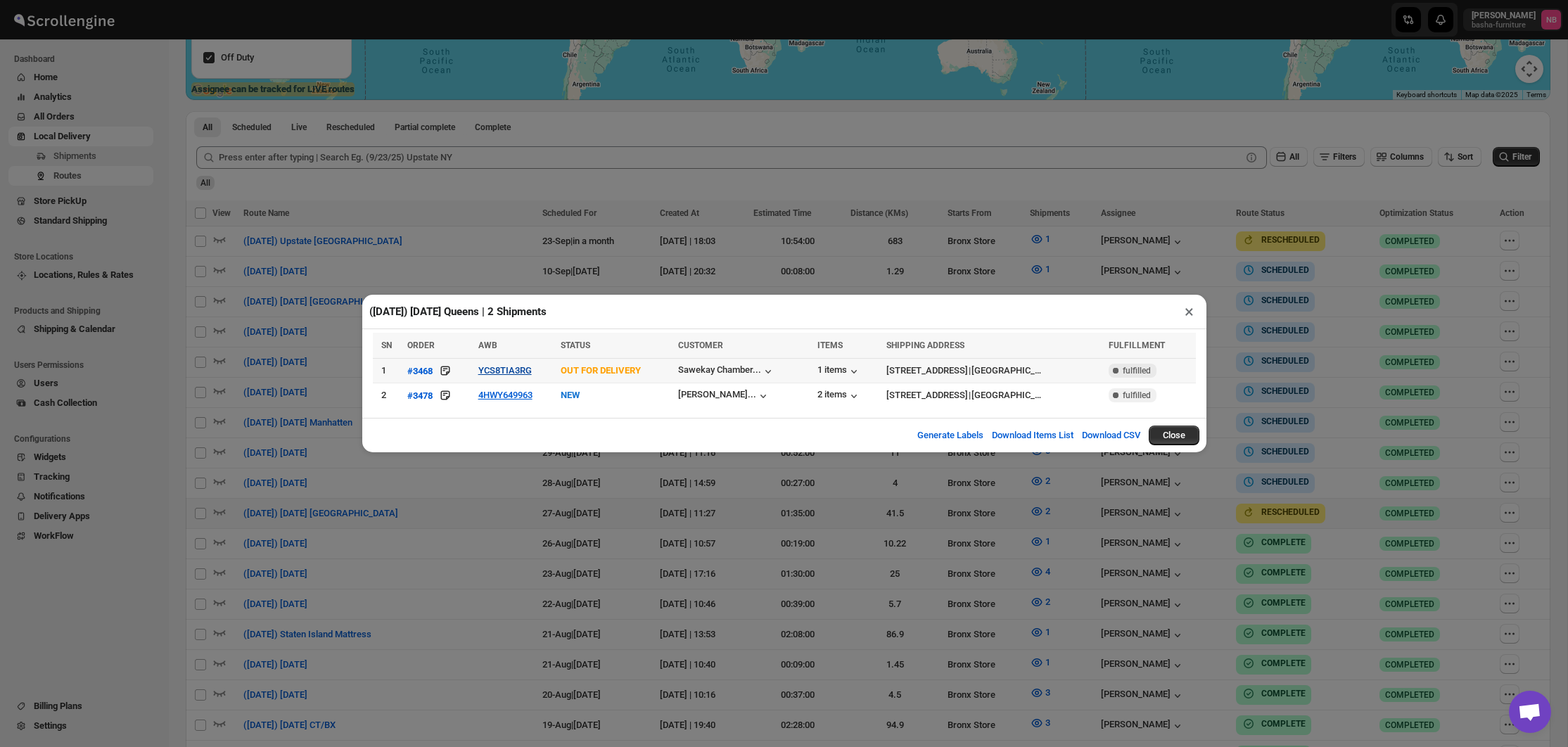
click at [487, 372] on button "YCS8TIA3RG" at bounding box center [505, 371] width 53 height 10
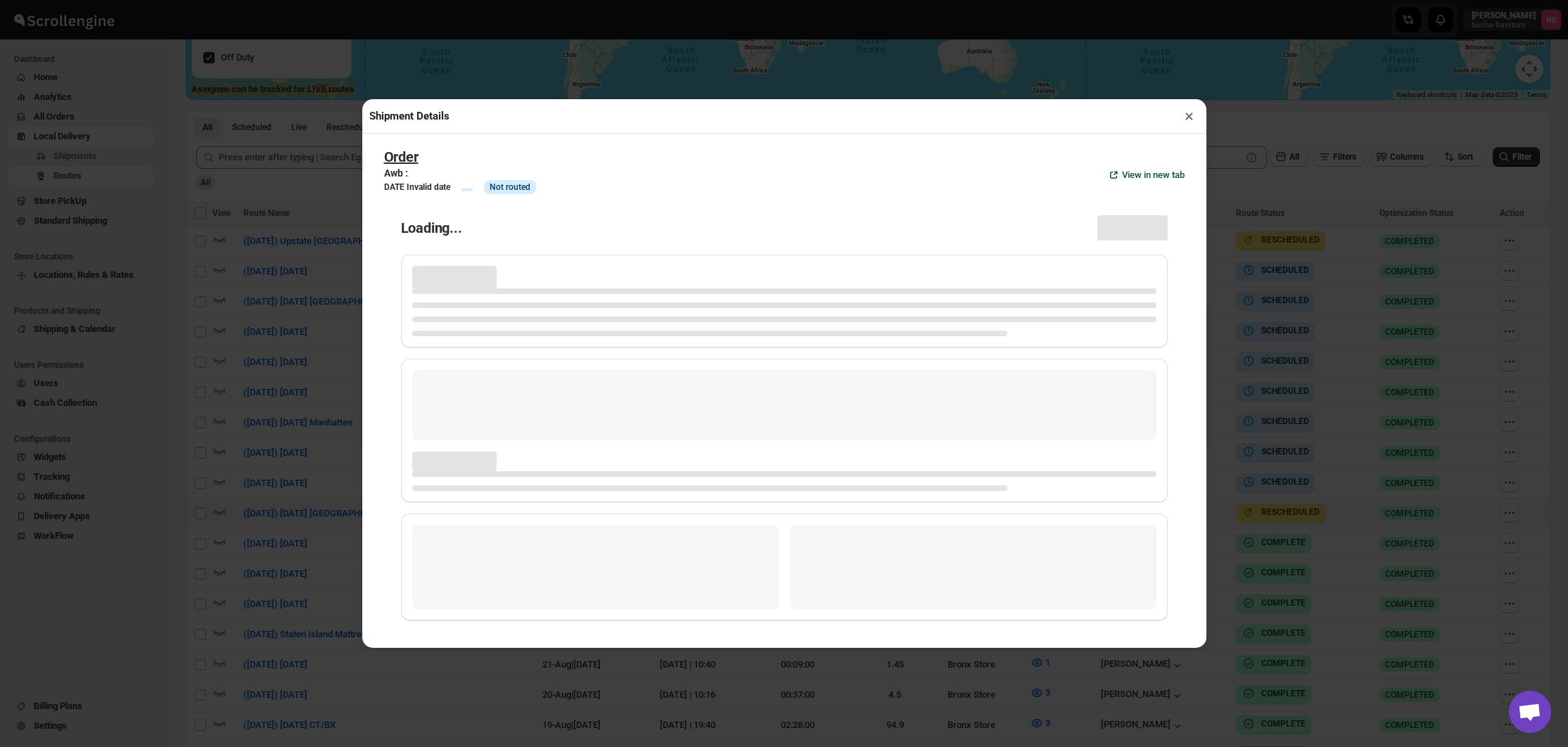
scroll to position [341, 0]
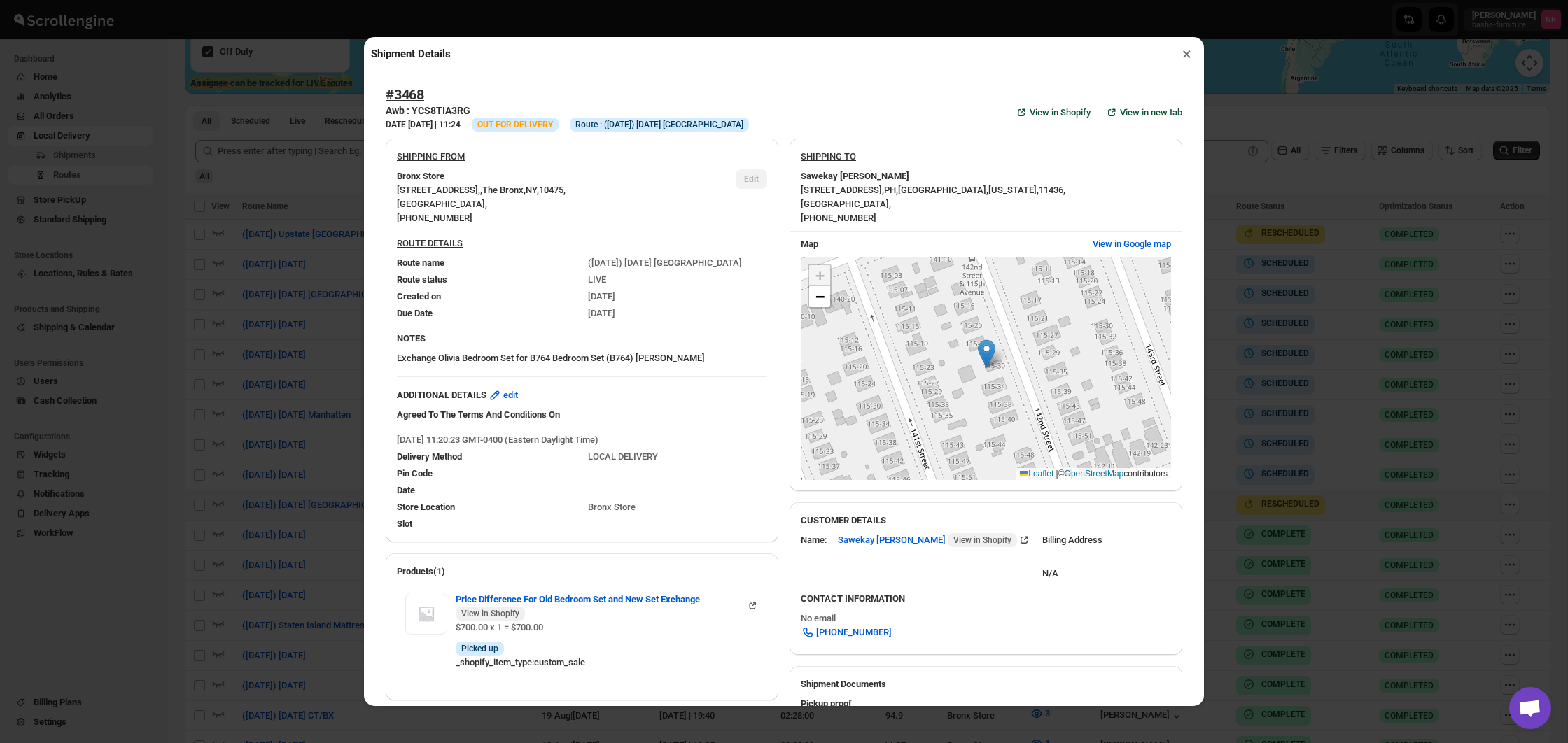
click at [305, 277] on div "Shipment Details × #3468 Awb : YCS8TIA3RG DATE [DATE] | 11:24 Info OUT FOR DELI…" at bounding box center [784, 372] width 1568 height 743
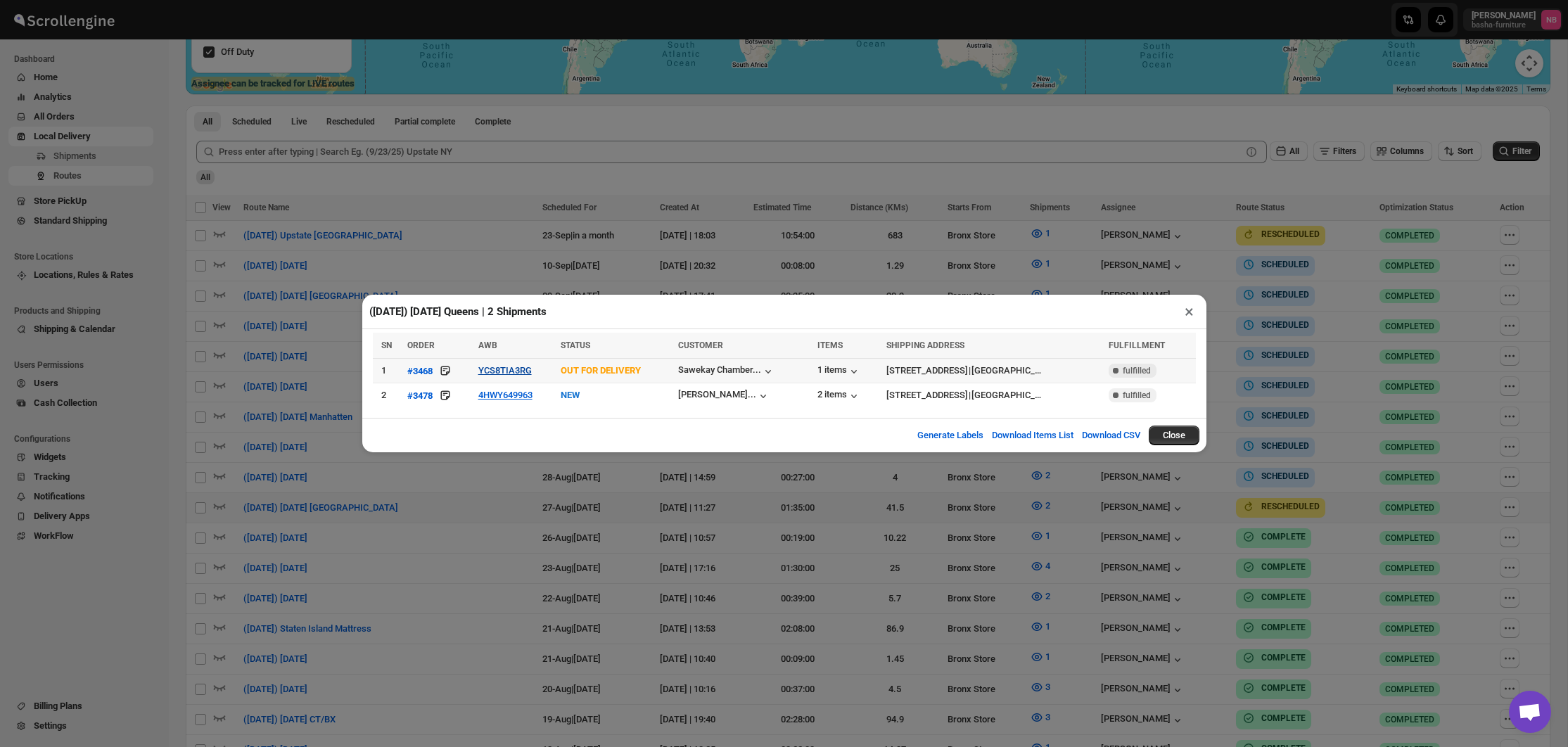
click at [497, 375] on button "YCS8TIA3RG" at bounding box center [505, 371] width 53 height 10
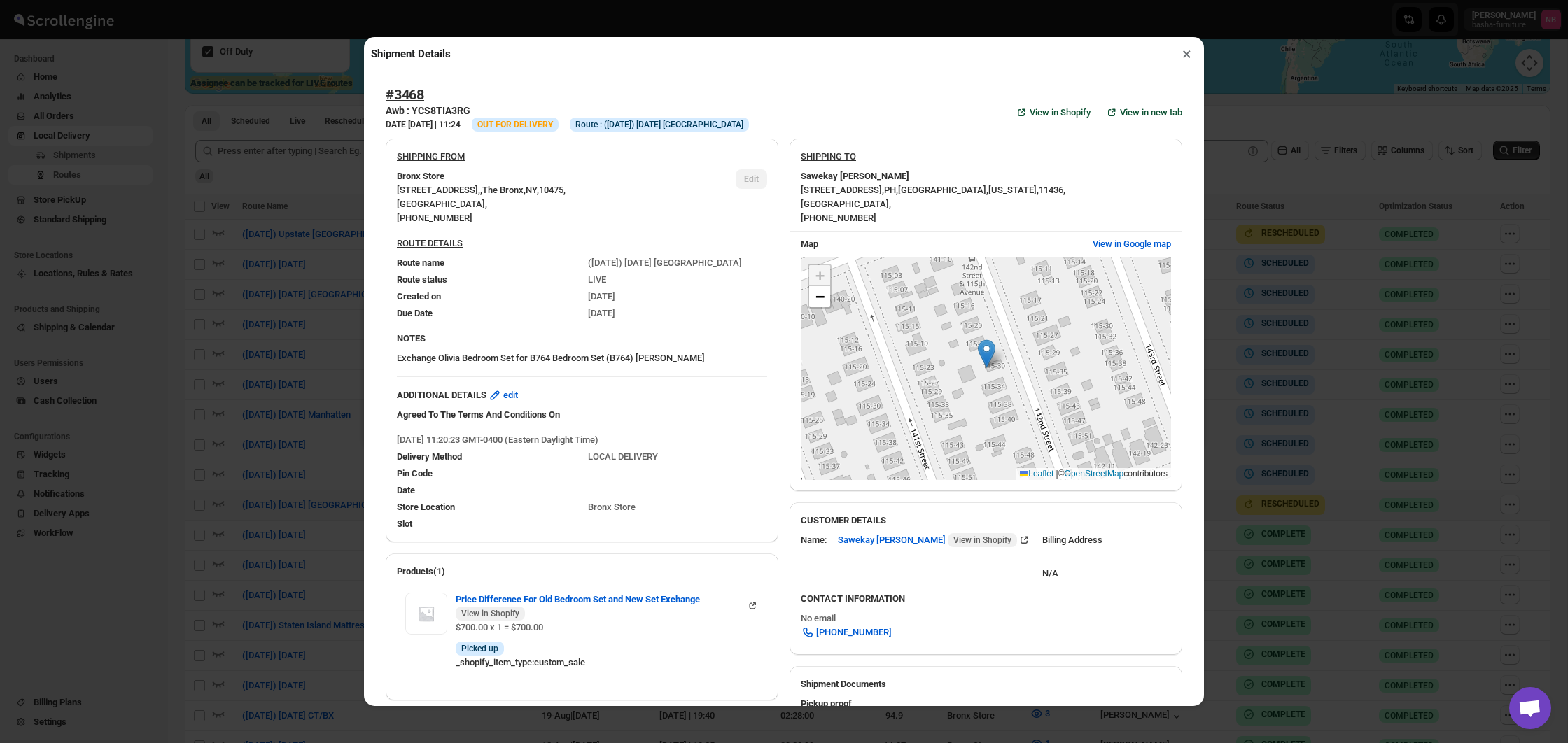
click at [330, 291] on div "Shipment Details × #3468 Awb : YCS8TIA3RG DATE [DATE] | 11:24 Info OUT FOR DELI…" at bounding box center [784, 372] width 1568 height 743
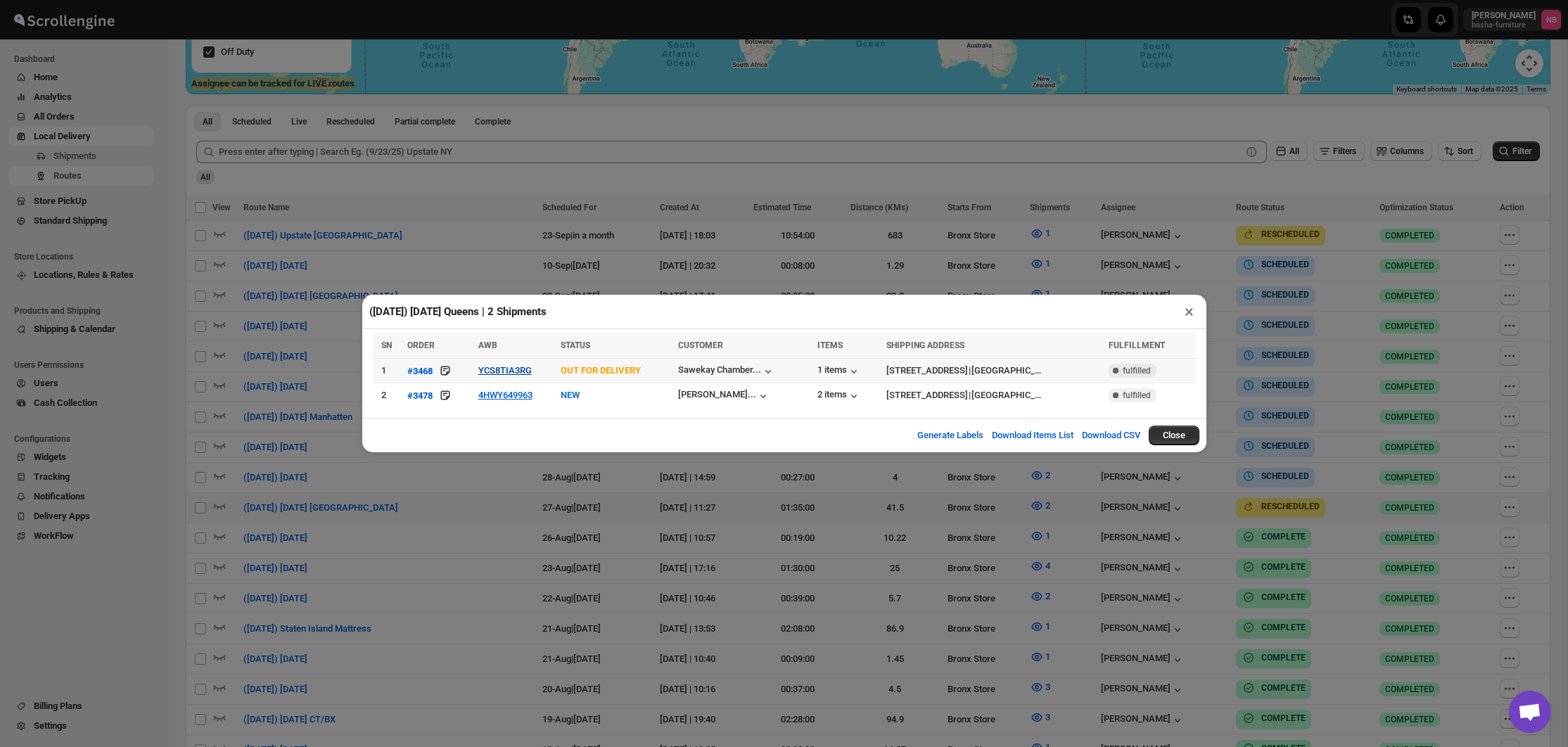
click at [485, 371] on button "YCS8TIA3RG" at bounding box center [505, 371] width 53 height 10
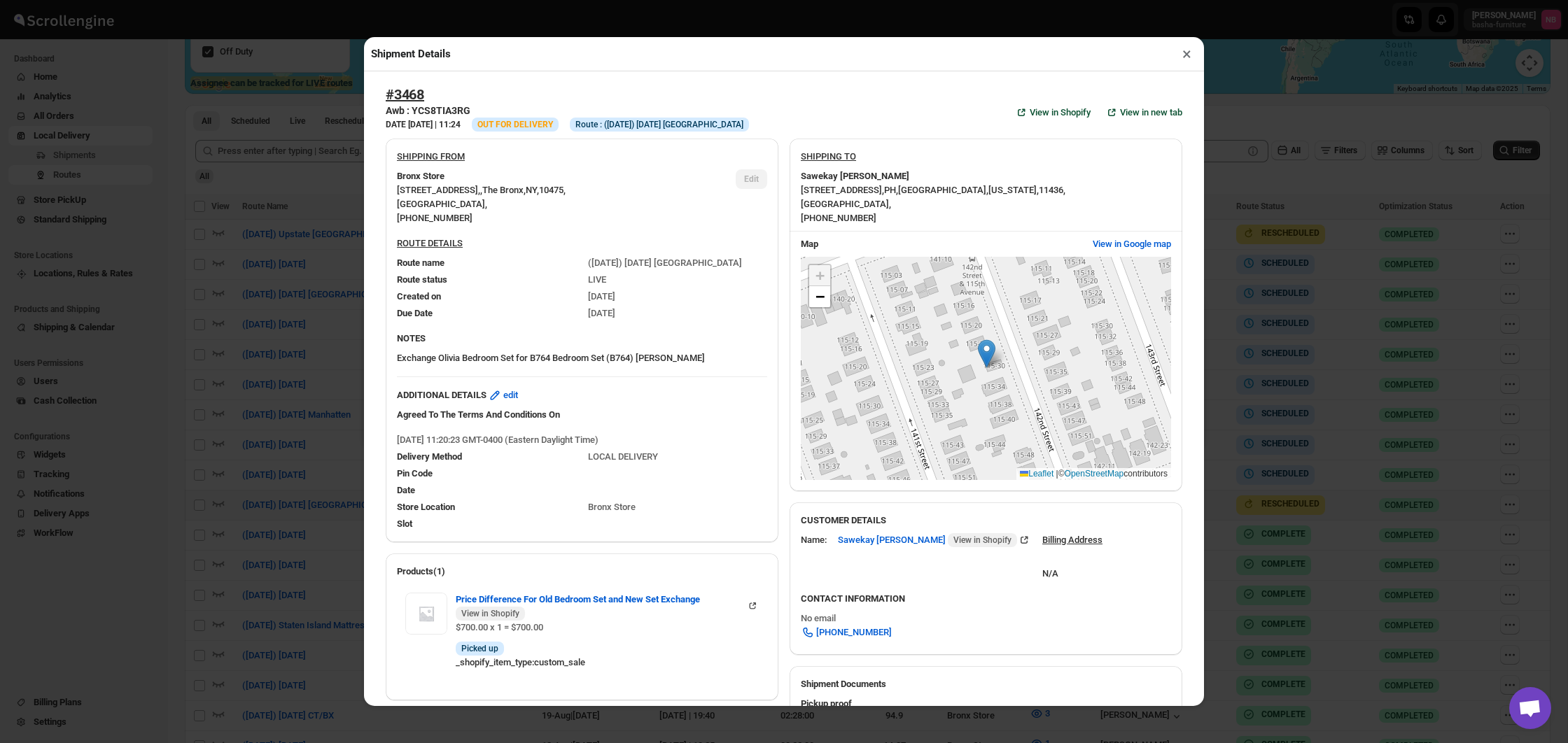
click at [317, 326] on div "Shipment Details × #3468 Awb : YCS8TIA3RG DATE [DATE] | 11:24 Info OUT FOR DELI…" at bounding box center [784, 372] width 1568 height 743
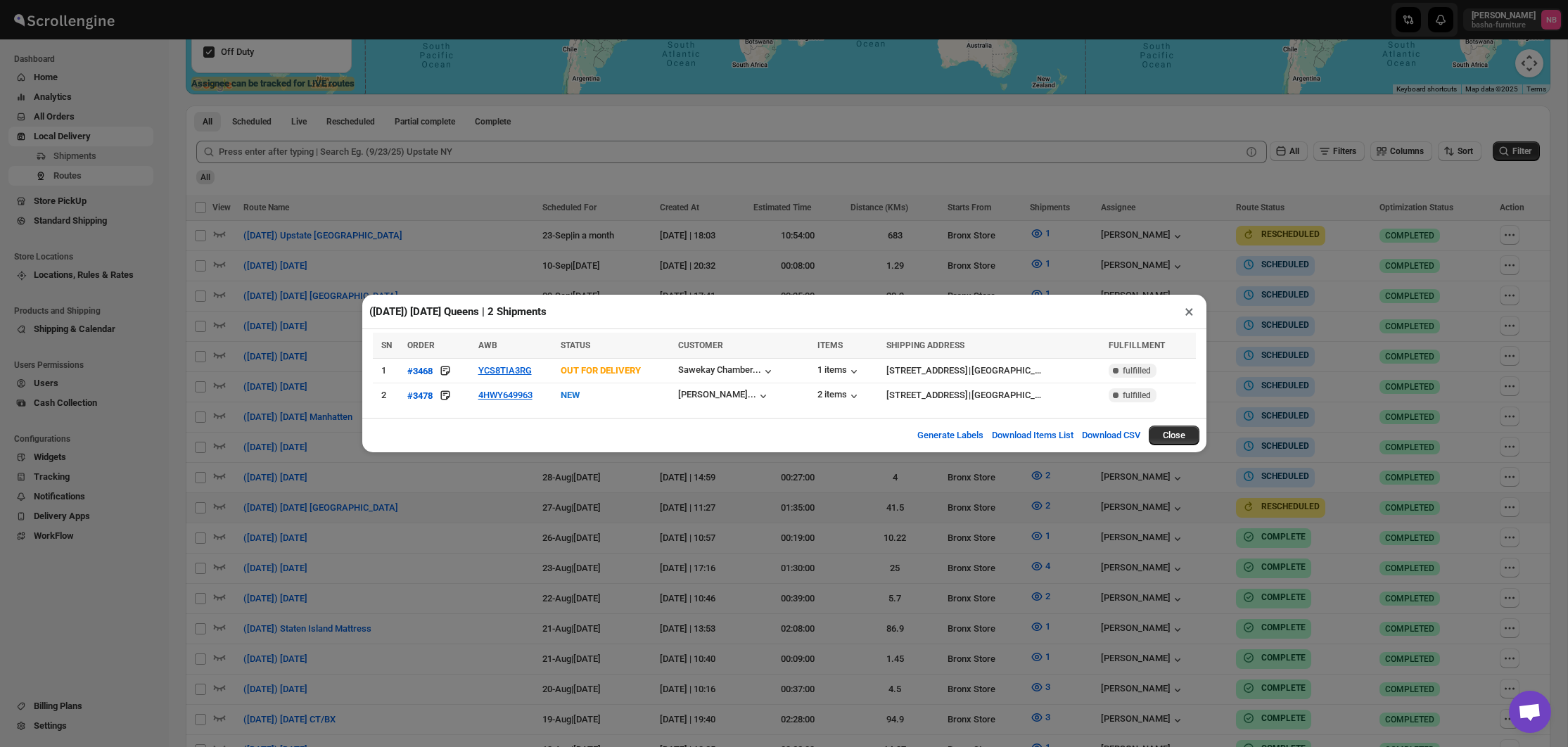
click at [645, 485] on div "([DATE]) [DATE] Queens | 2 Shipments × SN ORDER AWB STATUS CUSTOMER ITEMS SHIPP…" at bounding box center [784, 374] width 1568 height 747
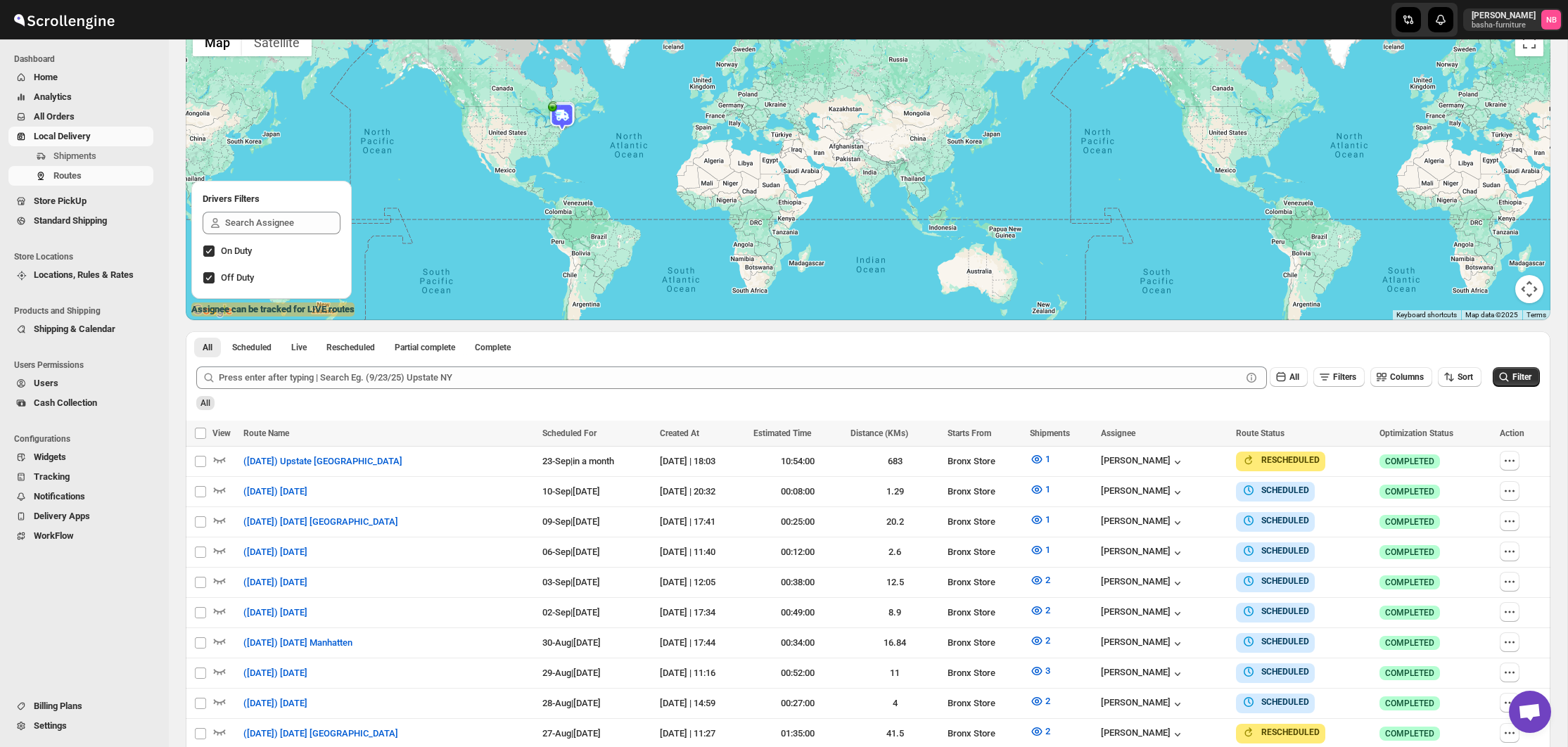
scroll to position [112, 0]
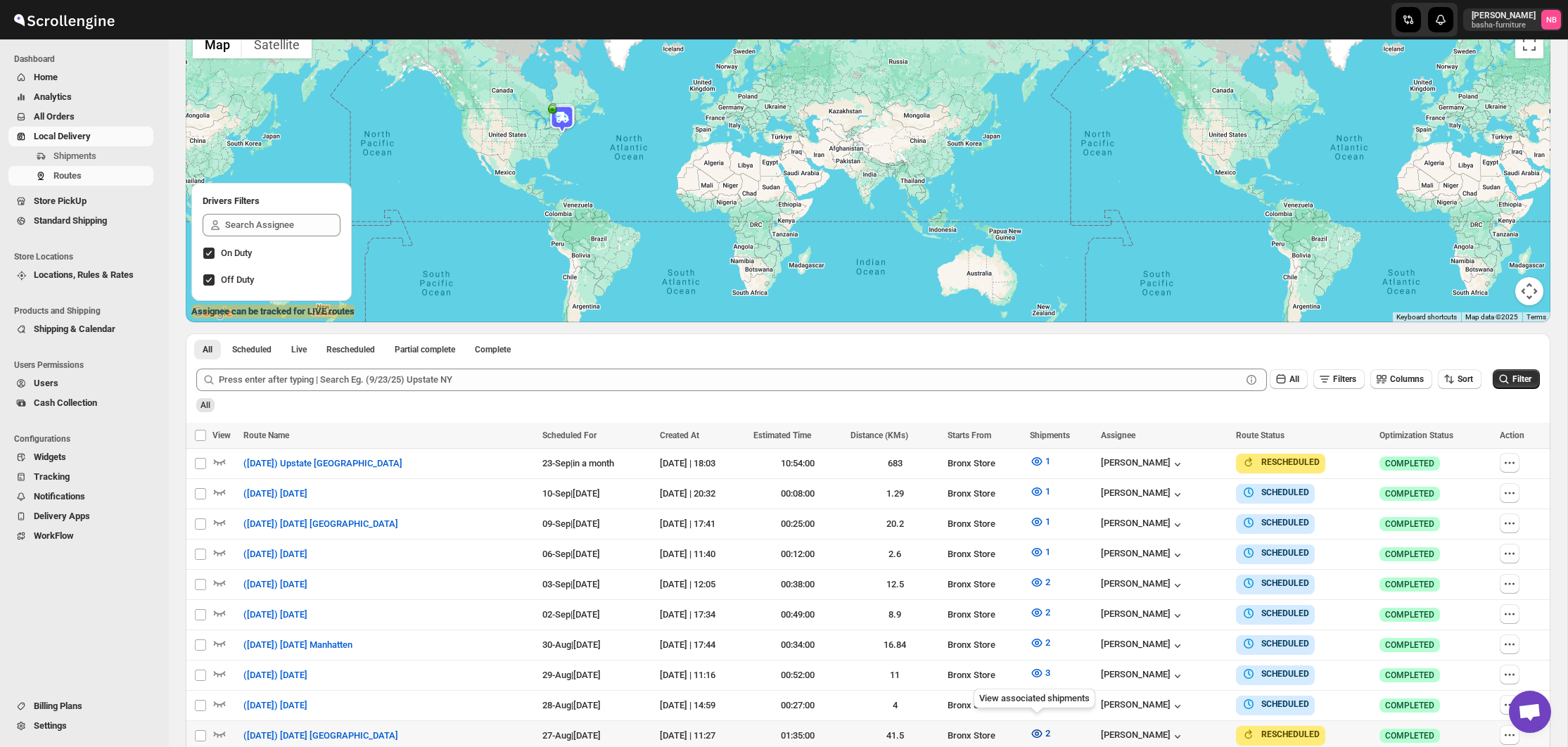
click at [1035, 732] on icon "button" at bounding box center [1037, 734] width 4 height 4
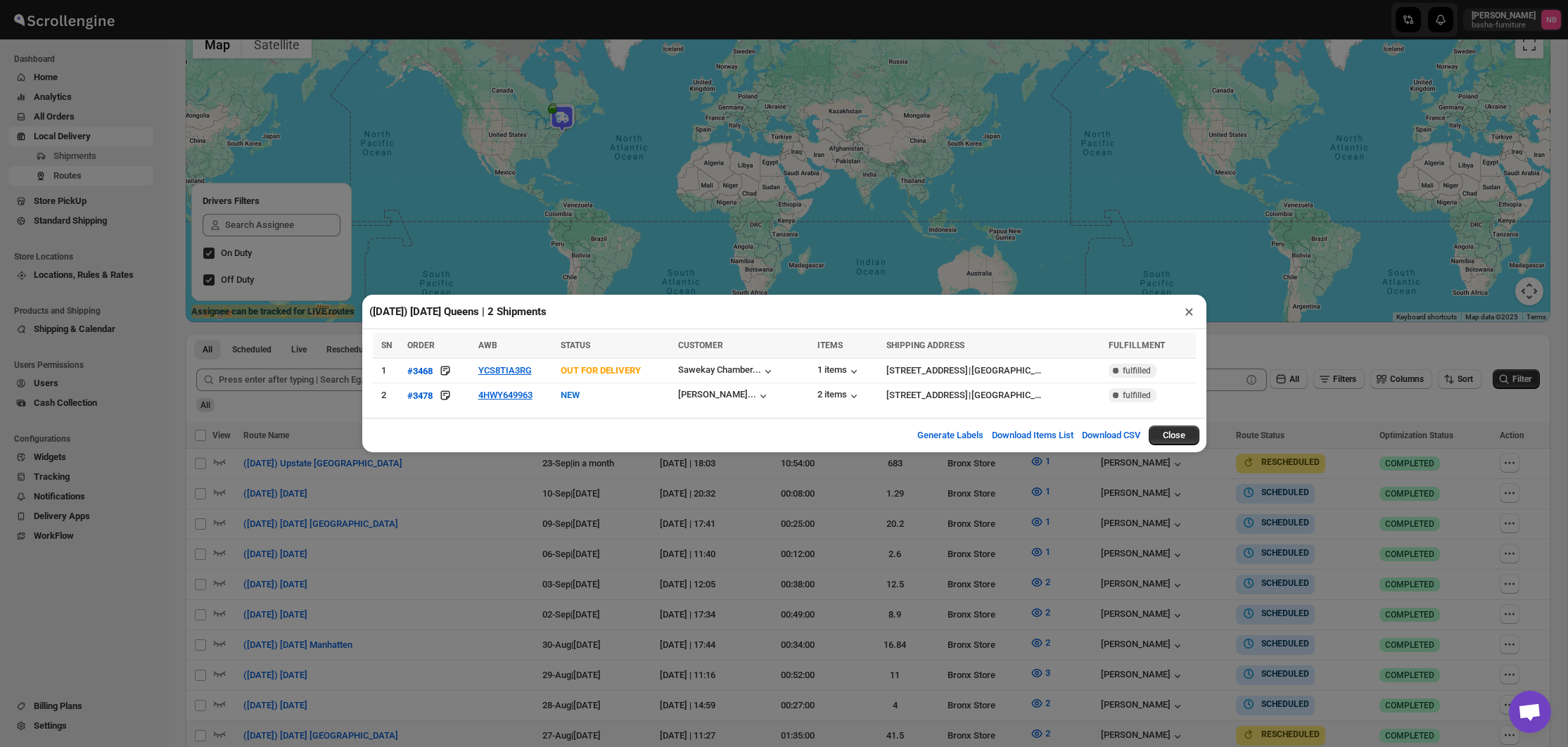
click at [566, 283] on div "([DATE]) [DATE] Queens | 2 Shipments × SN ORDER AWB STATUS CUSTOMER ITEMS SHIPP…" at bounding box center [784, 374] width 1568 height 747
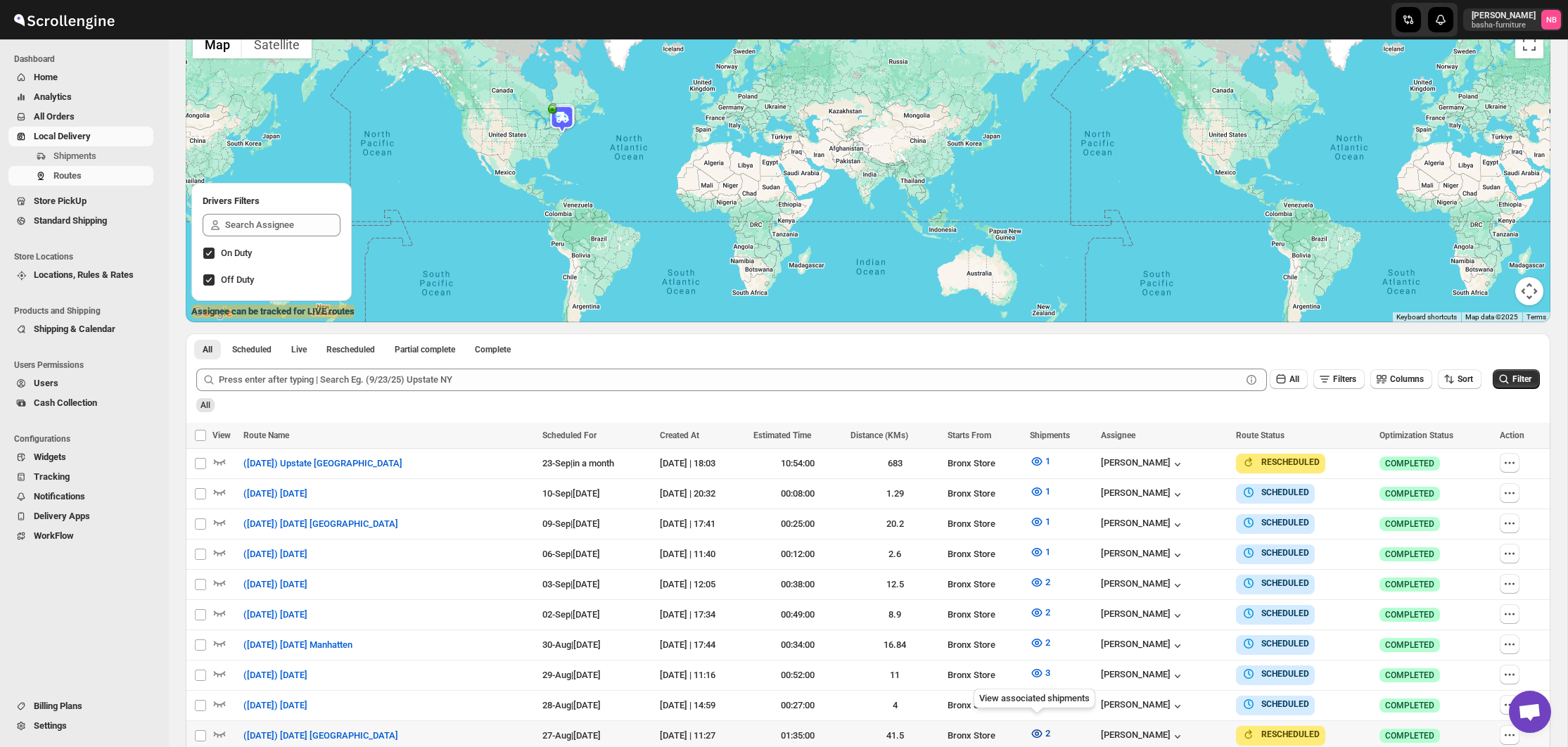
click at [1041, 732] on icon "button" at bounding box center [1036, 734] width 14 height 14
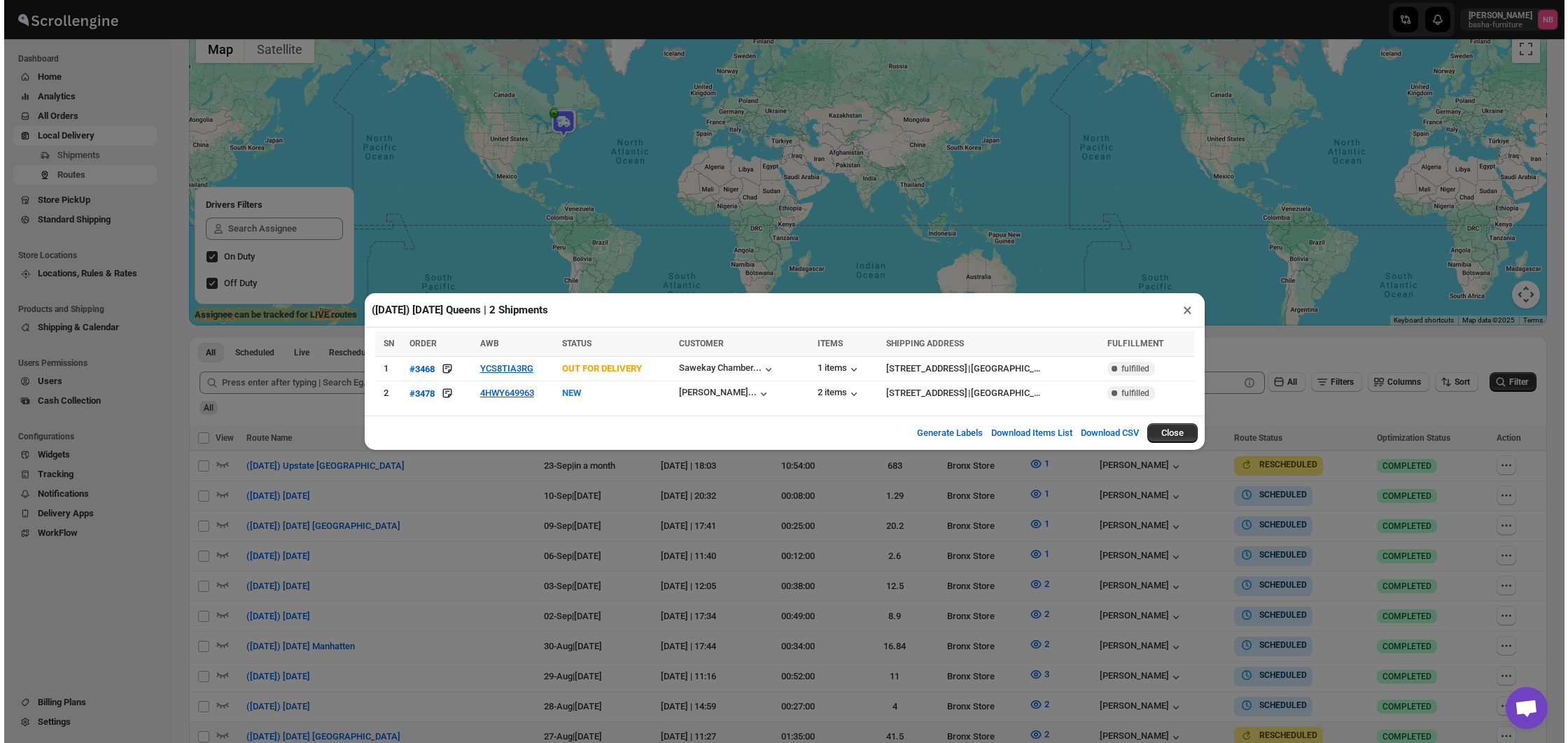
scroll to position [111, 0]
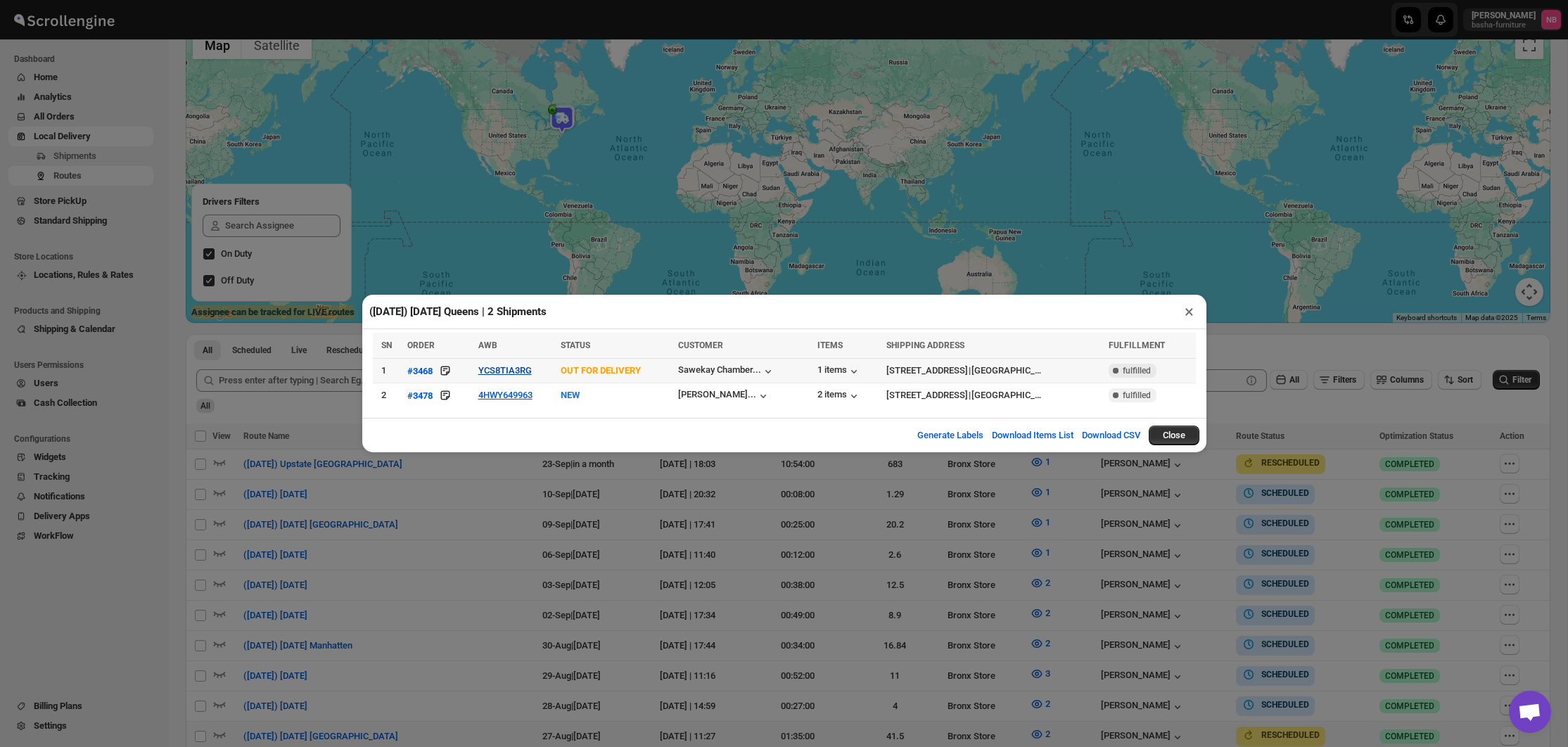
click at [511, 371] on button "YCS8TIA3RG" at bounding box center [505, 371] width 53 height 10
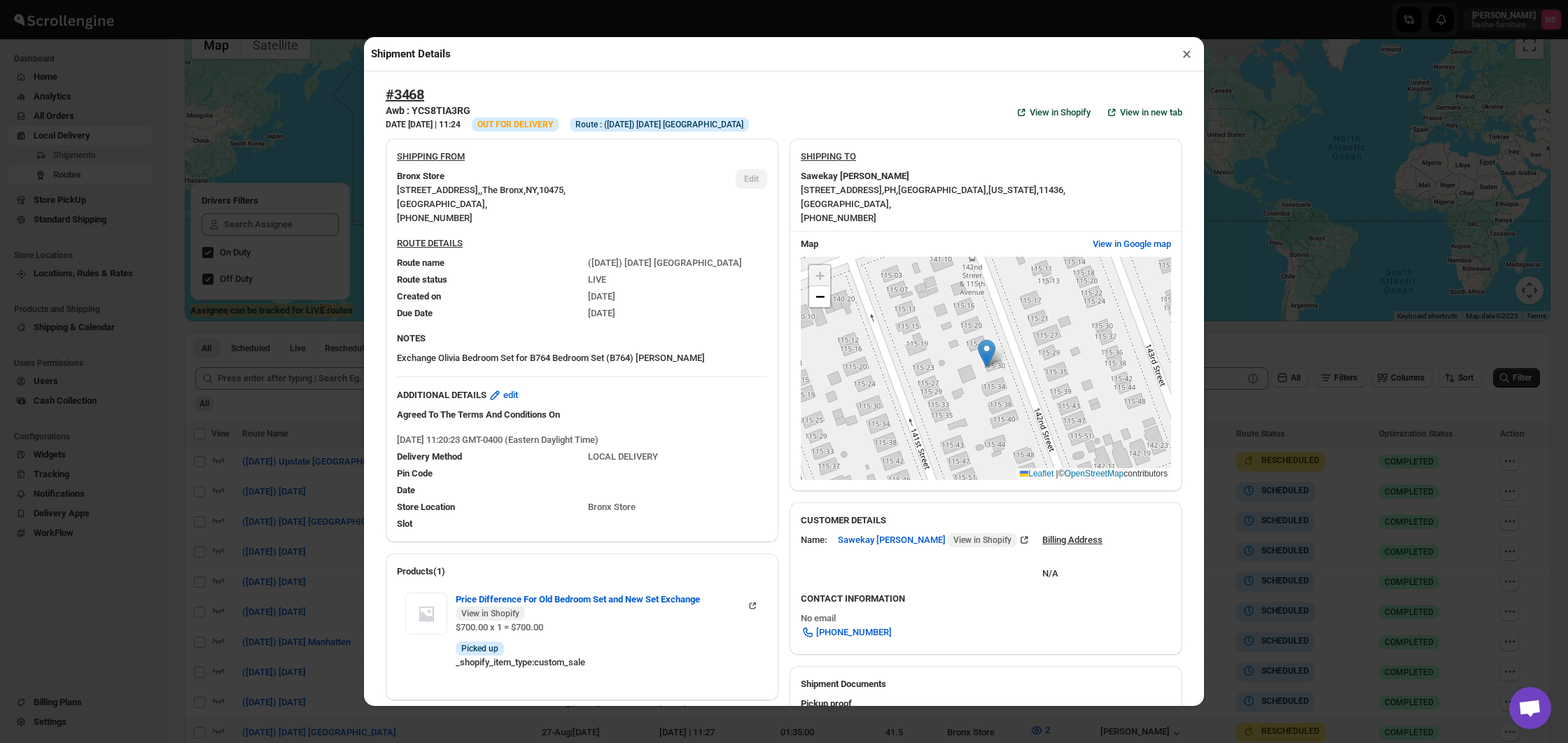
click at [238, 340] on div "Shipment Details × #3468 Awb : YCS8TIA3RG DATE [DATE] | 11:24 Info OUT FOR DELI…" at bounding box center [784, 372] width 1568 height 743
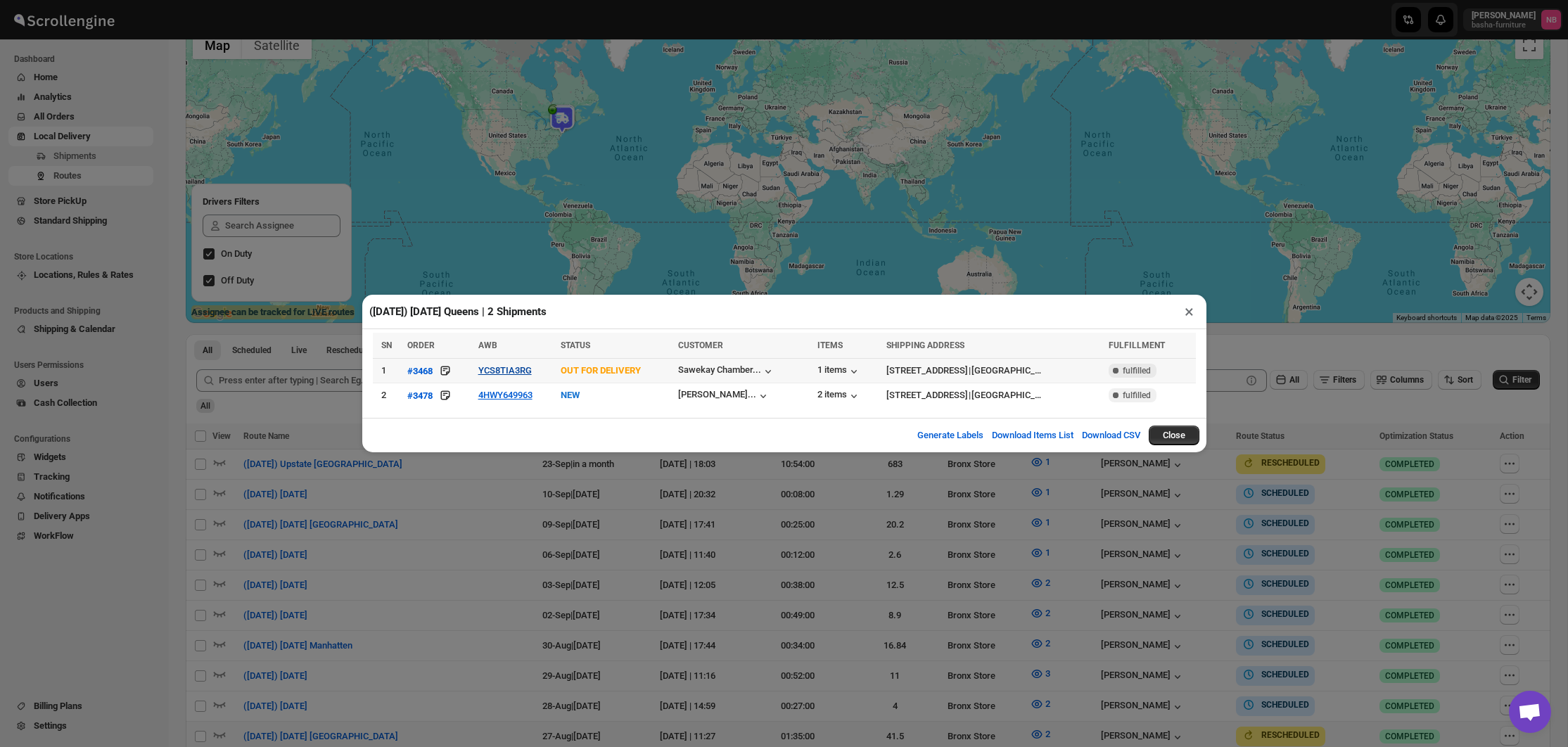
click at [481, 376] on button "YCS8TIA3RG" at bounding box center [505, 371] width 53 height 10
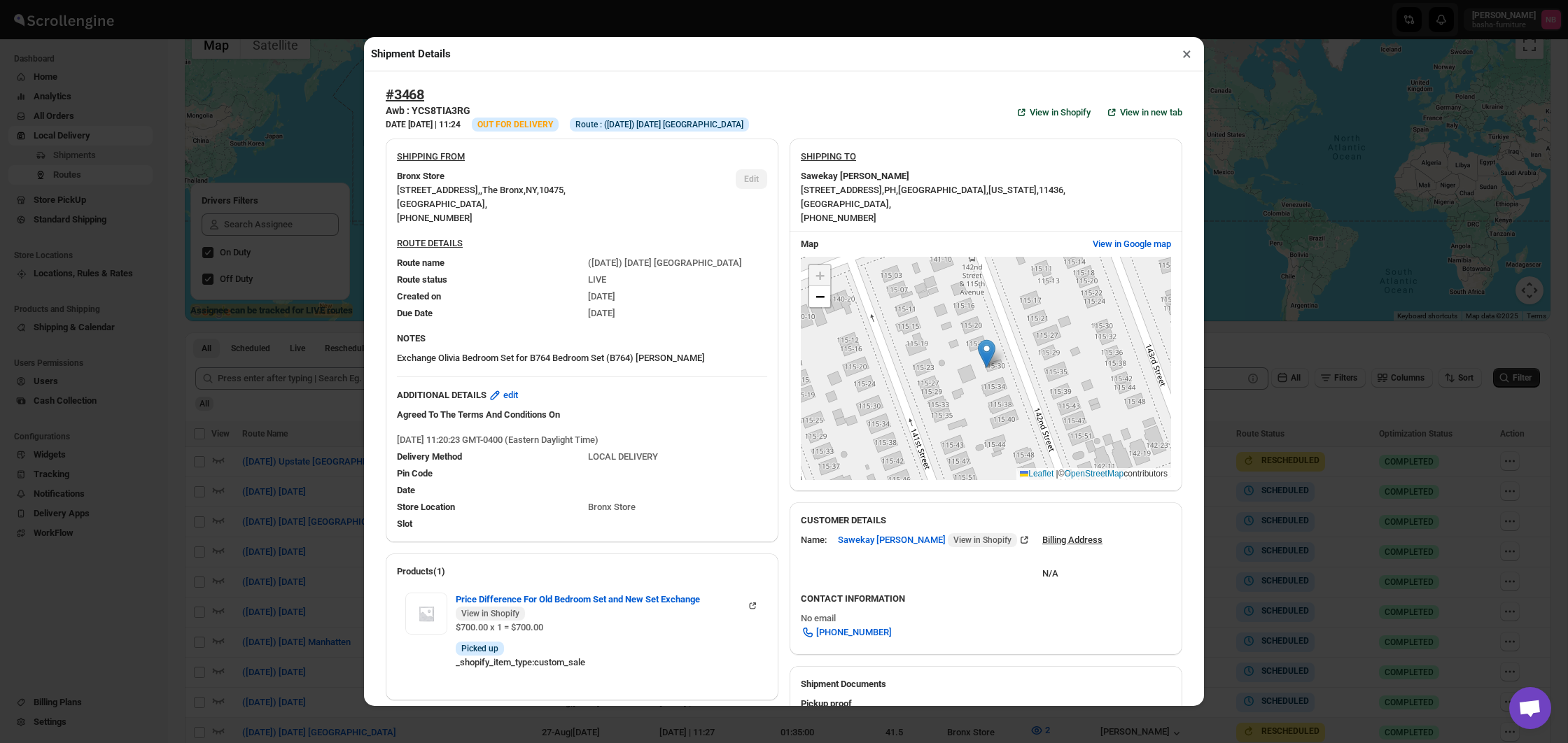
click at [319, 332] on div "Shipment Details × #3468 Awb : YCS8TIA3RG DATE [DATE] | 11:24 Info OUT FOR DELI…" at bounding box center [784, 372] width 1568 height 743
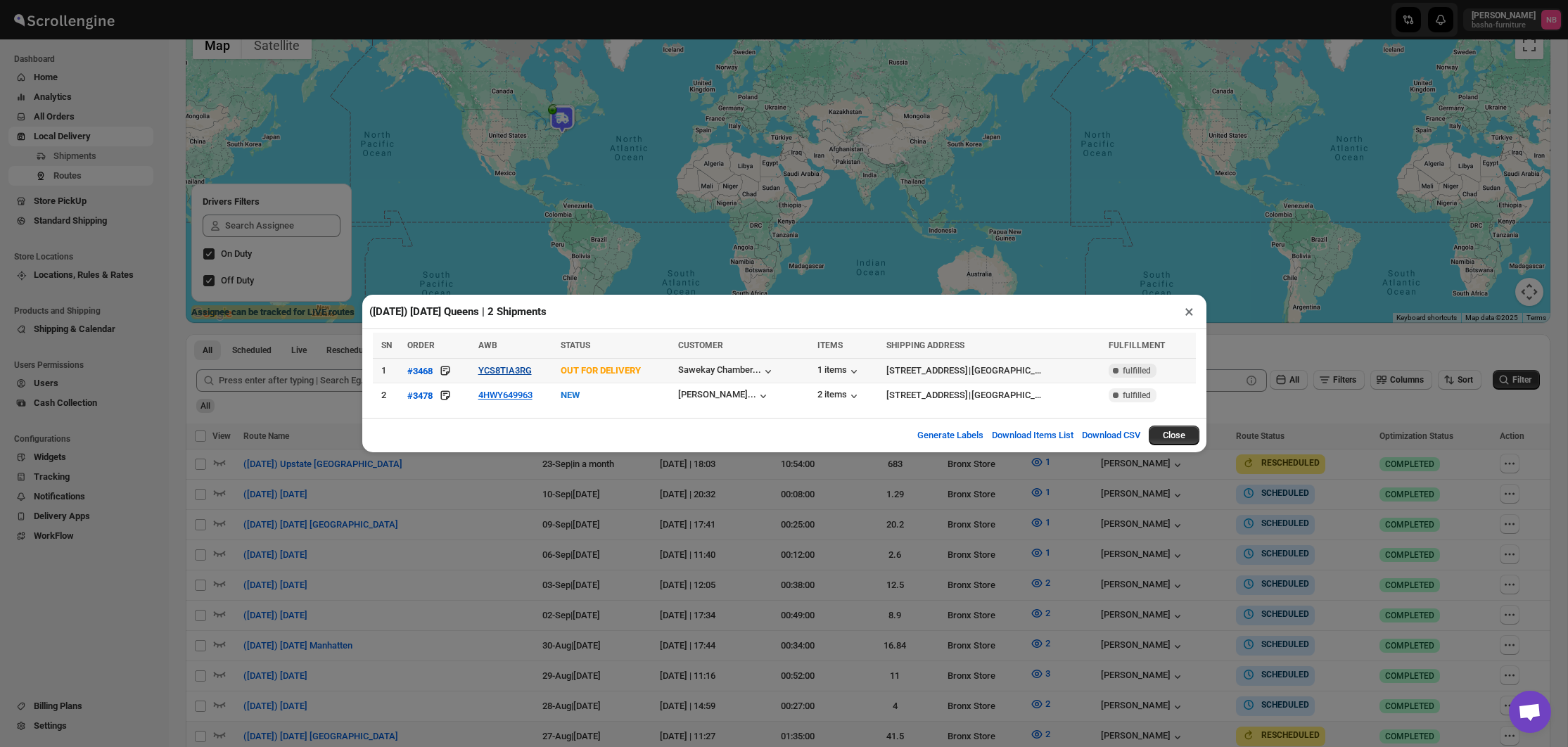
click at [520, 368] on button "YCS8TIA3RG" at bounding box center [505, 371] width 53 height 10
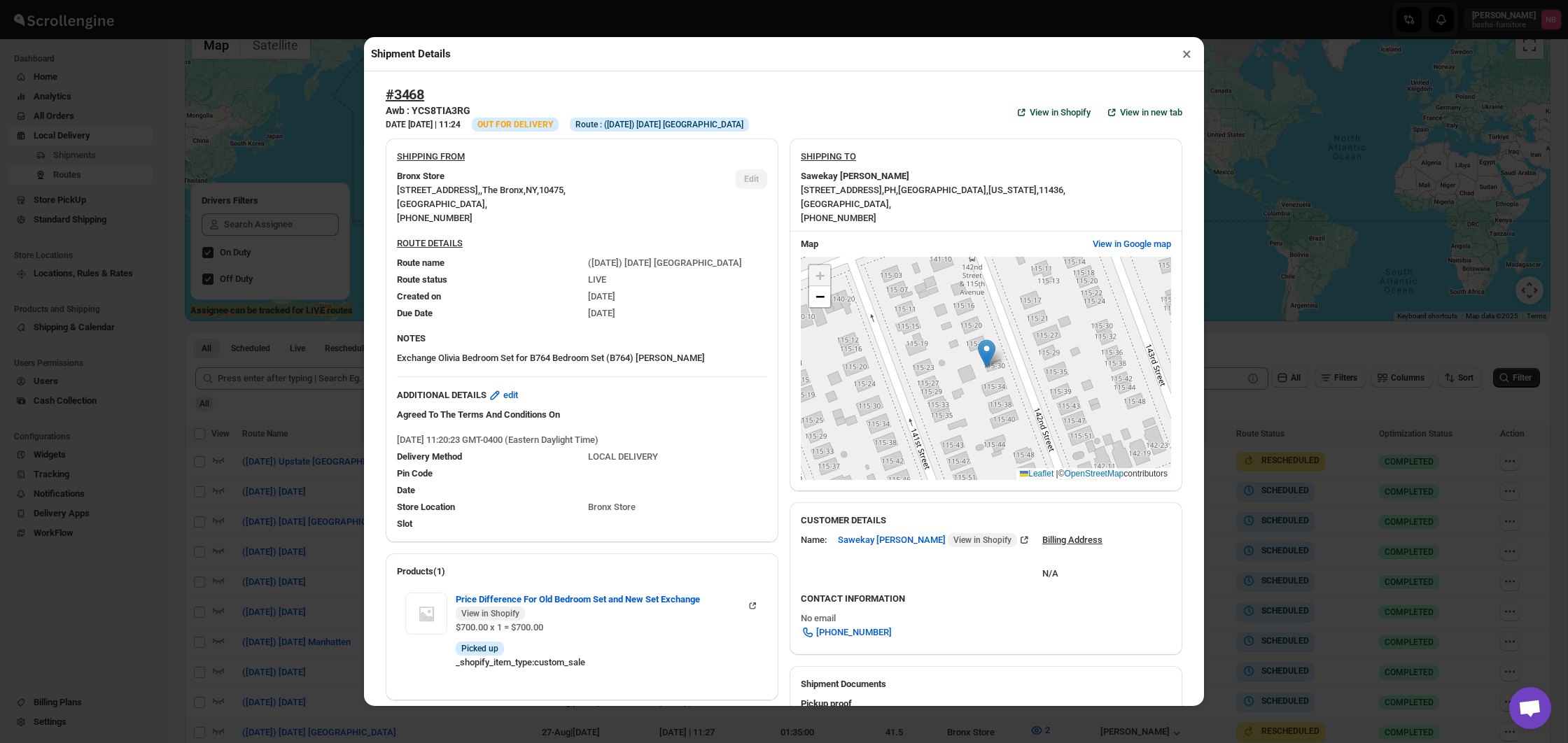
click at [334, 364] on div "Shipment Details × #3468 Awb : YCS8TIA3RG DATE [DATE] | 11:24 Info OUT FOR DELI…" at bounding box center [784, 372] width 1568 height 743
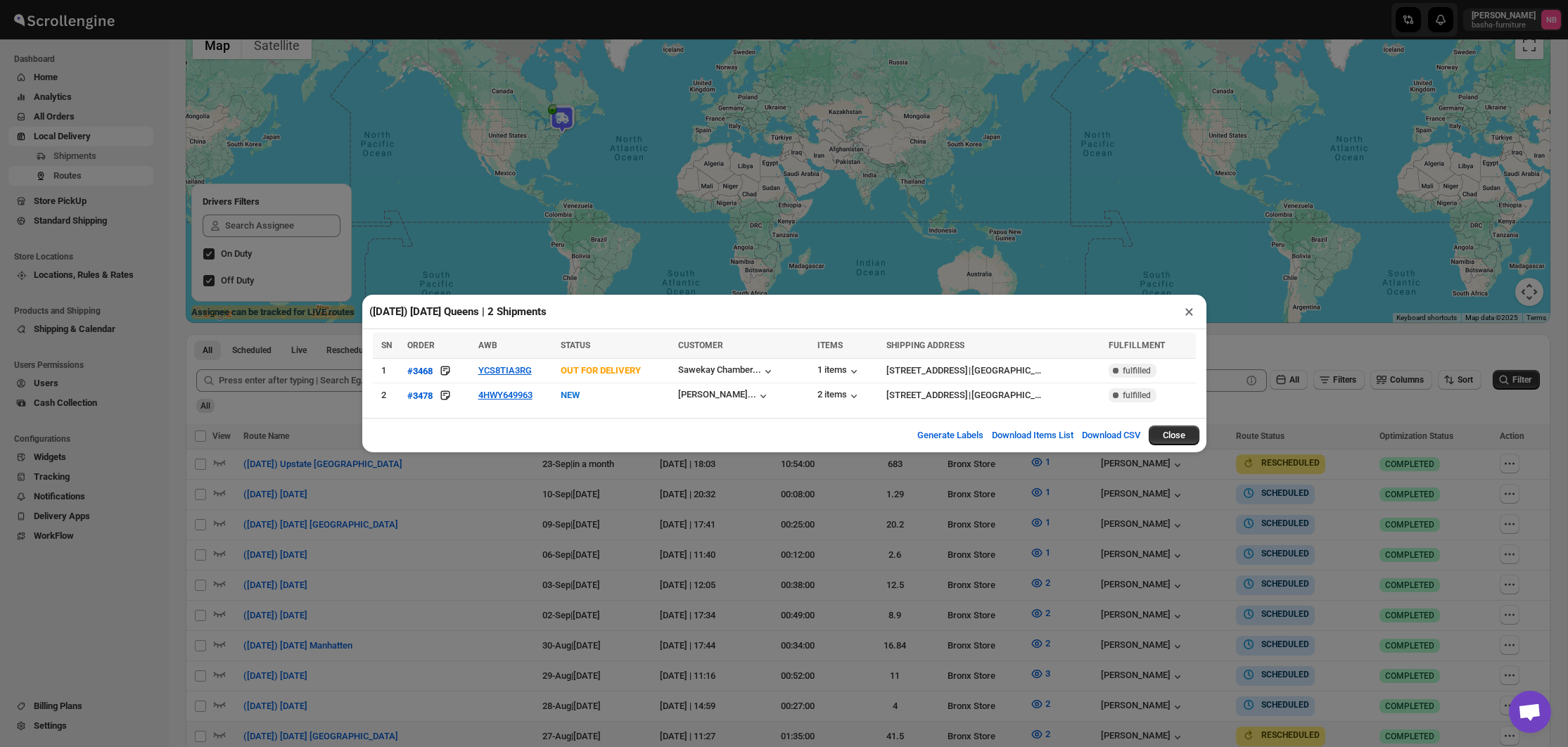
click at [336, 366] on div "([DATE]) [DATE] Queens | 2 Shipments × SN ORDER AWB STATUS CUSTOMER ITEMS SHIPP…" at bounding box center [784, 374] width 1568 height 747
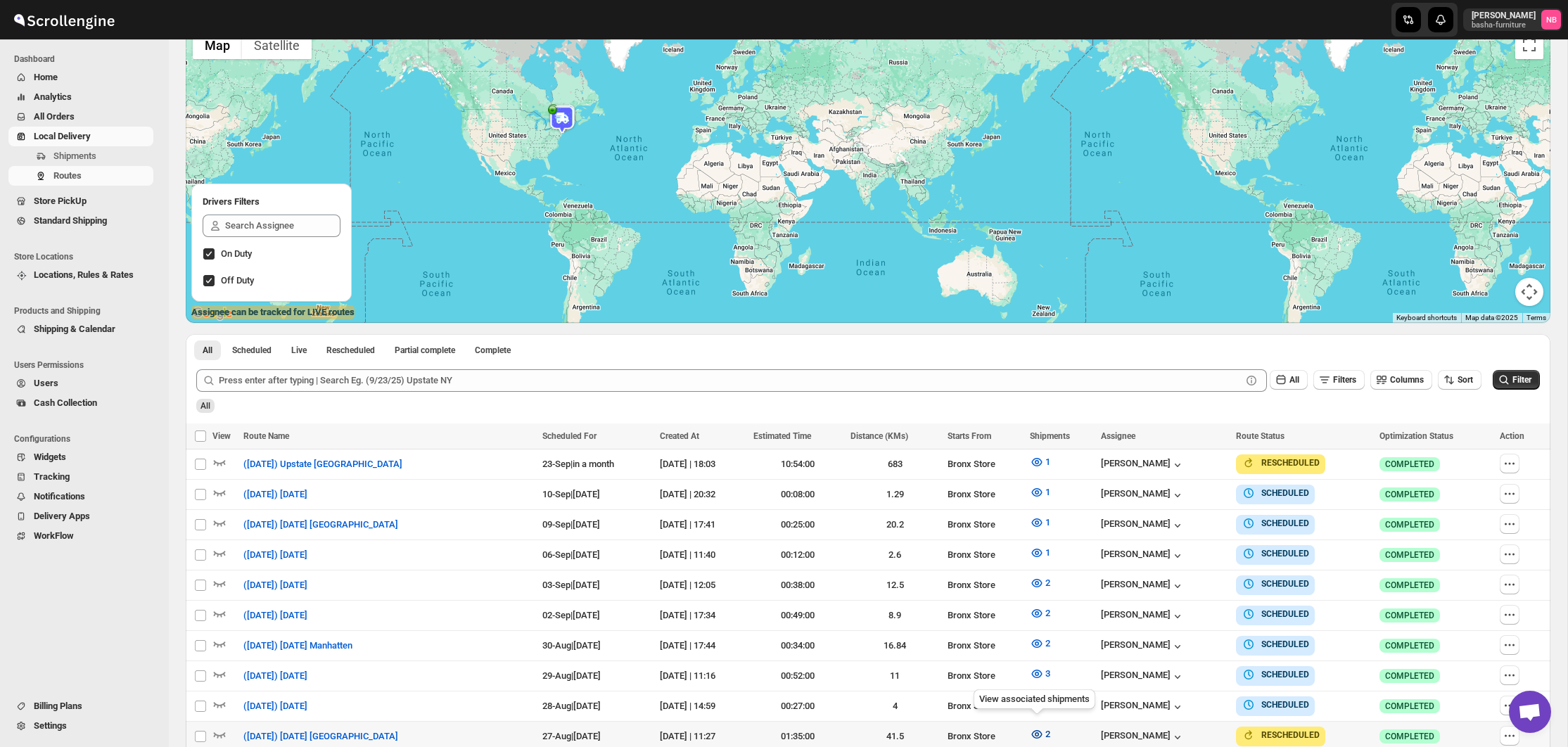
click at [1036, 732] on icon "button" at bounding box center [1036, 734] width 14 height 14
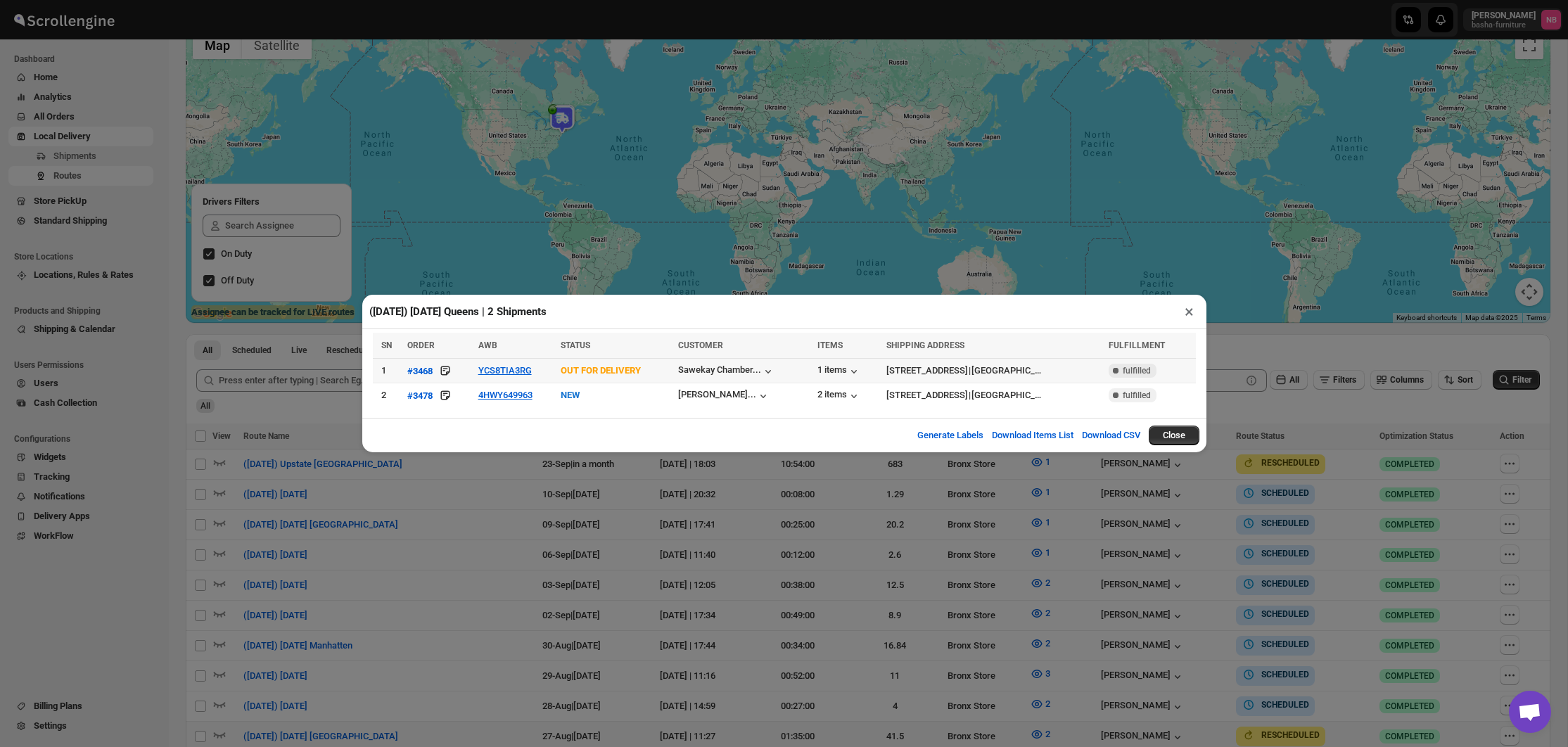
click at [515, 377] on td "YCS8TIA3RG" at bounding box center [515, 371] width 83 height 24
click at [515, 374] on button "YCS8TIA3RG" at bounding box center [505, 371] width 53 height 10
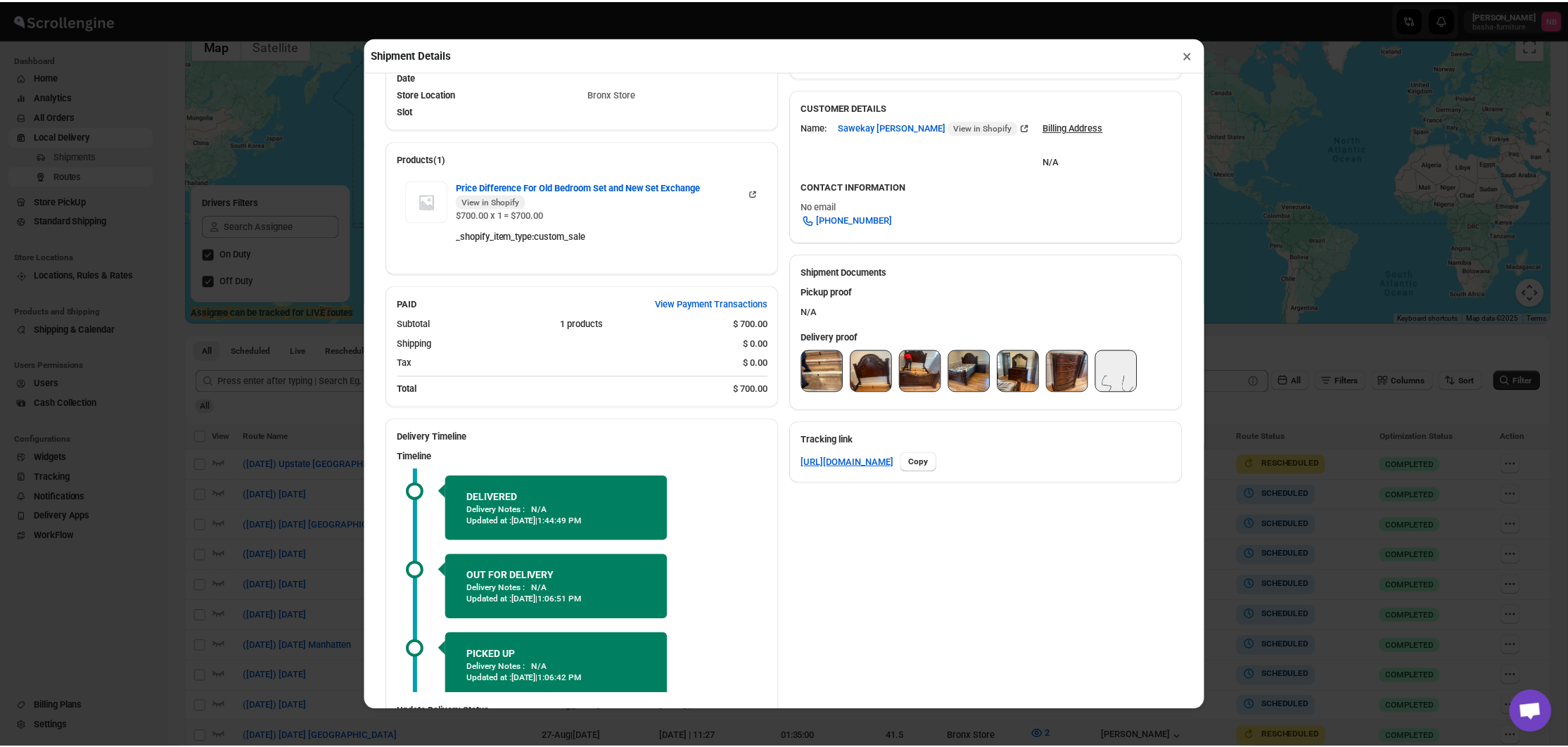
scroll to position [418, 0]
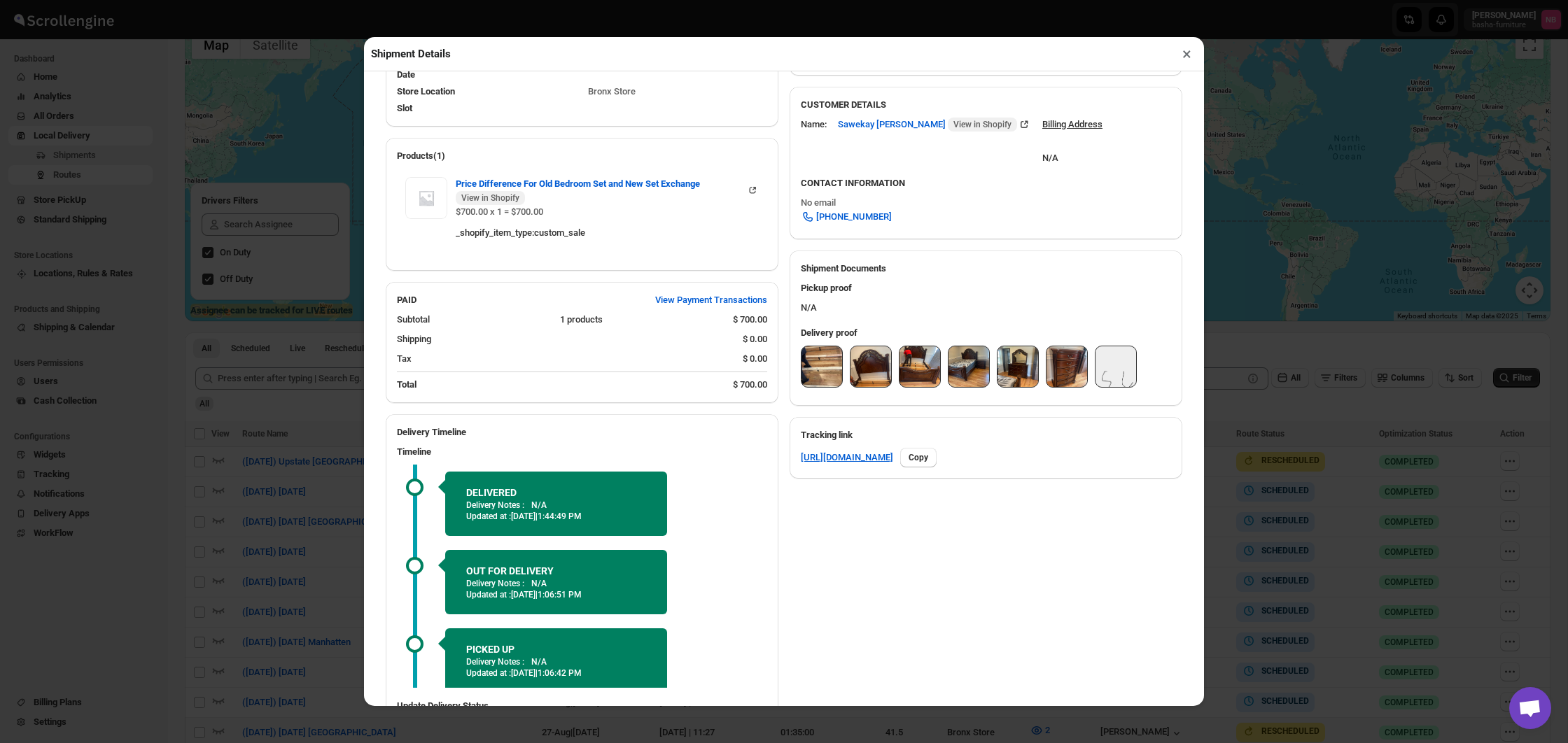
click at [812, 371] on img at bounding box center [821, 366] width 40 height 40
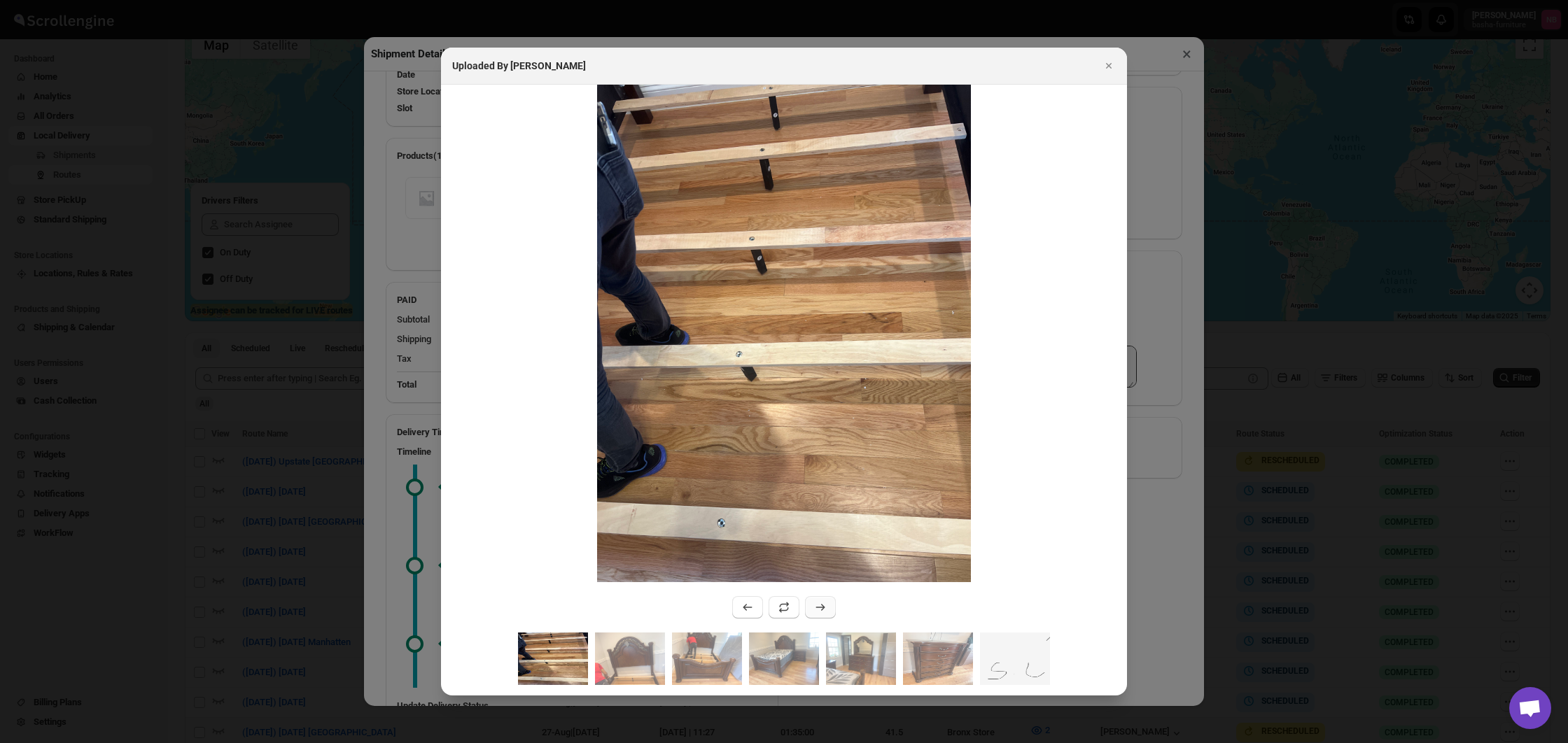
click at [820, 607] on icon ":r21eu:" at bounding box center [820, 607] width 14 height 14
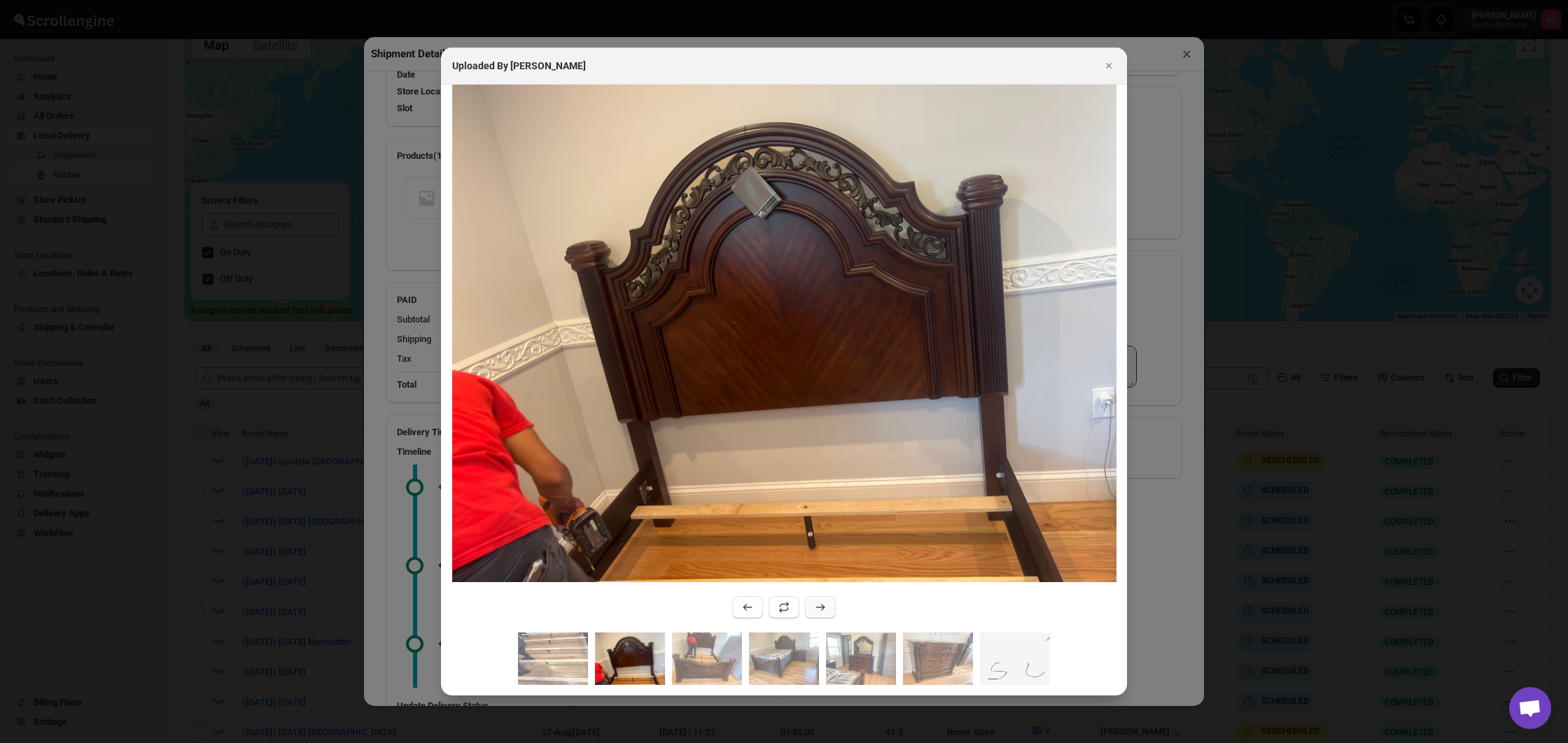
click at [820, 607] on icon ":r21eu:" at bounding box center [820, 607] width 14 height 14
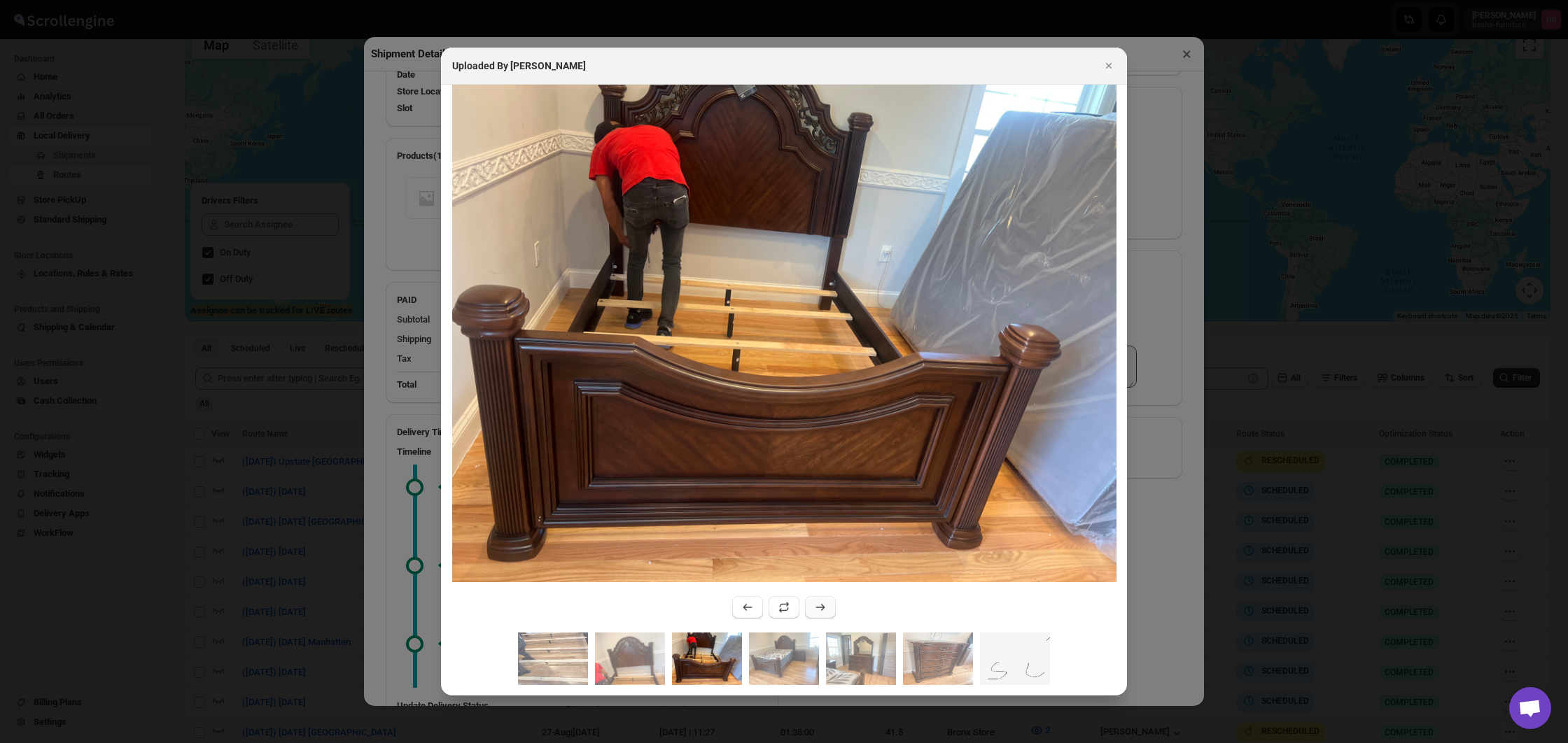
click at [820, 607] on icon ":r21eu:" at bounding box center [820, 607] width 14 height 14
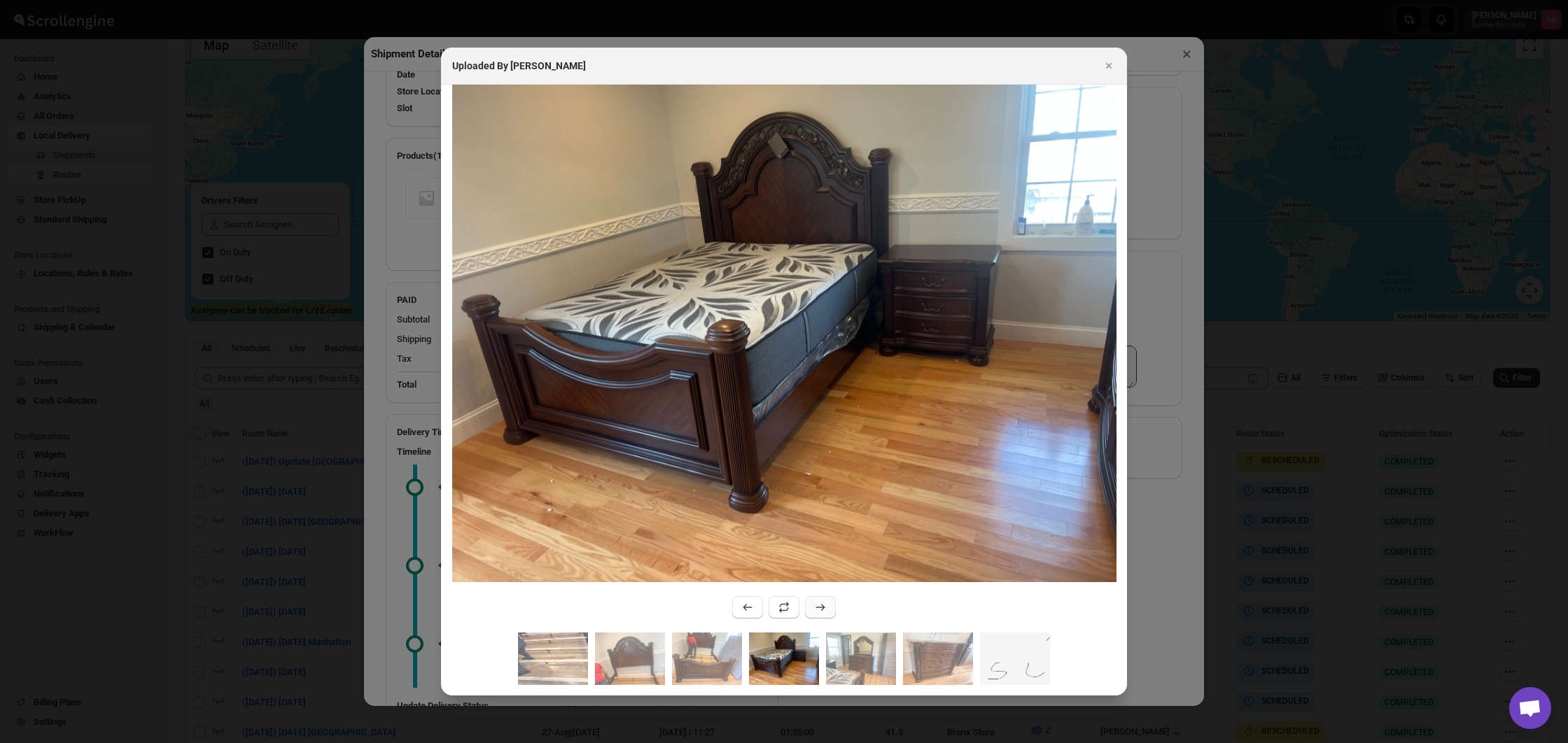
click at [821, 607] on icon ":r21eu:" at bounding box center [820, 607] width 14 height 14
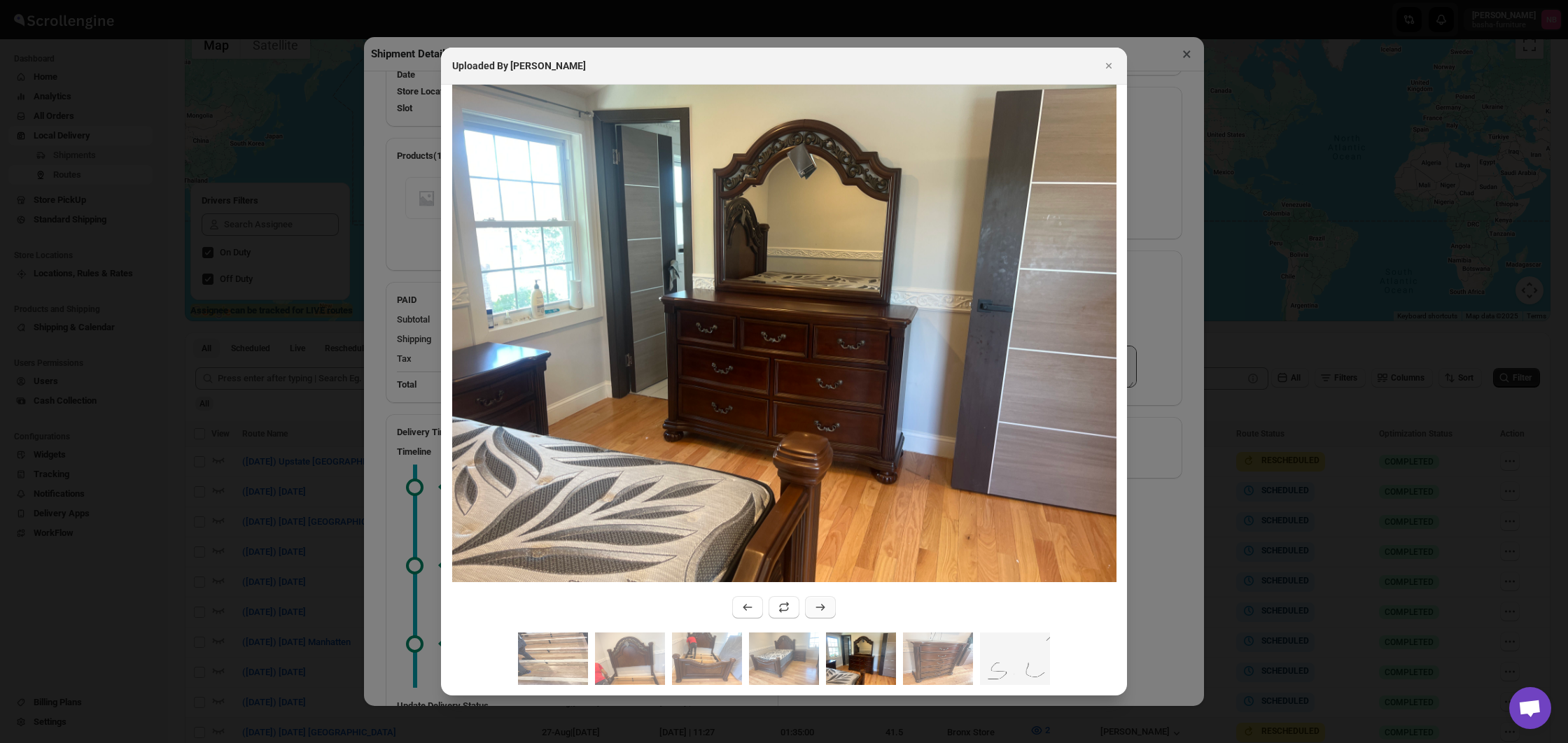
click at [821, 607] on icon ":r21eu:" at bounding box center [820, 607] width 14 height 14
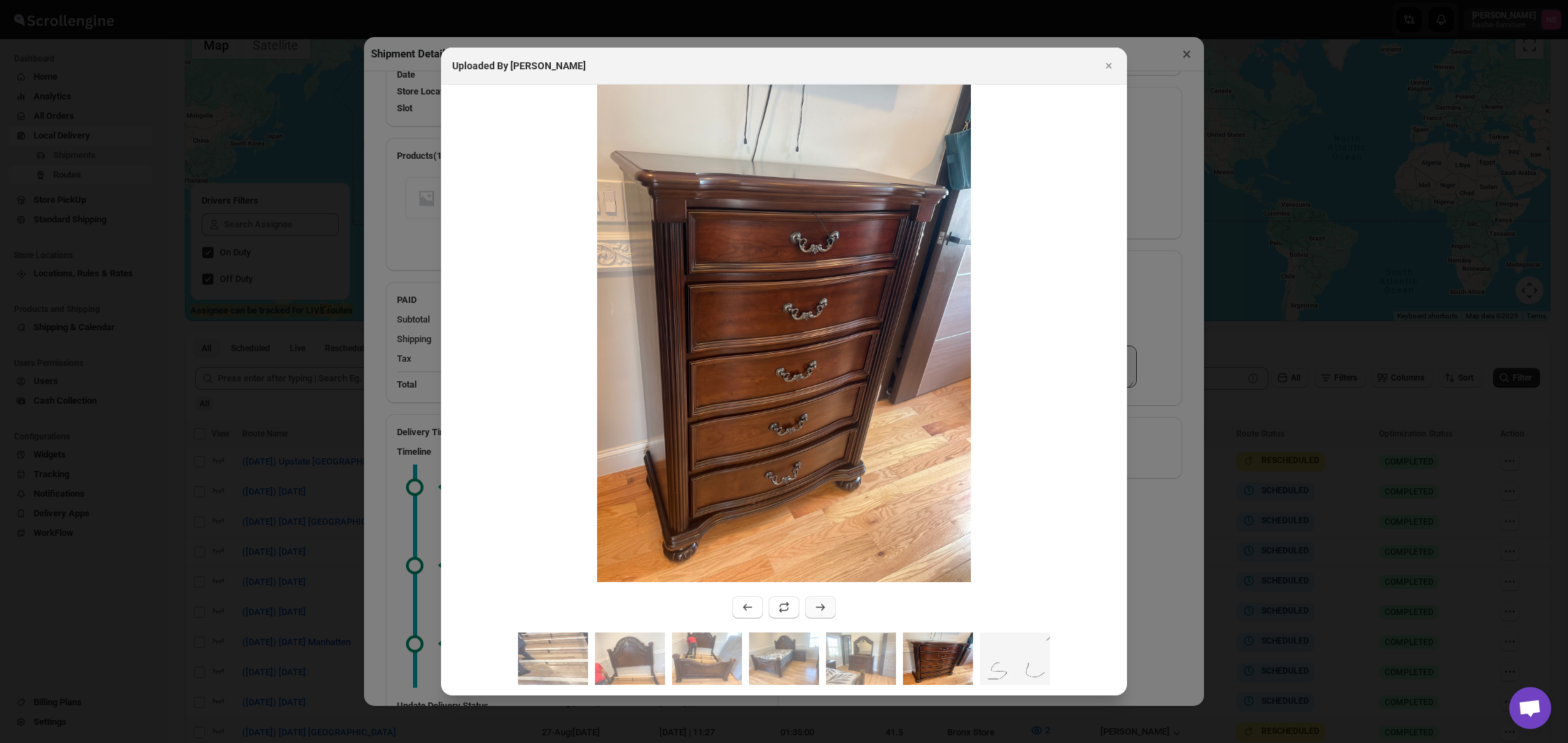
click at [821, 607] on icon ":r21eu:" at bounding box center [820, 607] width 14 height 14
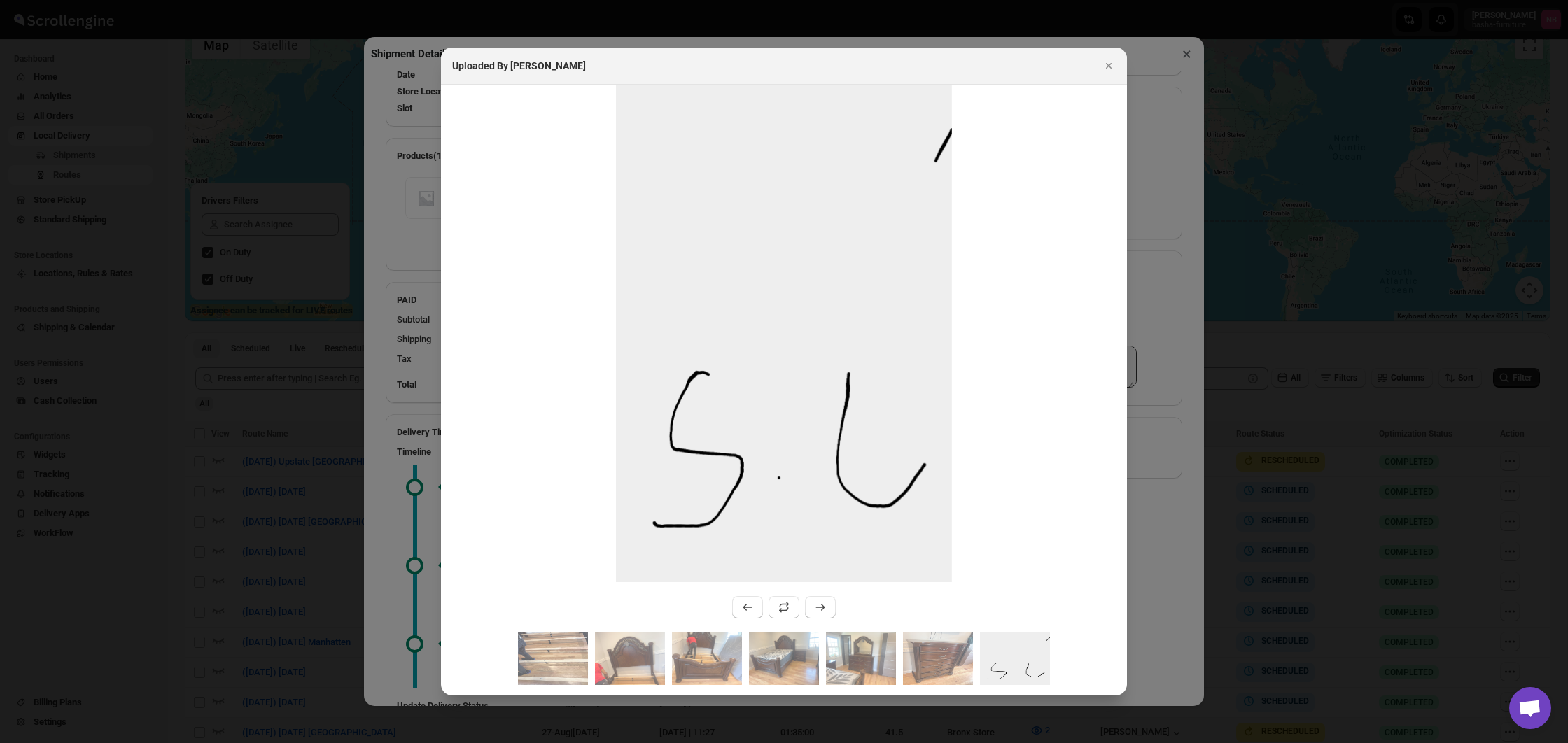
click at [255, 337] on div at bounding box center [784, 372] width 1568 height 743
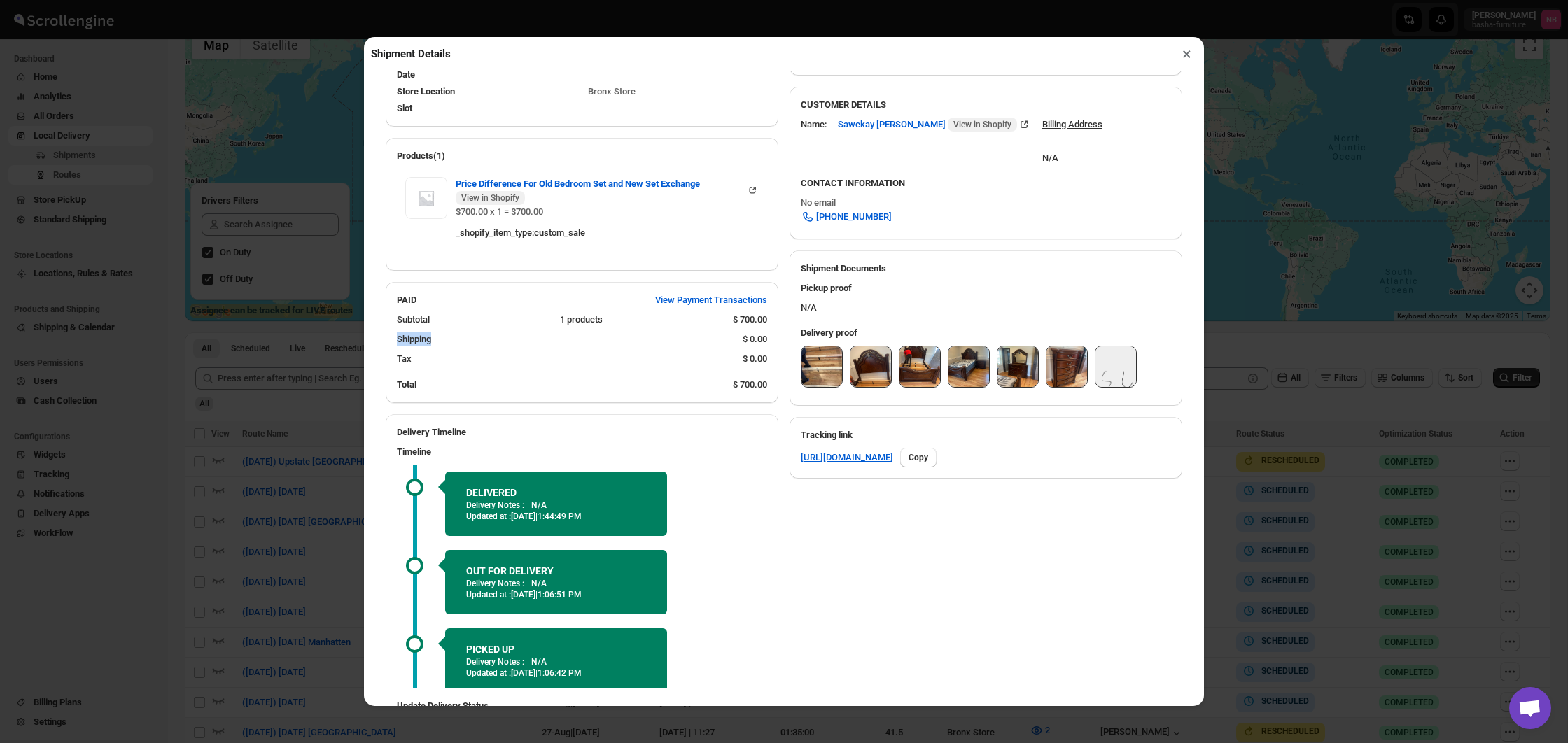
click at [255, 337] on div "Shipment Details × #3468 Awb : YCS8TIA3RG DATE [DATE] | 11:24 Success DELIVERED…" at bounding box center [784, 372] width 1568 height 743
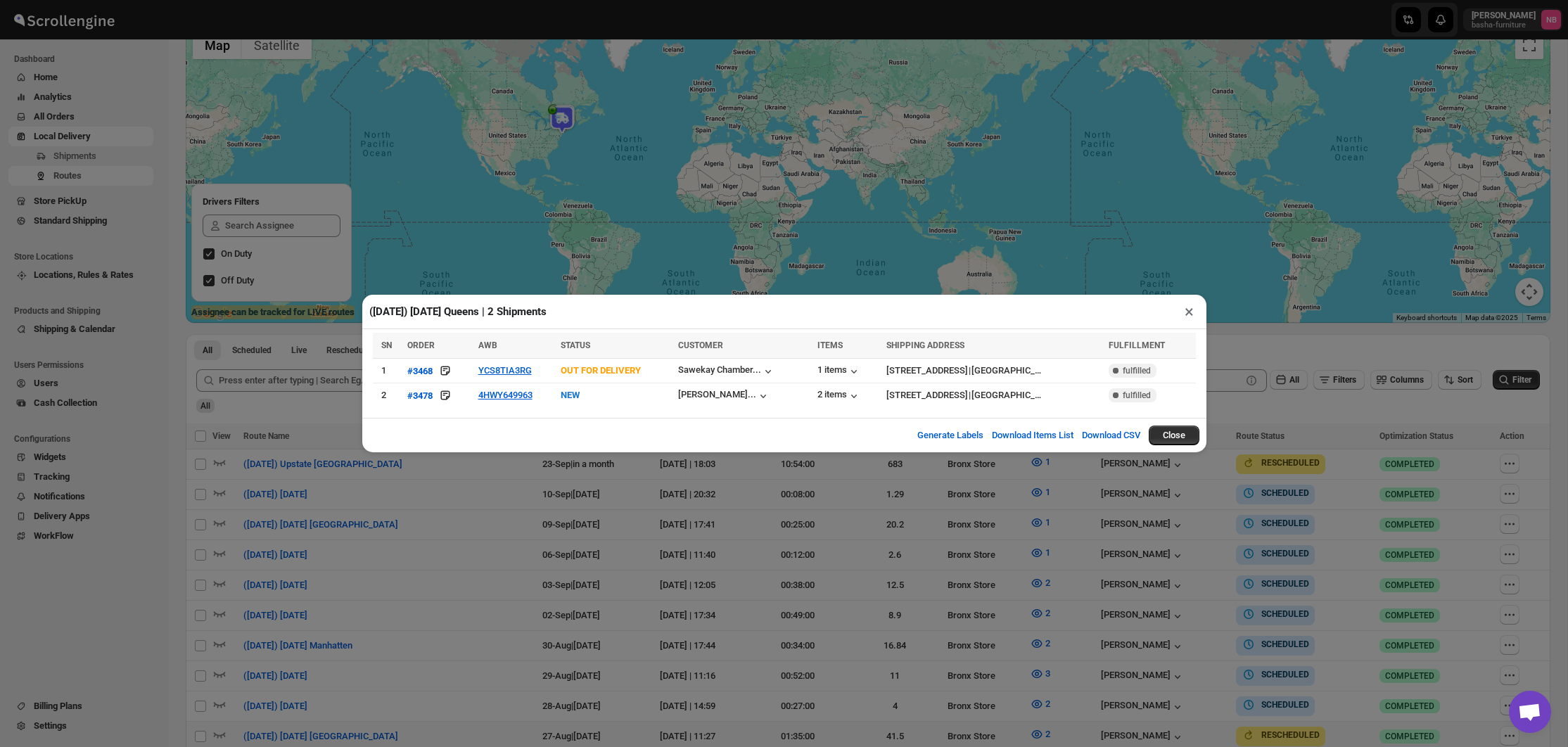
click at [597, 423] on div "Generate Labels Download Items List Download CSV Close" at bounding box center [784, 435] width 844 height 35
click at [420, 482] on div "([DATE]) [DATE] Queens | 2 Shipments × SN ORDER AWB STATUS CUSTOMER ITEMS SHIPP…" at bounding box center [784, 374] width 1568 height 747
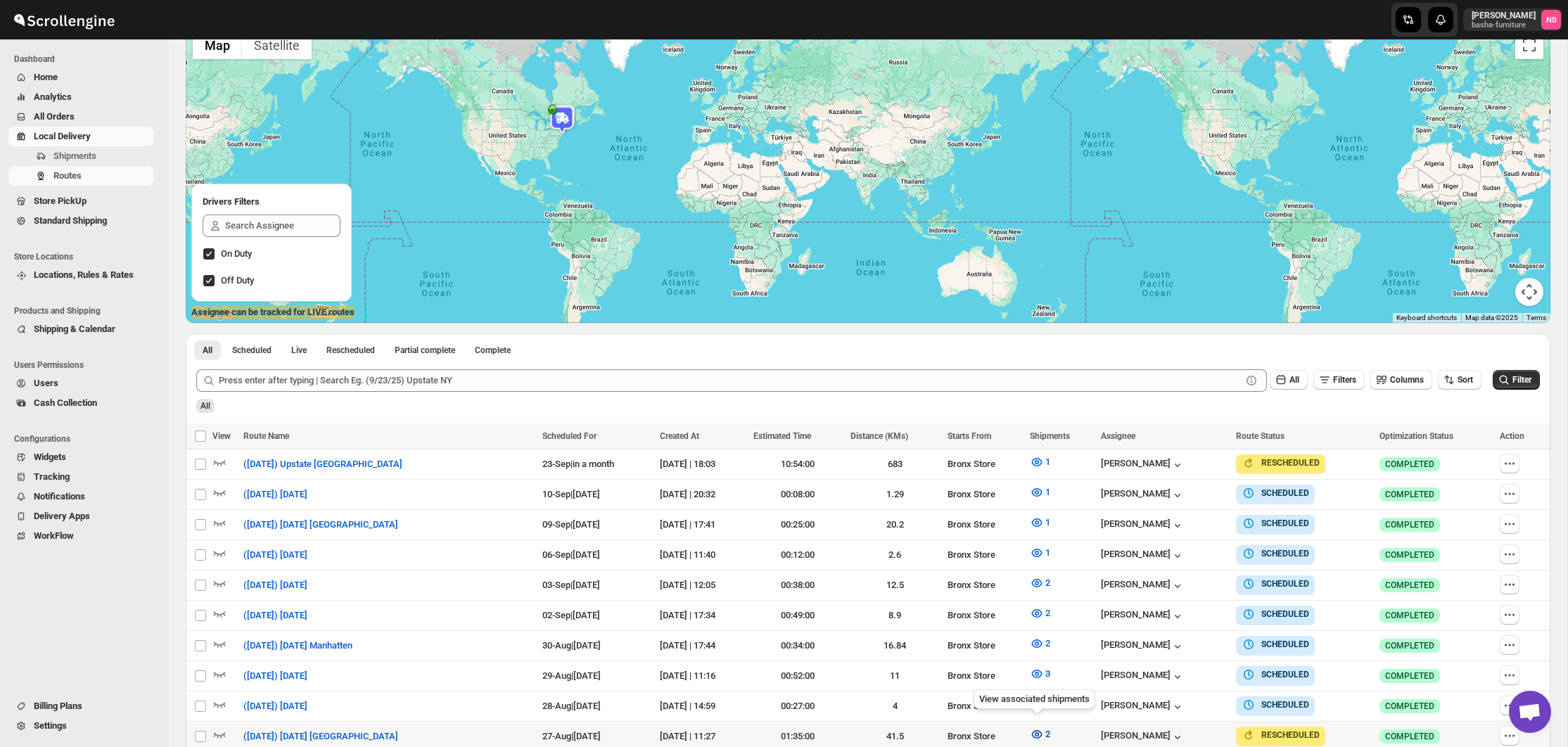
click at [1045, 729] on span "2" at bounding box center [1048, 734] width 5 height 10
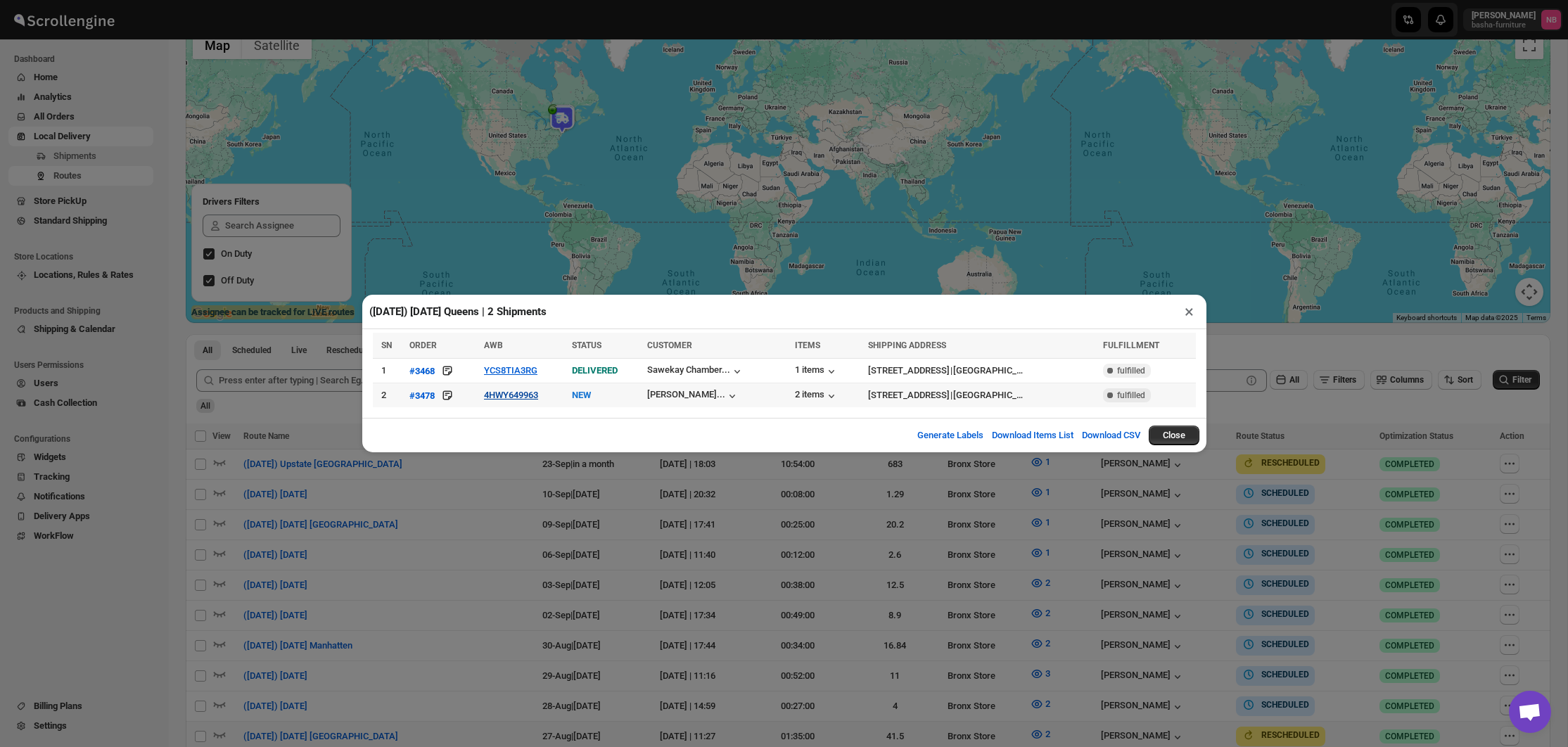
click at [519, 399] on button "4HWY649963" at bounding box center [511, 395] width 54 height 10
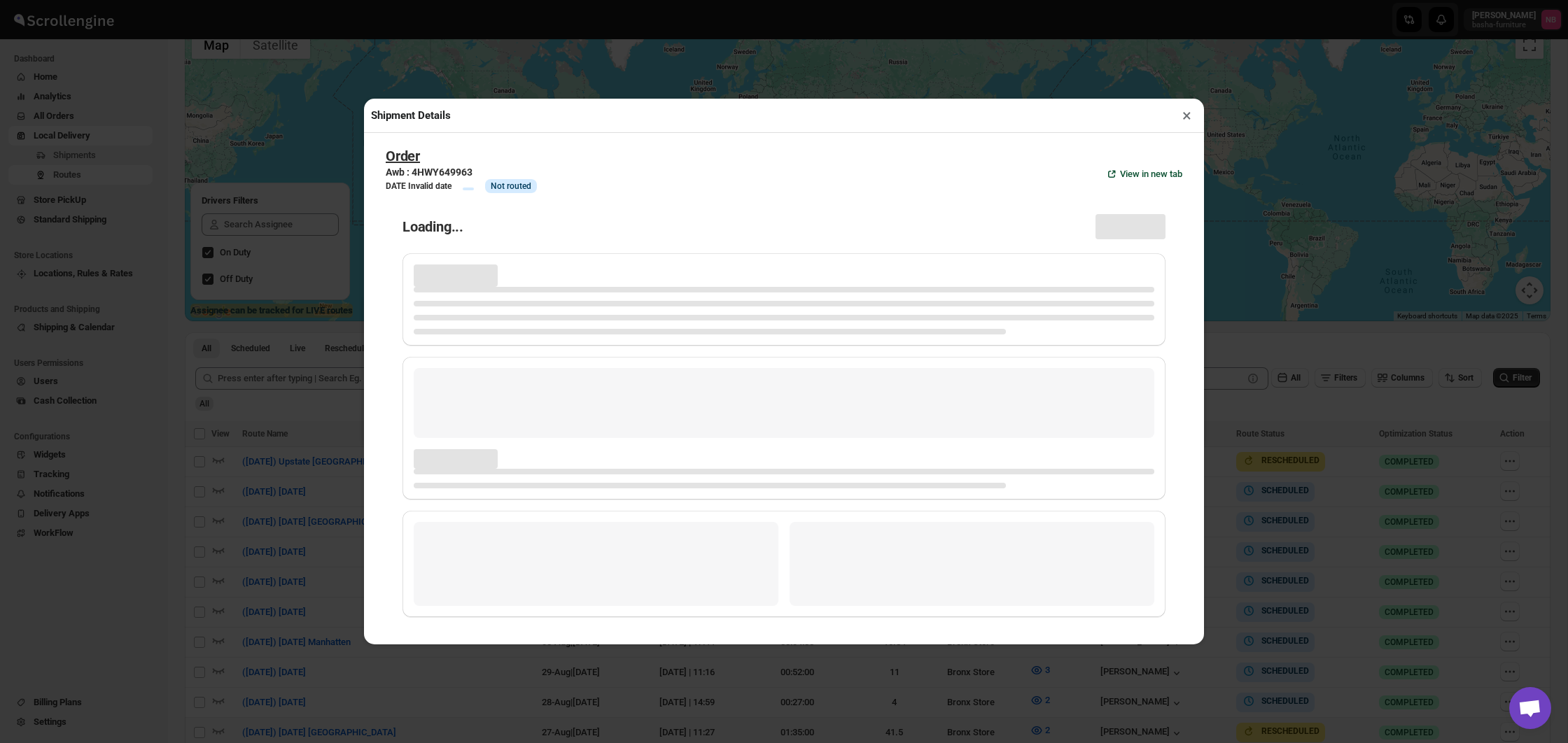
click at [270, 373] on div "Shipment Details × Order Awb : 4HWY649963 DATE Invalid date Info Info Not route…" at bounding box center [784, 372] width 1568 height 743
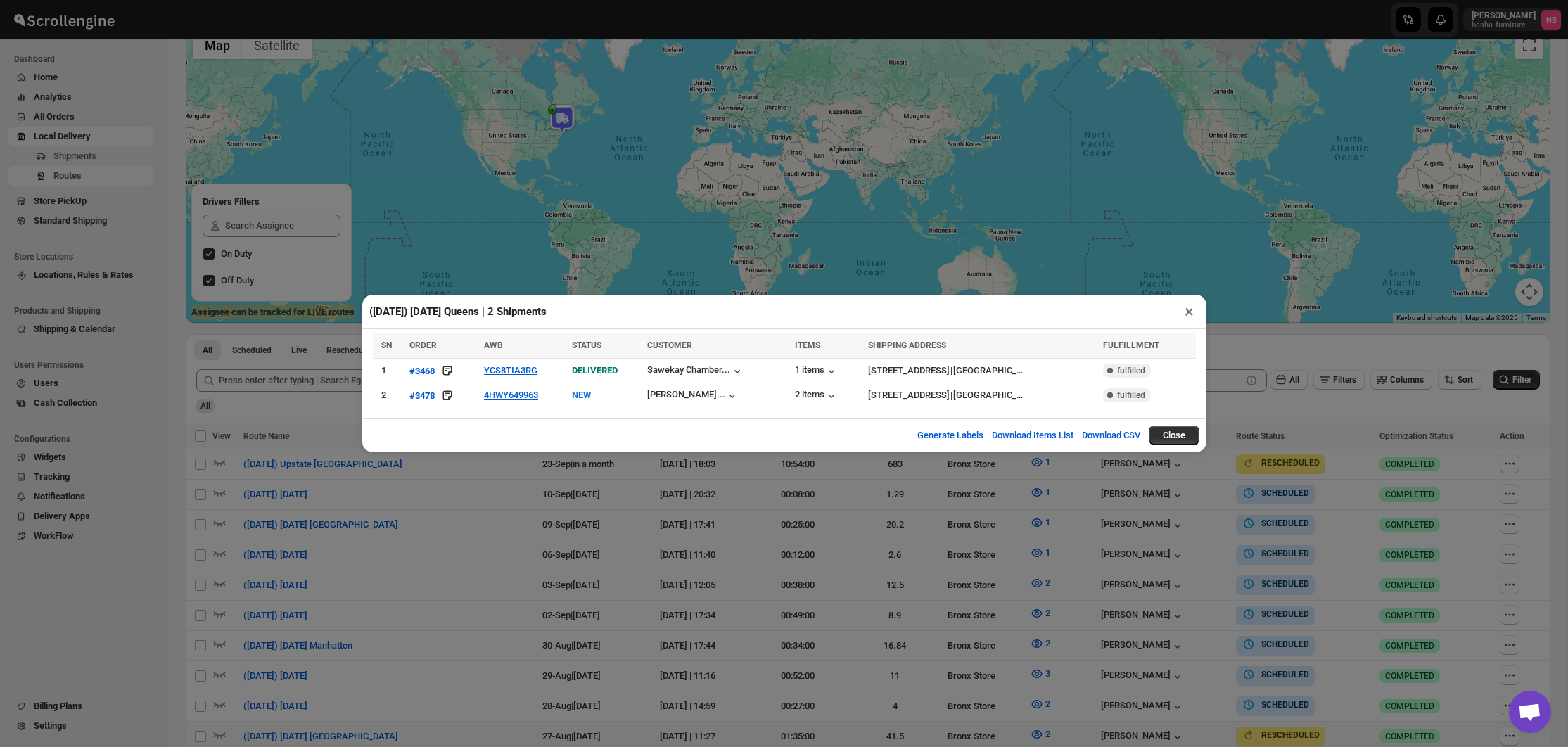
click at [1411, 441] on div "([DATE]) [DATE] Queens | 2 Shipments × SN ORDER AWB STATUS CUSTOMER ITEMS SHIPP…" at bounding box center [784, 374] width 1568 height 747
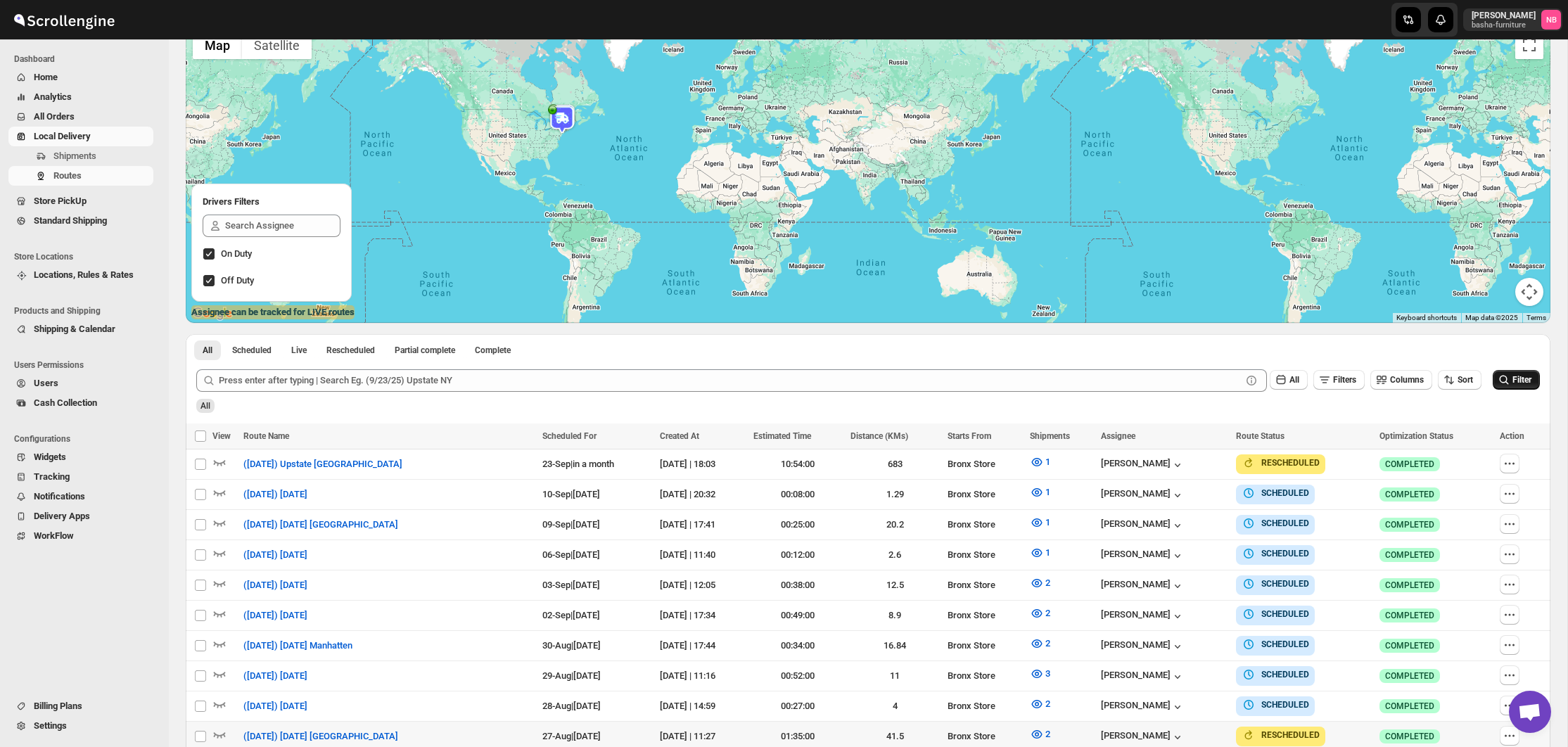
click at [1504, 379] on icon "submit" at bounding box center [1504, 379] width 14 height 14
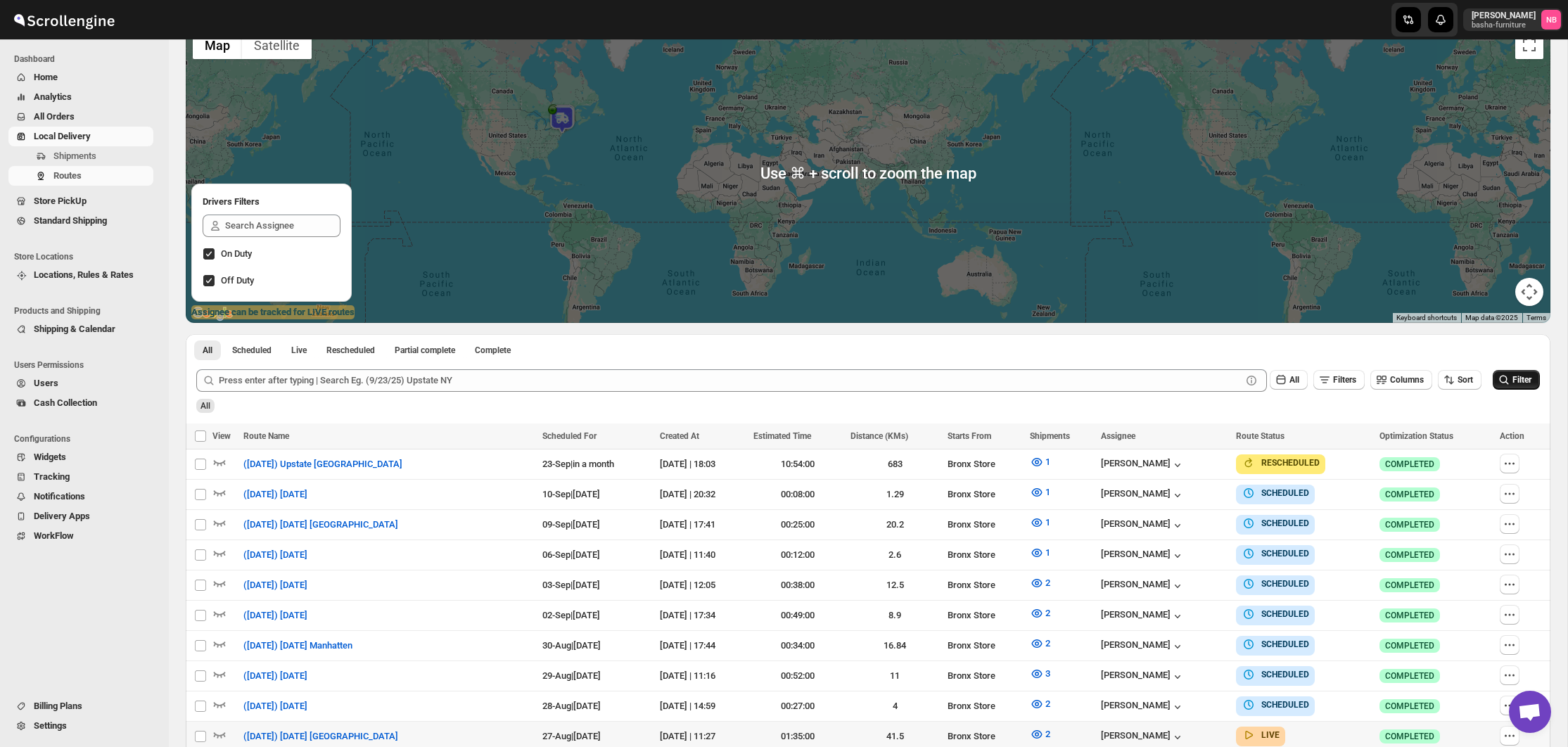
scroll to position [181, 0]
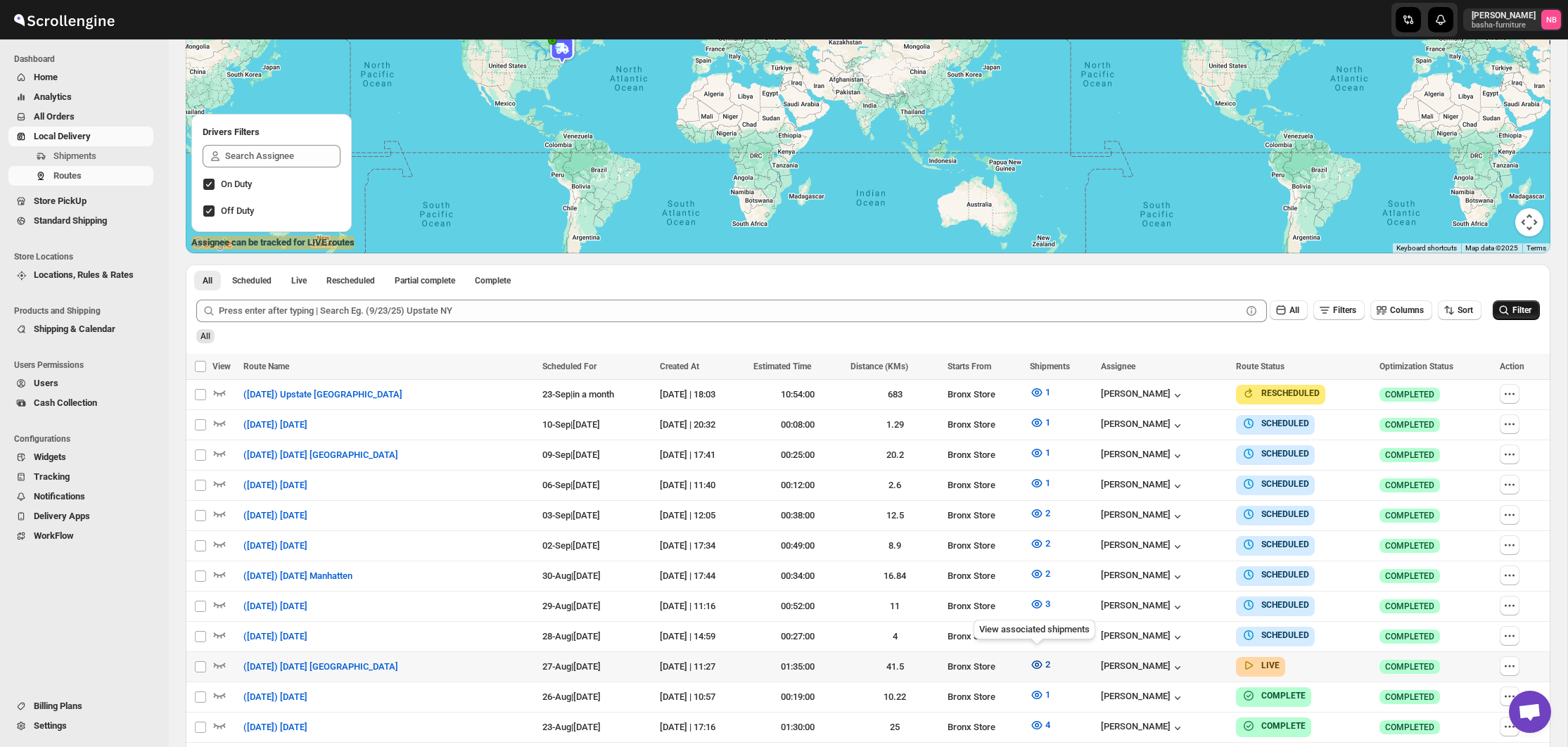
click at [1038, 654] on button "2" at bounding box center [1040, 665] width 37 height 22
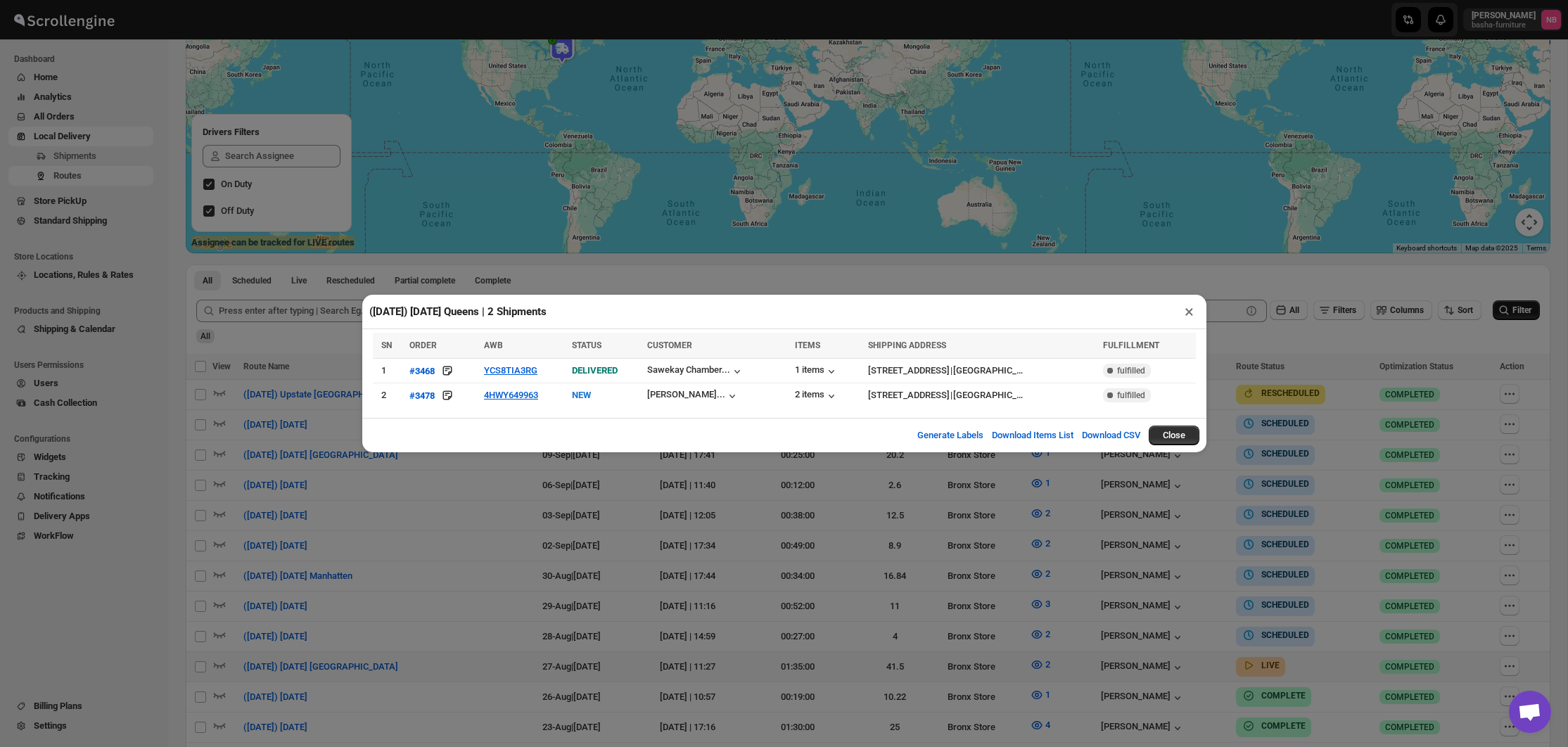
click at [685, 501] on div "([DATE]) [DATE] Queens | 2 Shipments × SN ORDER AWB STATUS CUSTOMER ITEMS SHIPP…" at bounding box center [784, 374] width 1568 height 747
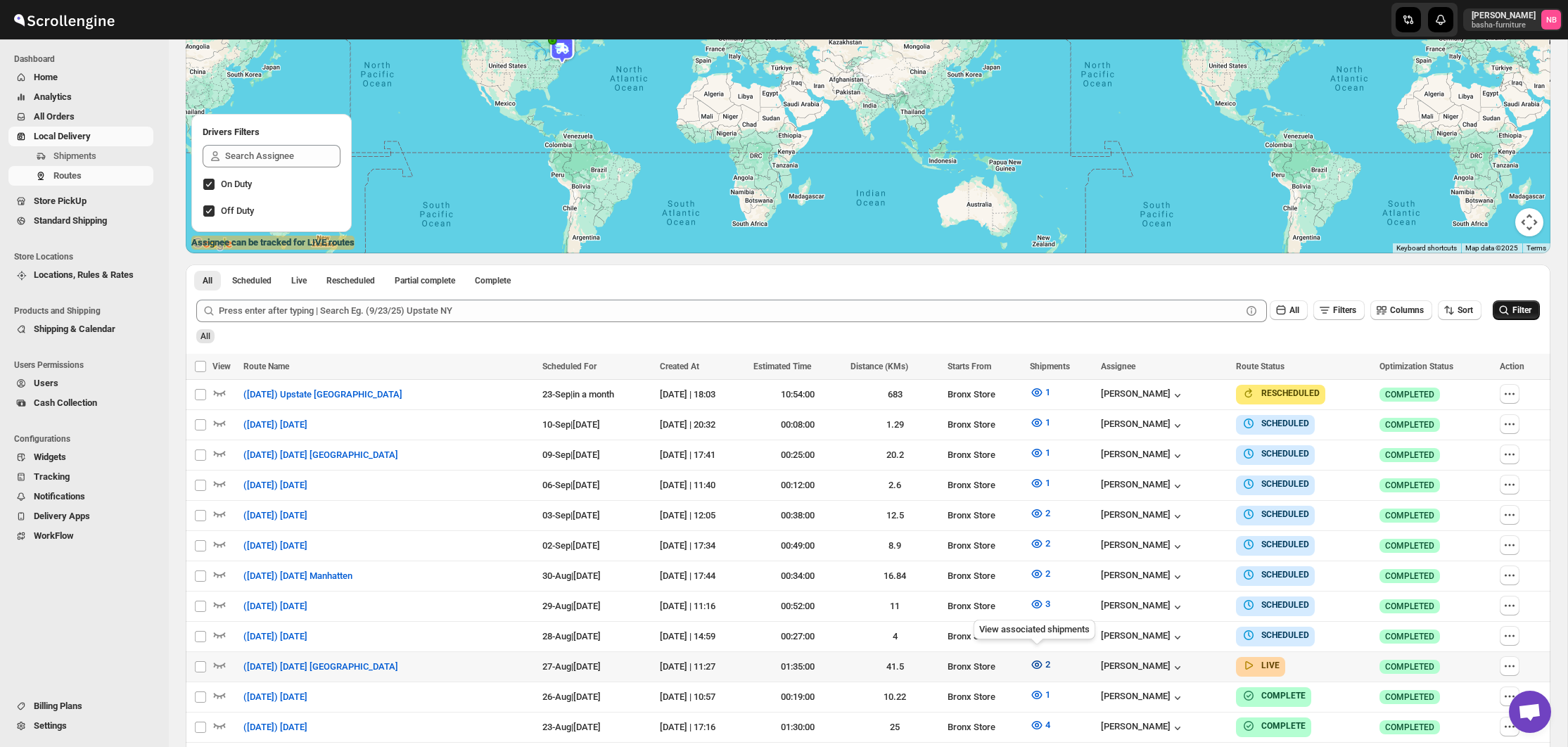
click at [1039, 663] on icon "button" at bounding box center [1036, 665] width 14 height 14
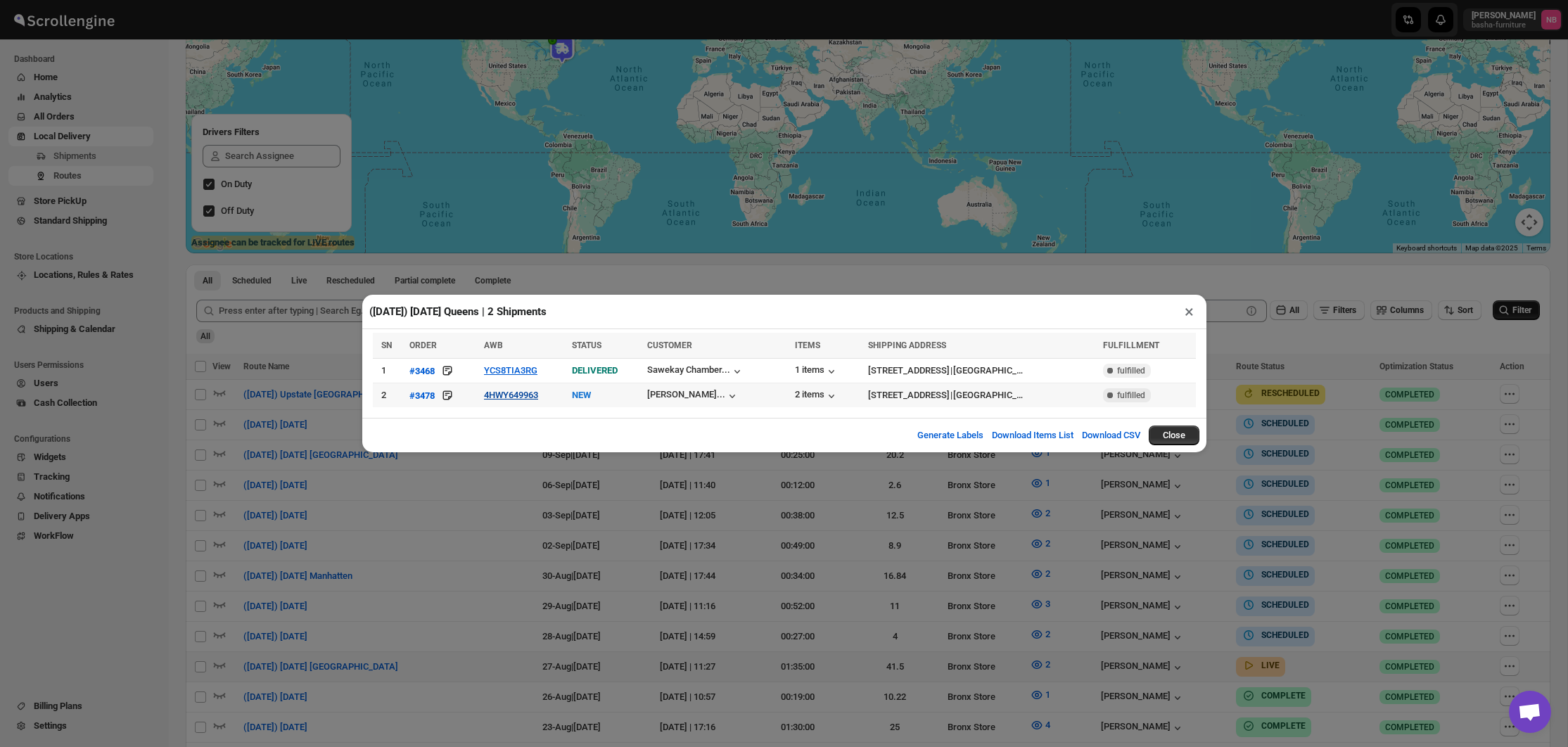
click at [522, 398] on button "4HWY649963" at bounding box center [511, 395] width 54 height 10
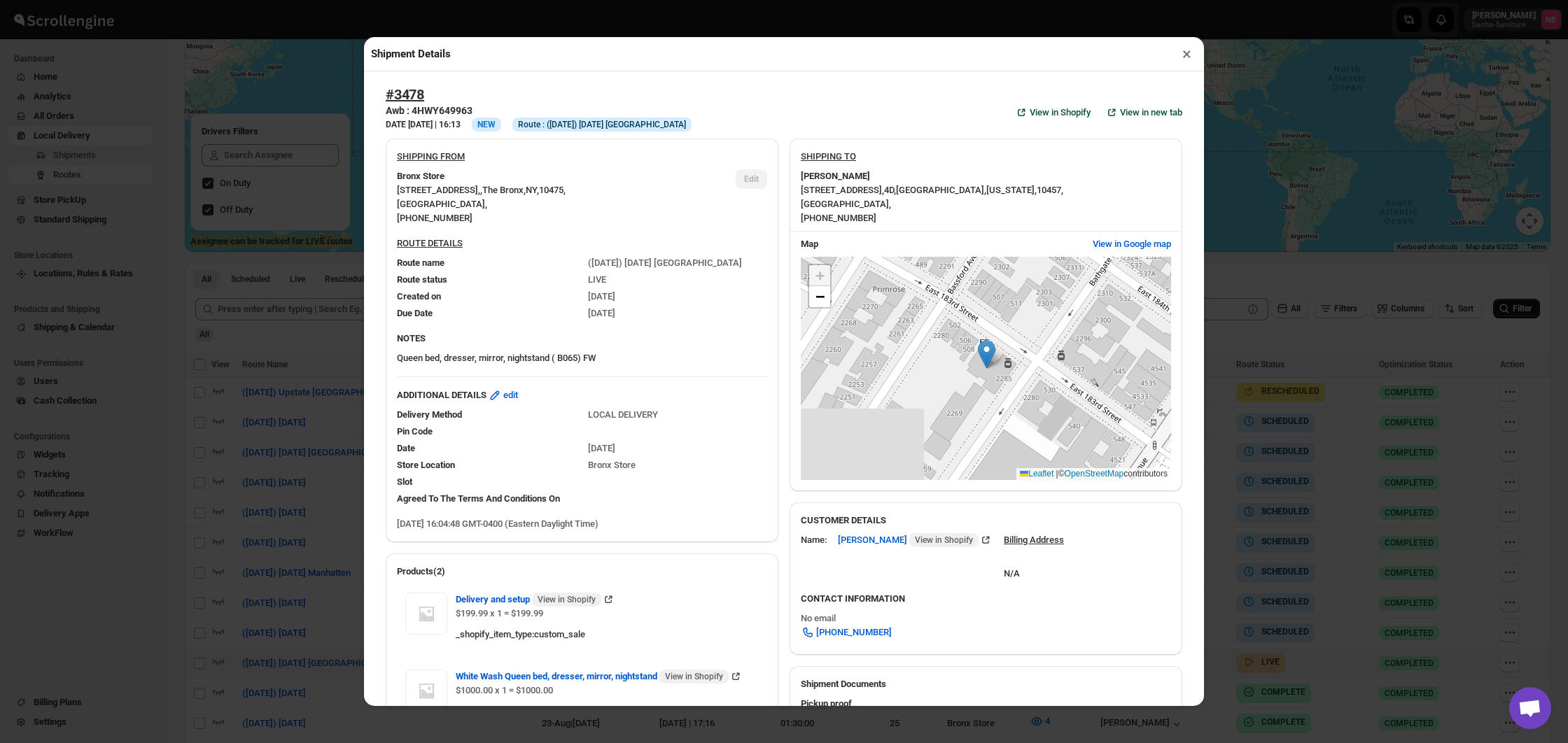
click at [232, 296] on div "Shipment Details × #3478 Awb : 4HWY649963 DATE [DATE] | 16:13 Info NEW Info Rou…" at bounding box center [784, 372] width 1568 height 743
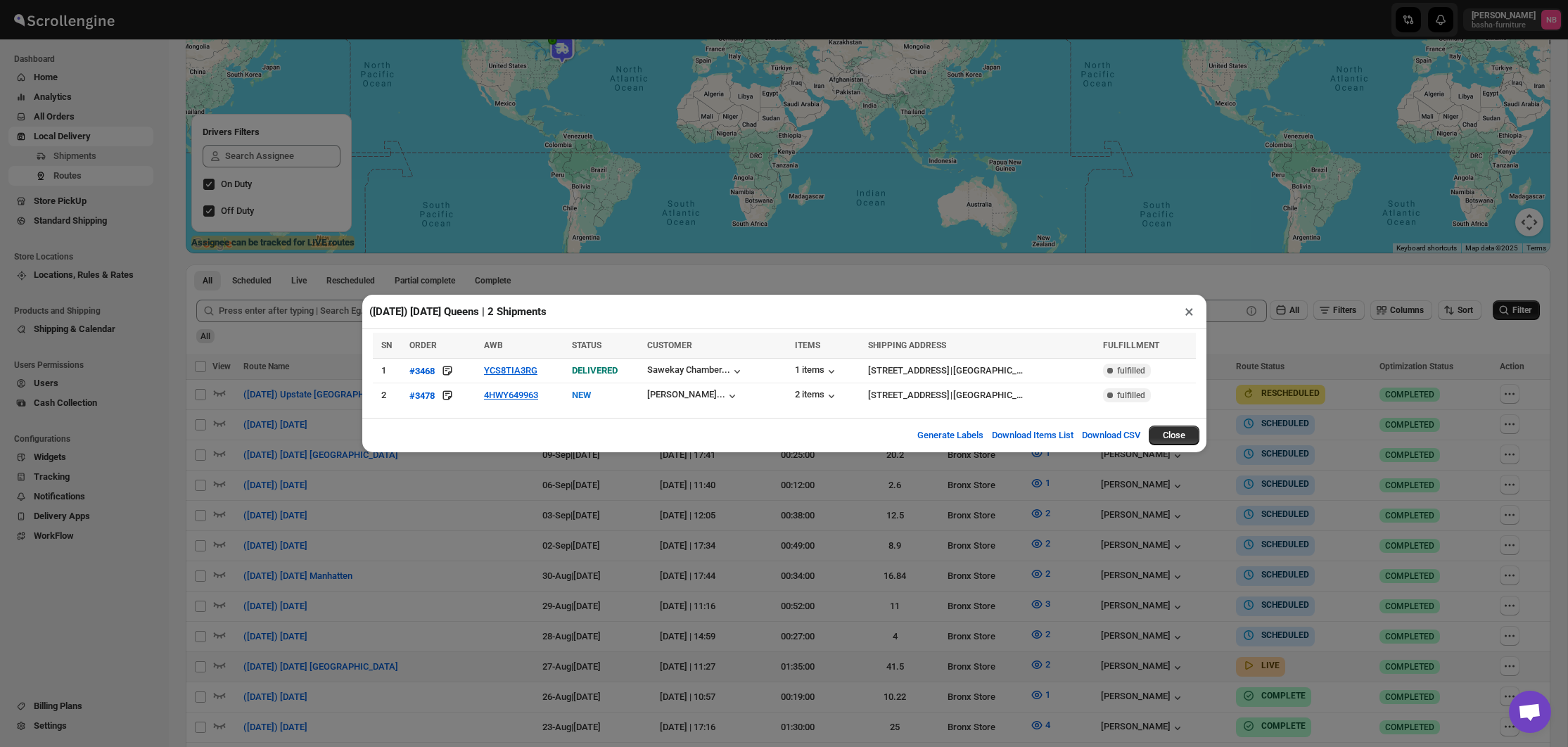
click at [943, 655] on div "([DATE]) [DATE] Queens | 2 Shipments × SN ORDER AWB STATUS CUSTOMER ITEMS SHIPP…" at bounding box center [784, 374] width 1568 height 747
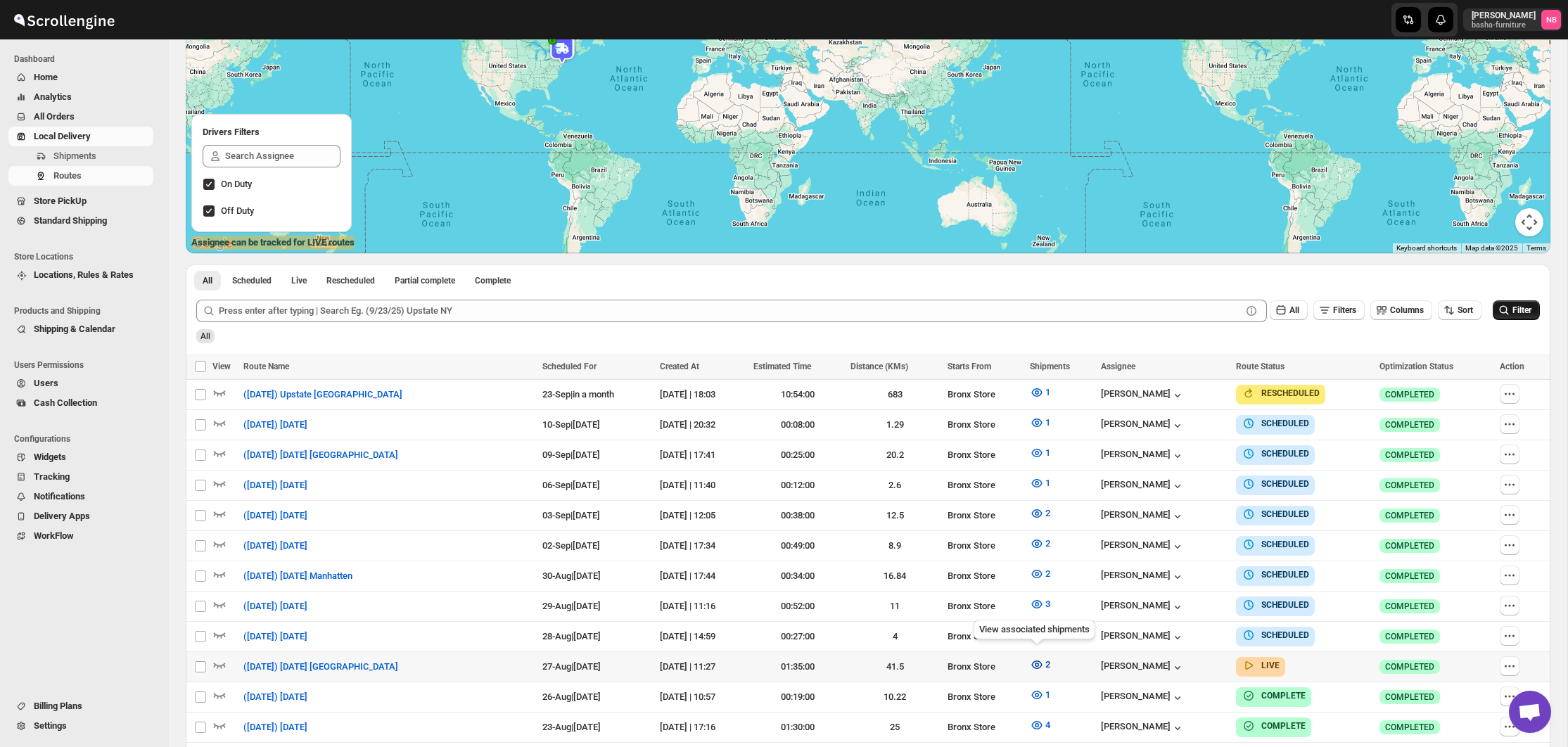
click at [1045, 669] on button "2" at bounding box center [1040, 665] width 37 height 22
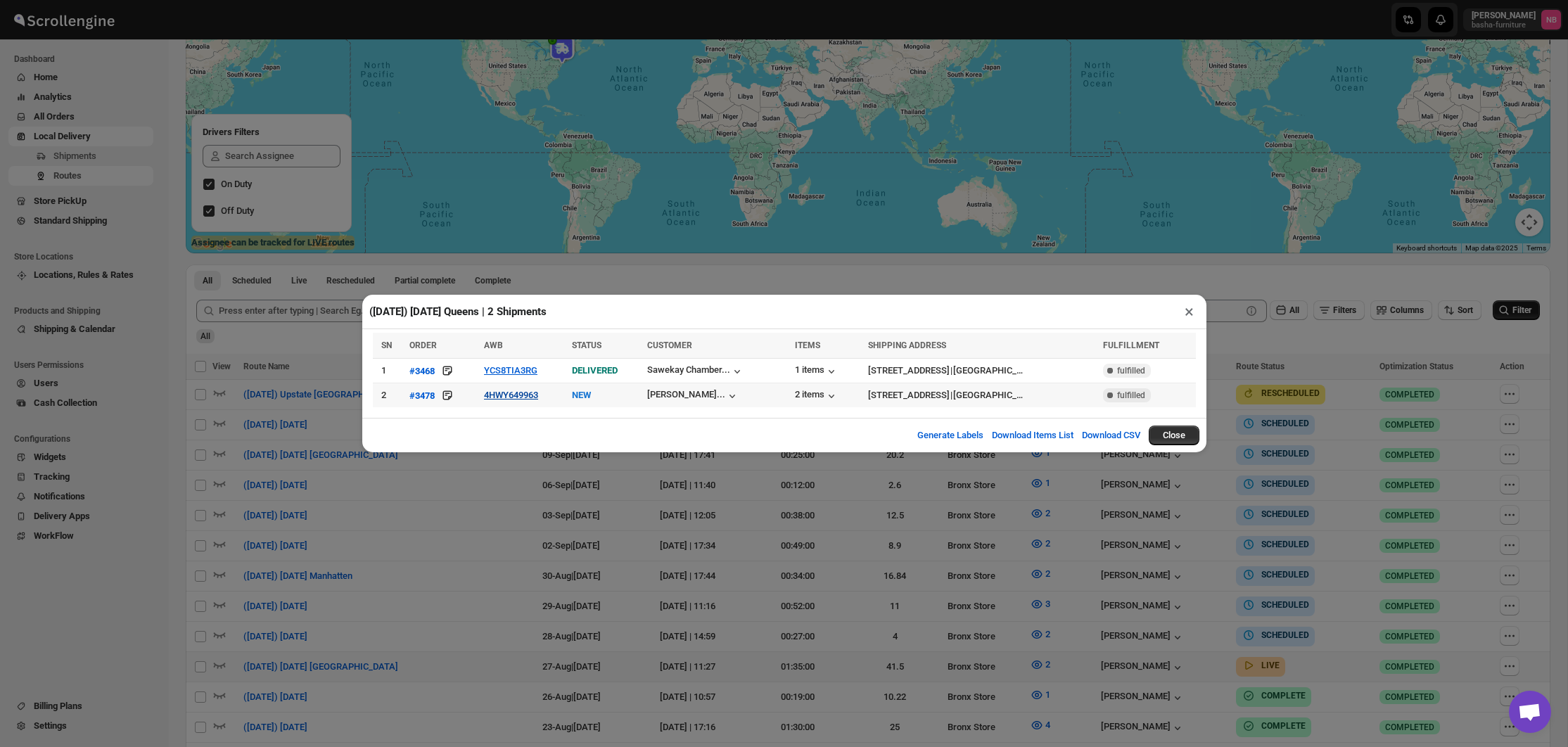
click at [506, 396] on button "4HWY649963" at bounding box center [511, 395] width 54 height 10
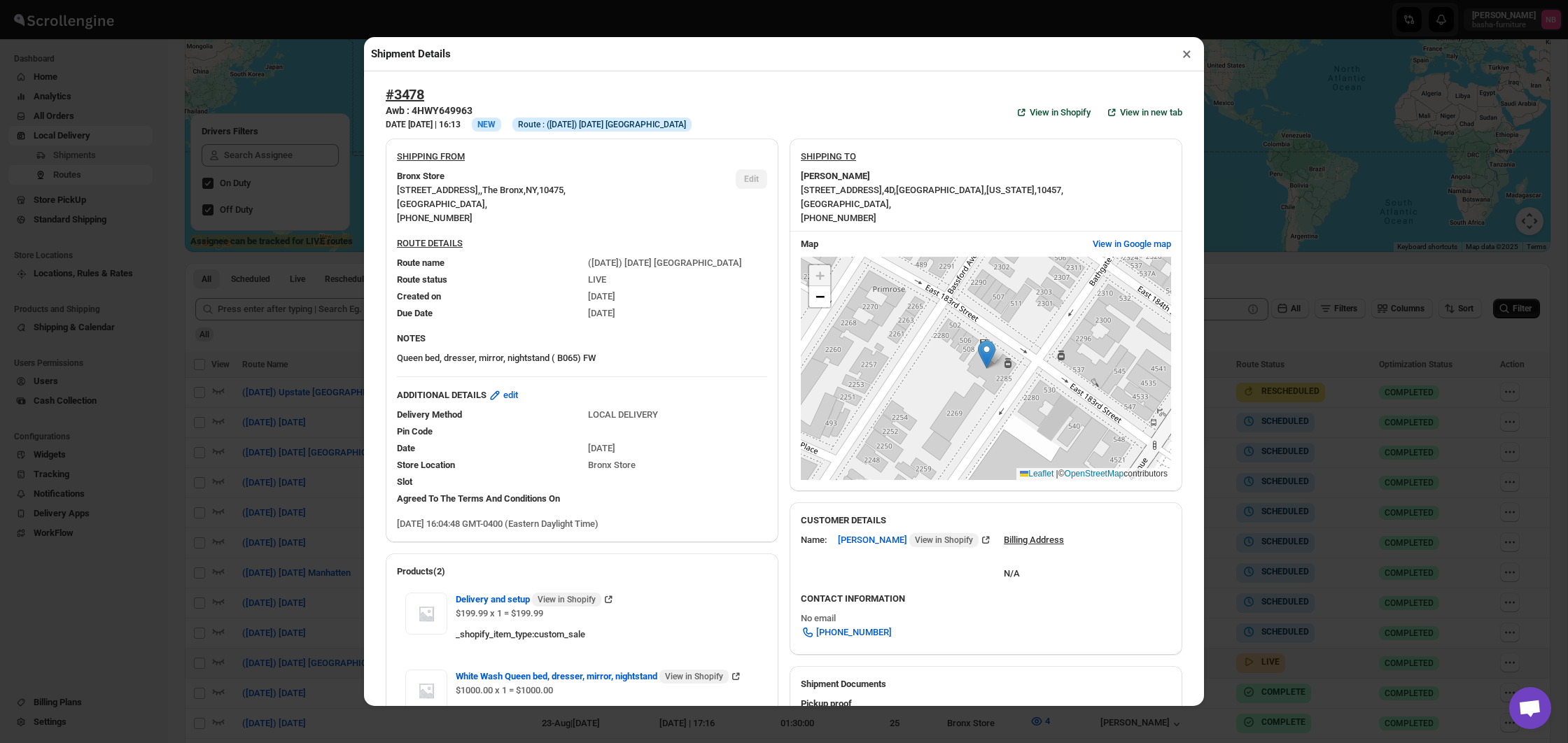
click at [274, 332] on div "Shipment Details × #3478 Awb : 4HWY649963 DATE [DATE] | 16:13 Info NEW Info Rou…" at bounding box center [784, 372] width 1568 height 743
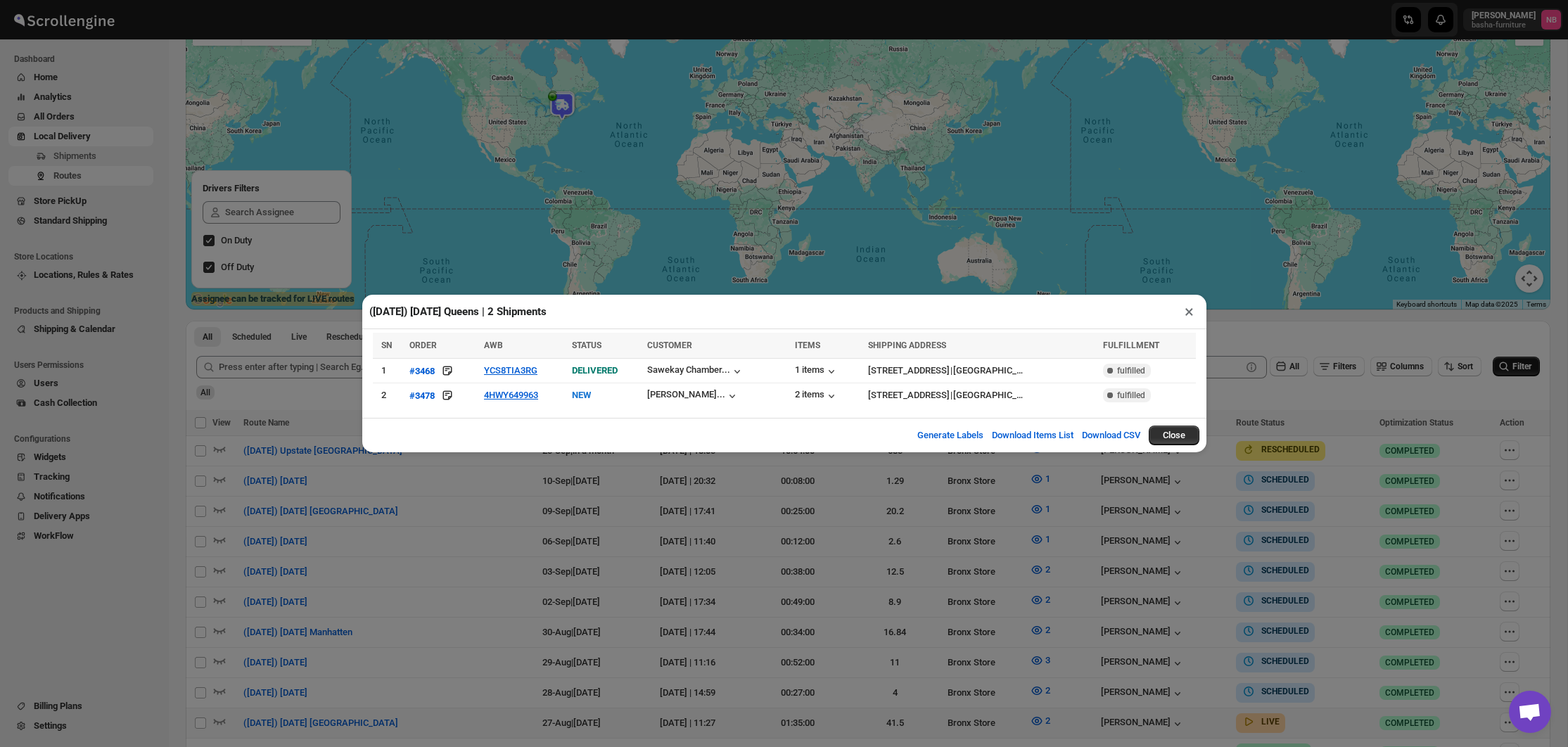
scroll to position [124, 0]
click at [738, 596] on div "([DATE]) [DATE] Queens | 2 Shipments × SN ORDER AWB STATUS CUSTOMER ITEMS SHIPP…" at bounding box center [784, 374] width 1568 height 747
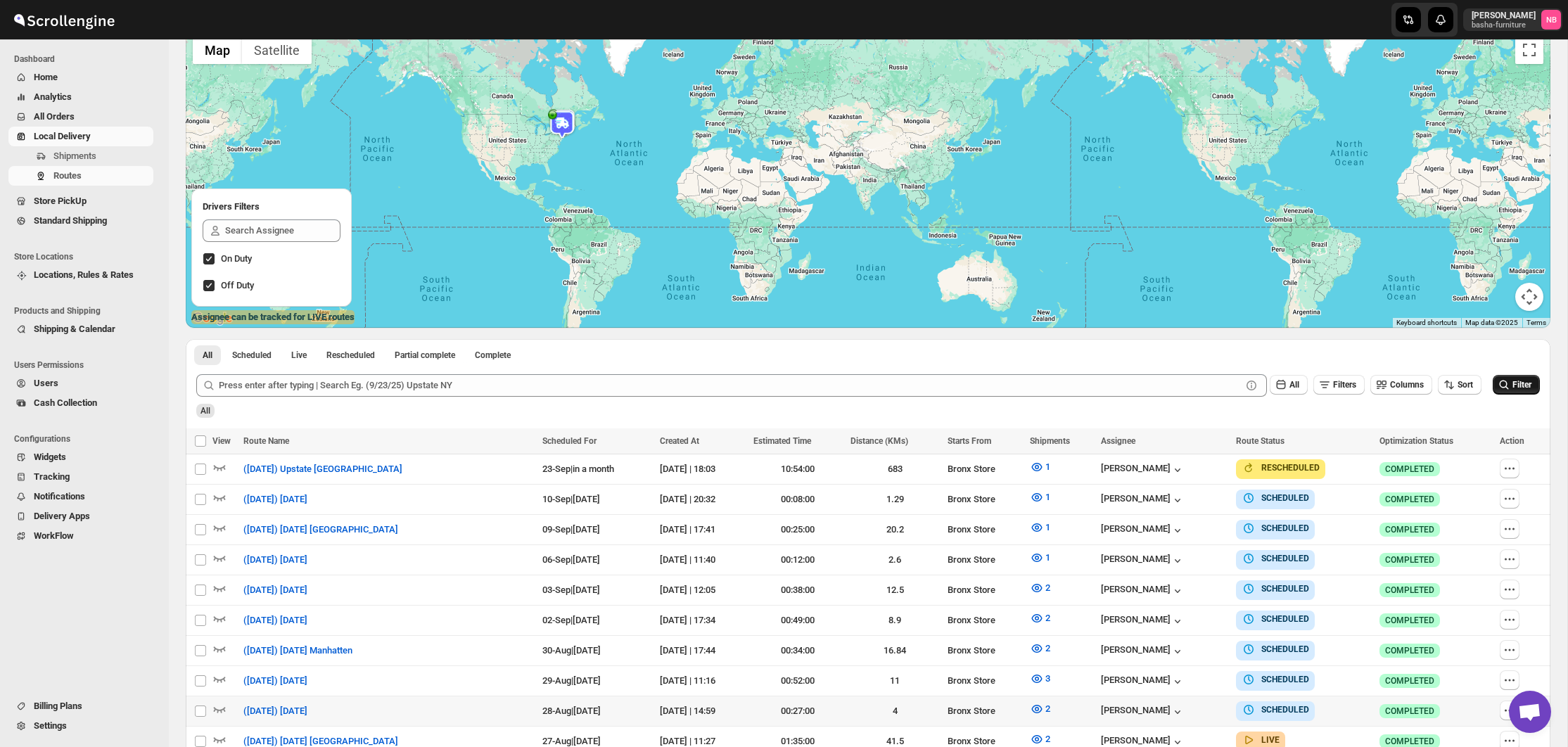
scroll to position [110, 0]
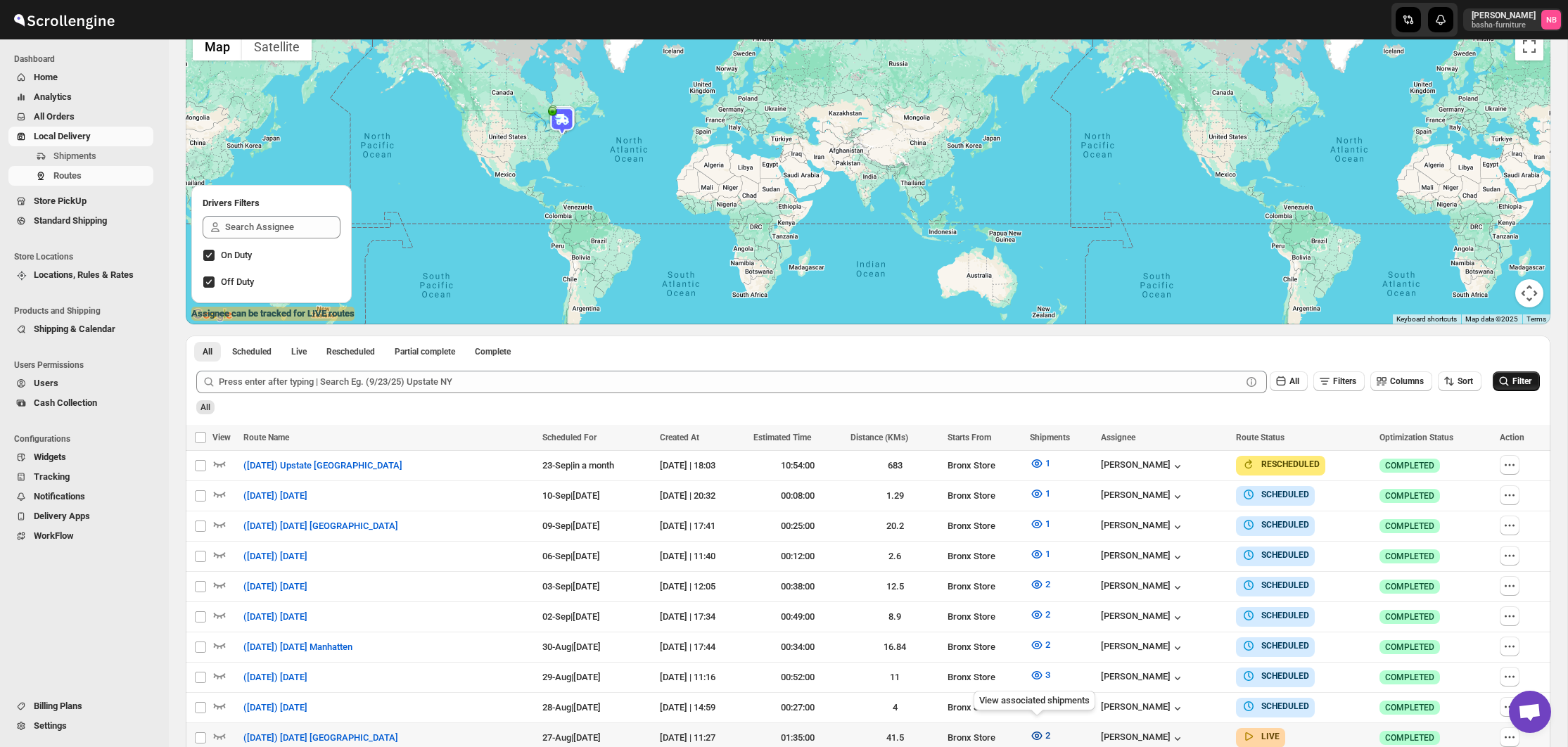
click at [1034, 725] on button "2" at bounding box center [1040, 736] width 37 height 22
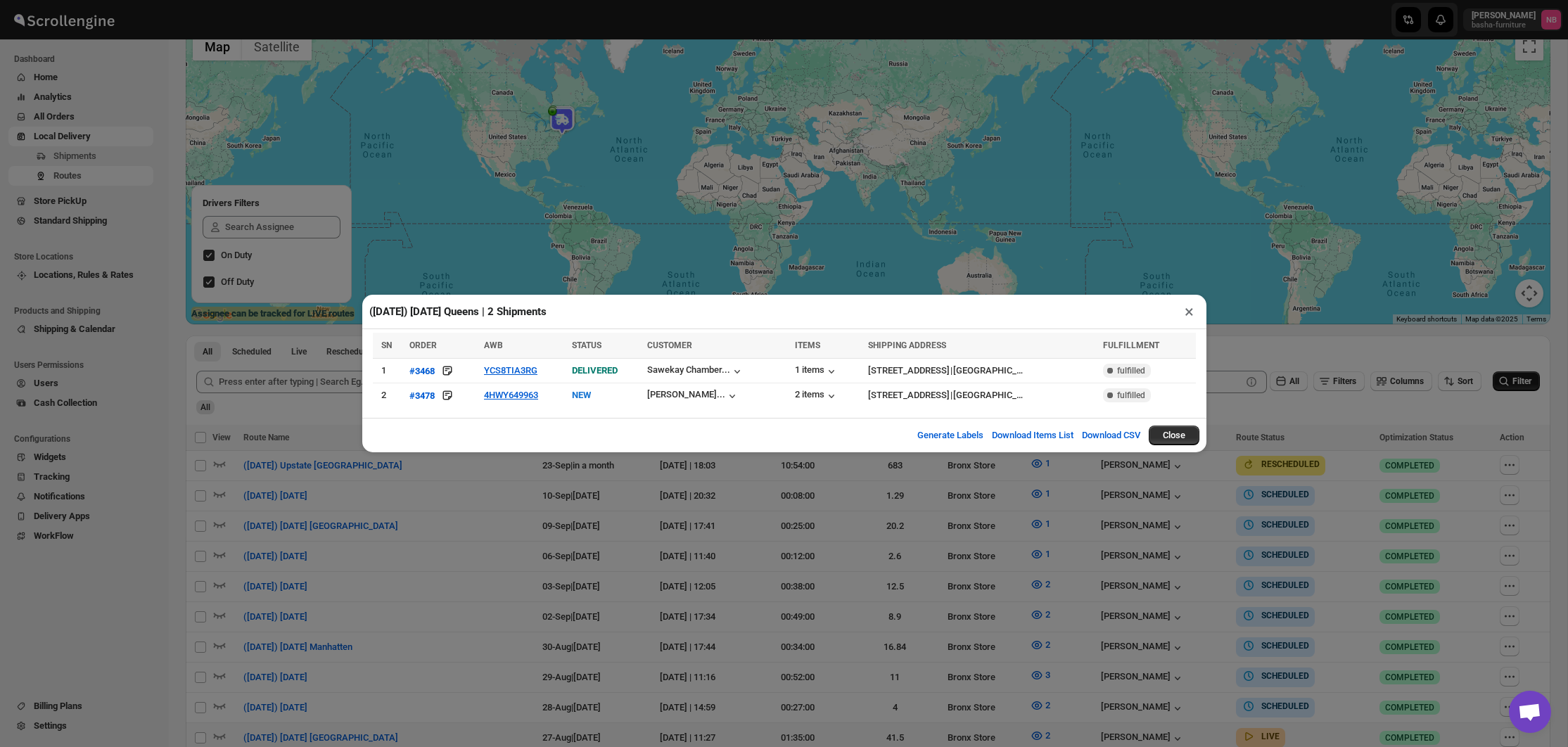
click at [830, 616] on div "([DATE]) [DATE] Queens | 2 Shipments × SN ORDER AWB STATUS CUSTOMER ITEMS SHIPP…" at bounding box center [784, 374] width 1568 height 747
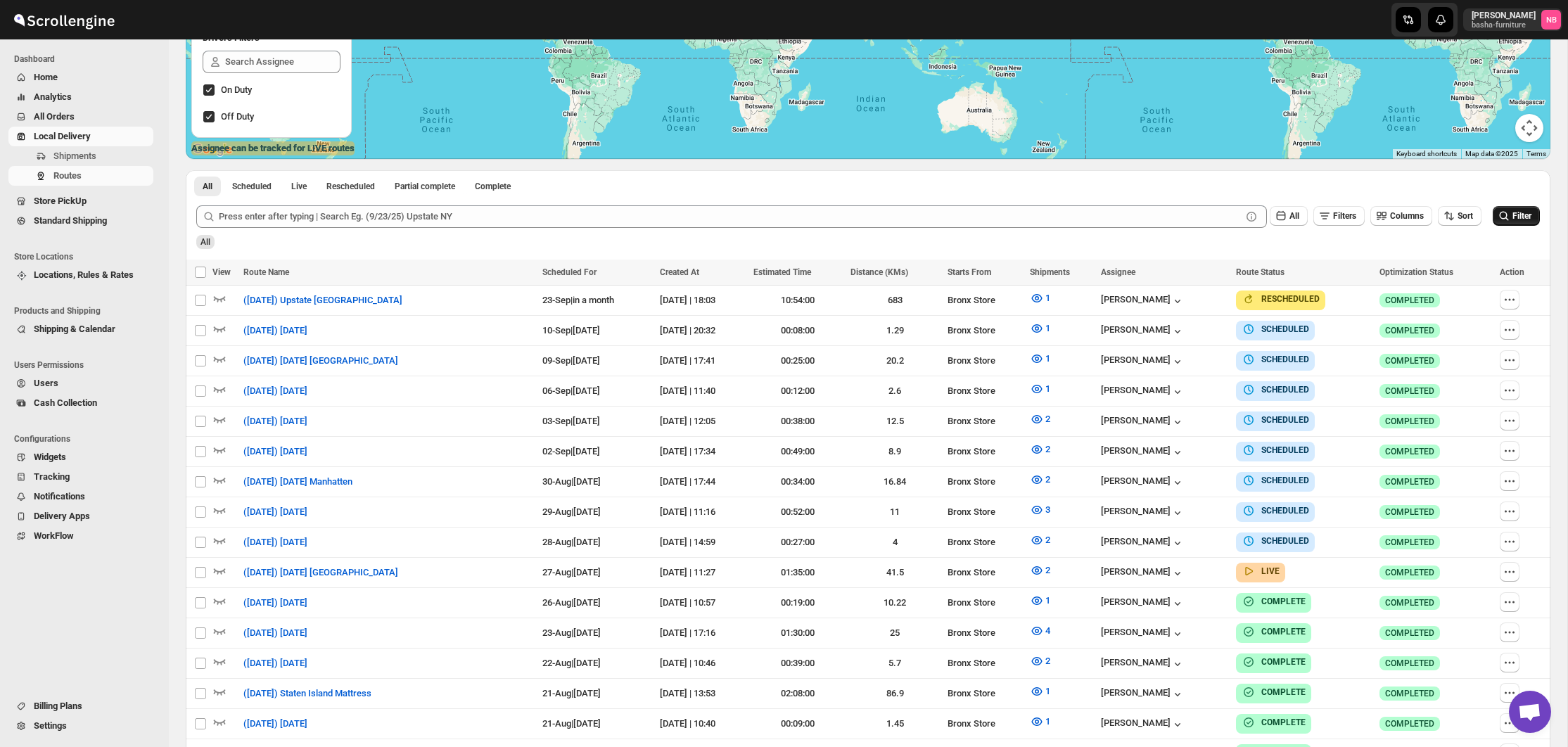
scroll to position [280, 0]
